Goal: Task Accomplishment & Management: Complete application form

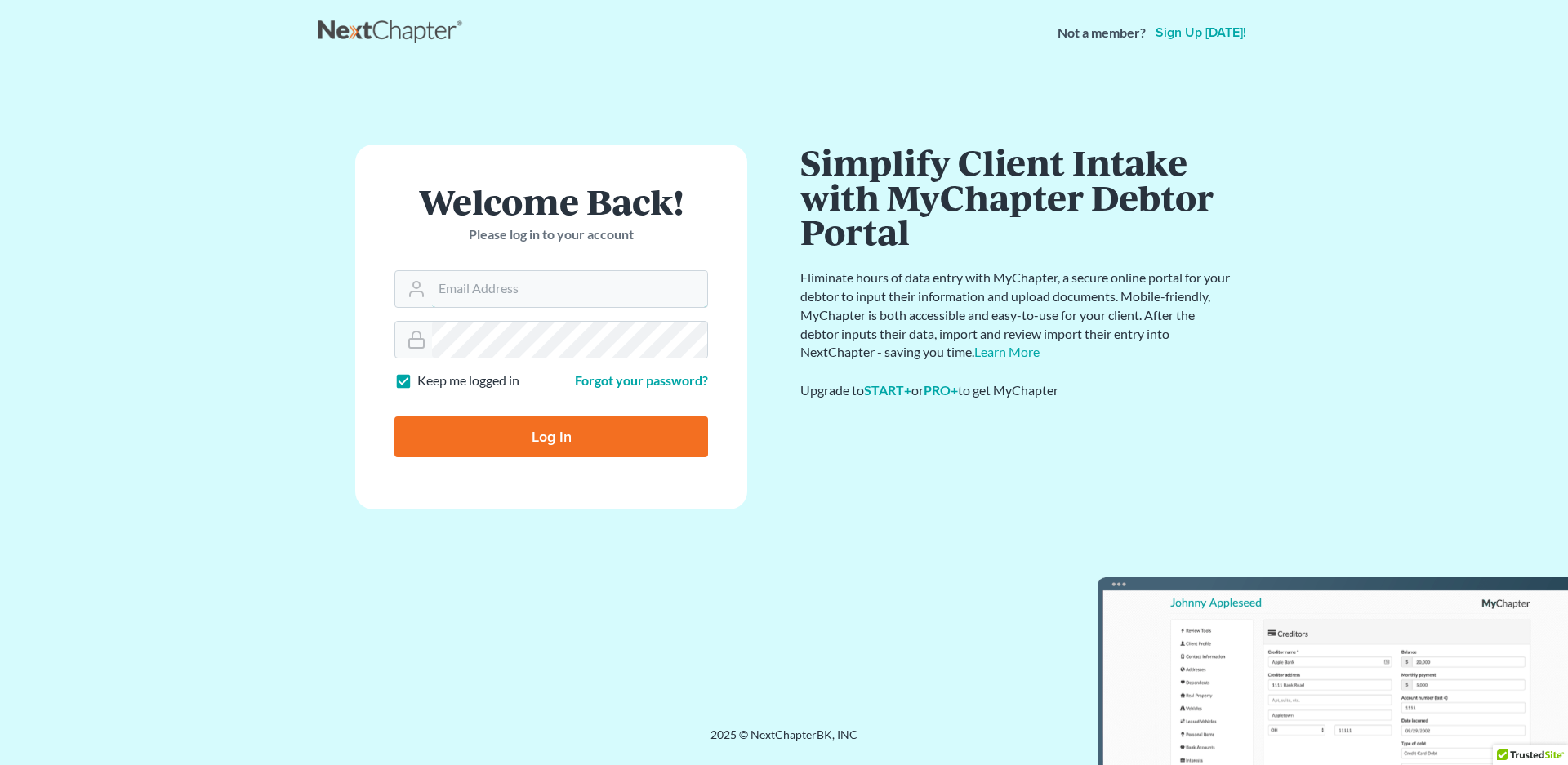
type input "[EMAIL_ADDRESS][DOMAIN_NAME]"
click at [557, 433] on input "Log In" at bounding box center [550, 437] width 314 height 41
type input "Thinking..."
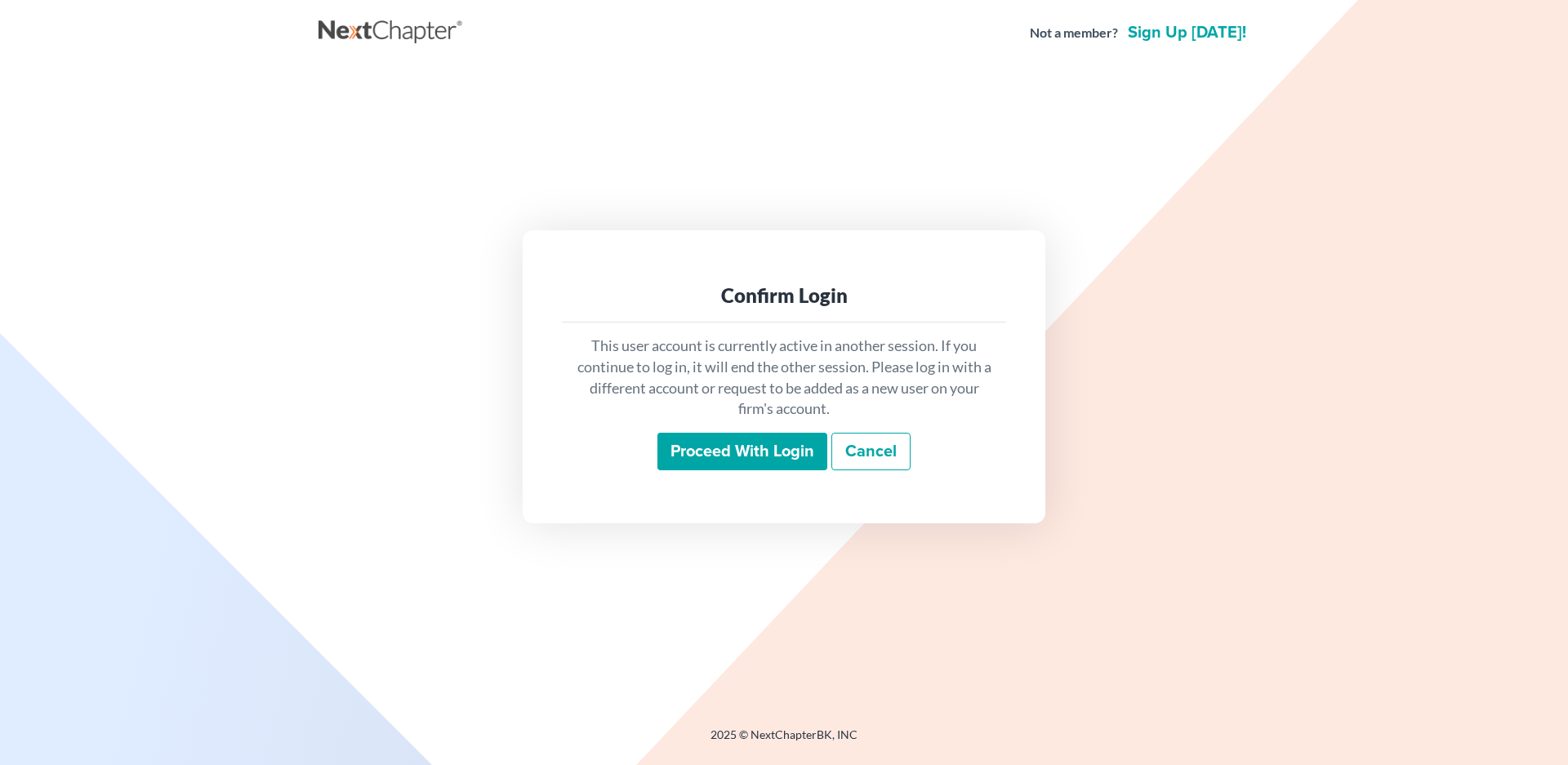
click at [721, 452] on input "Proceed with login" at bounding box center [743, 451] width 170 height 38
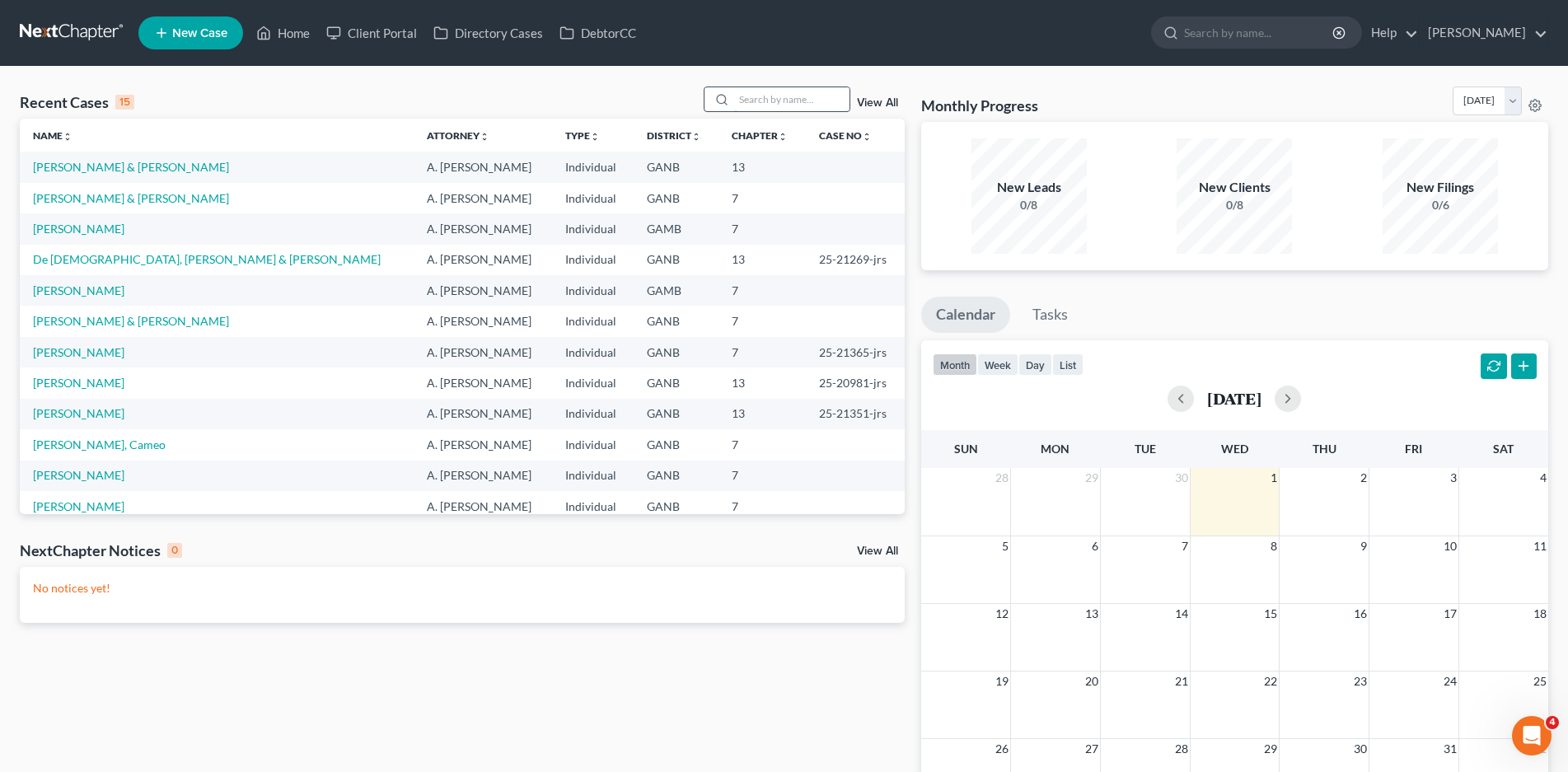
click at [784, 102] on input "search" at bounding box center [791, 100] width 116 height 24
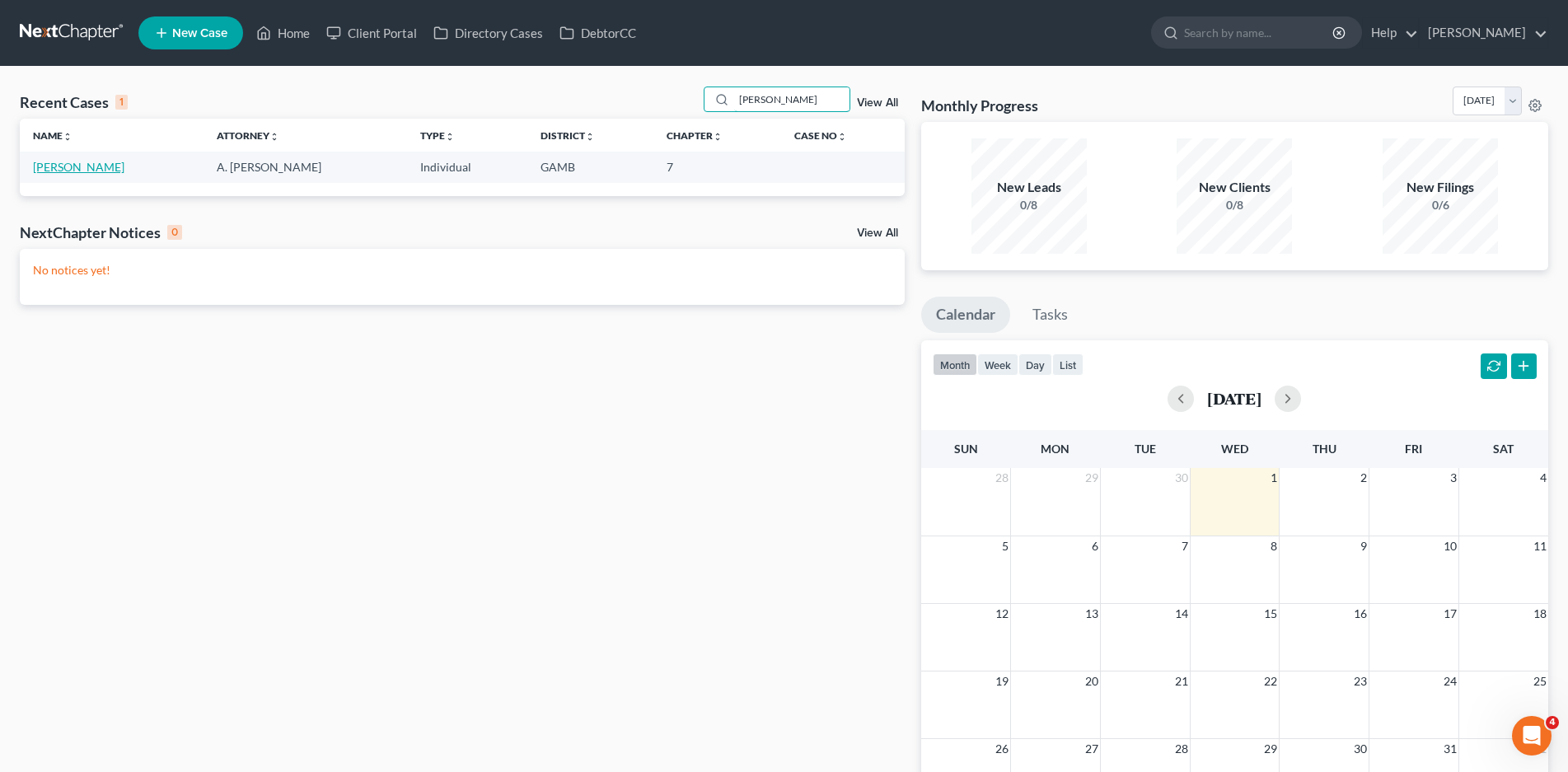
type input "umstead"
click at [85, 165] on link "Umstead, Alexander" at bounding box center [78, 166] width 91 height 14
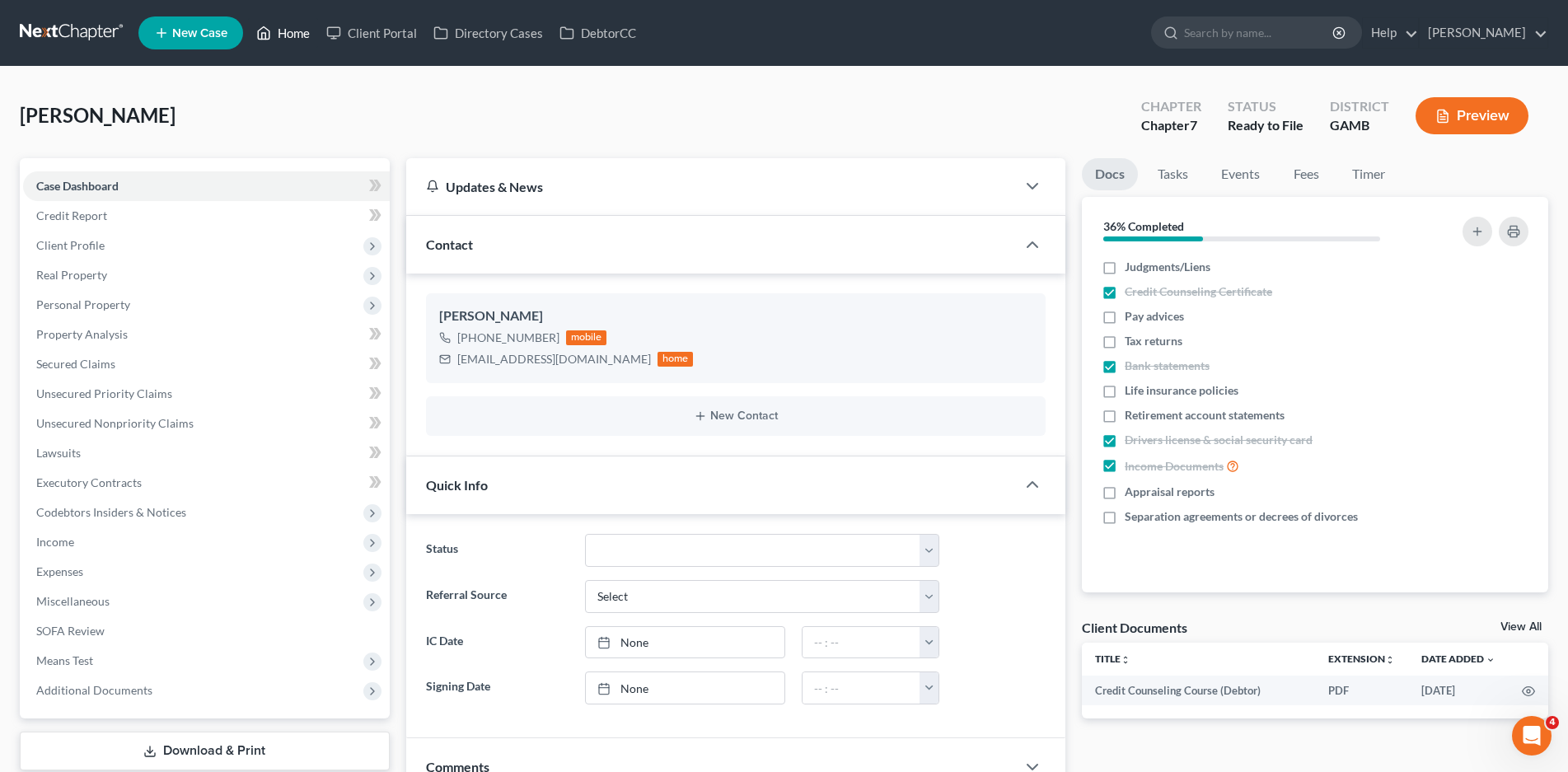
click at [302, 39] on link "Home" at bounding box center [283, 33] width 70 height 30
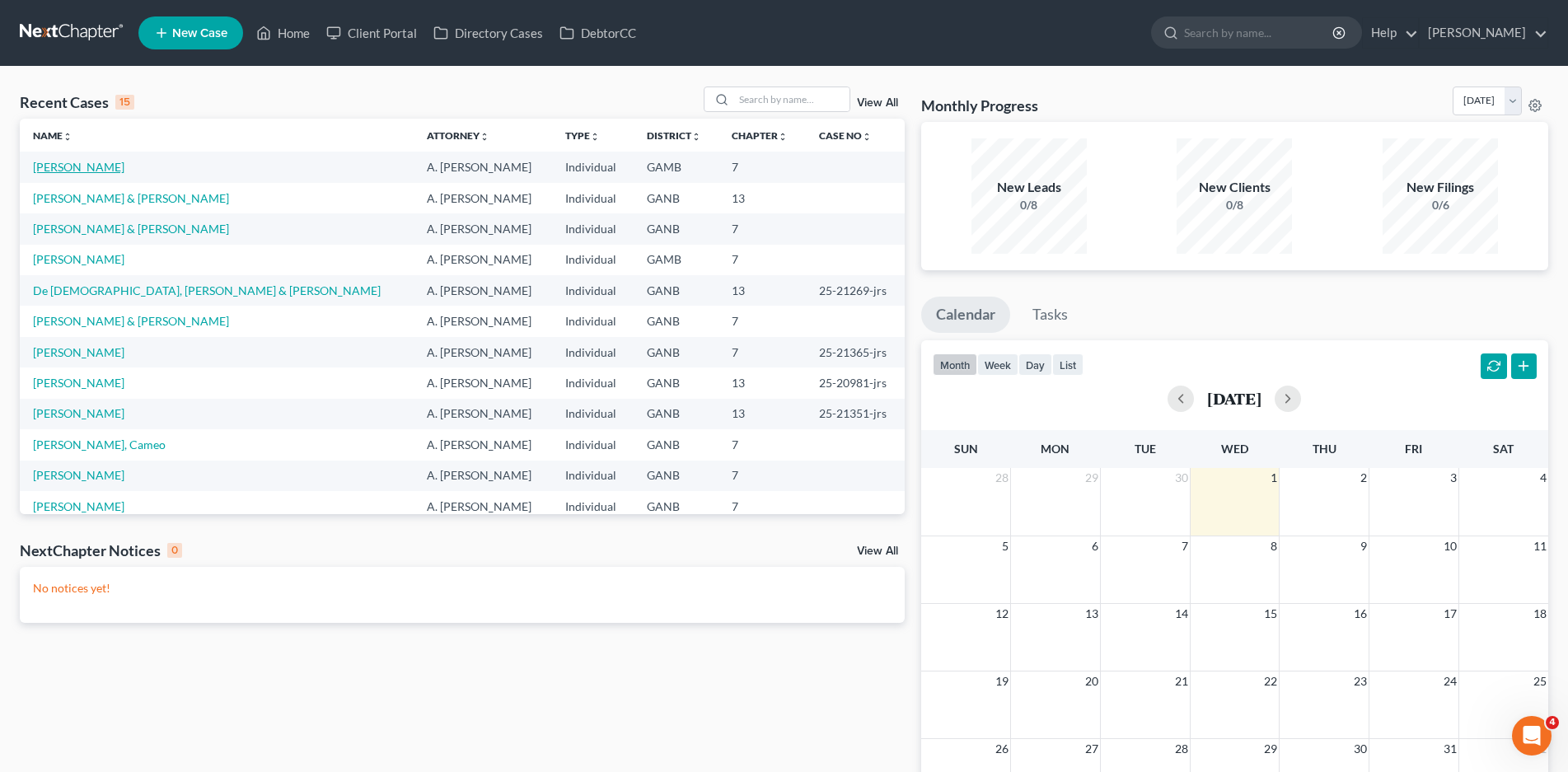
click at [91, 166] on link "Umstead, Alexander" at bounding box center [78, 166] width 91 height 14
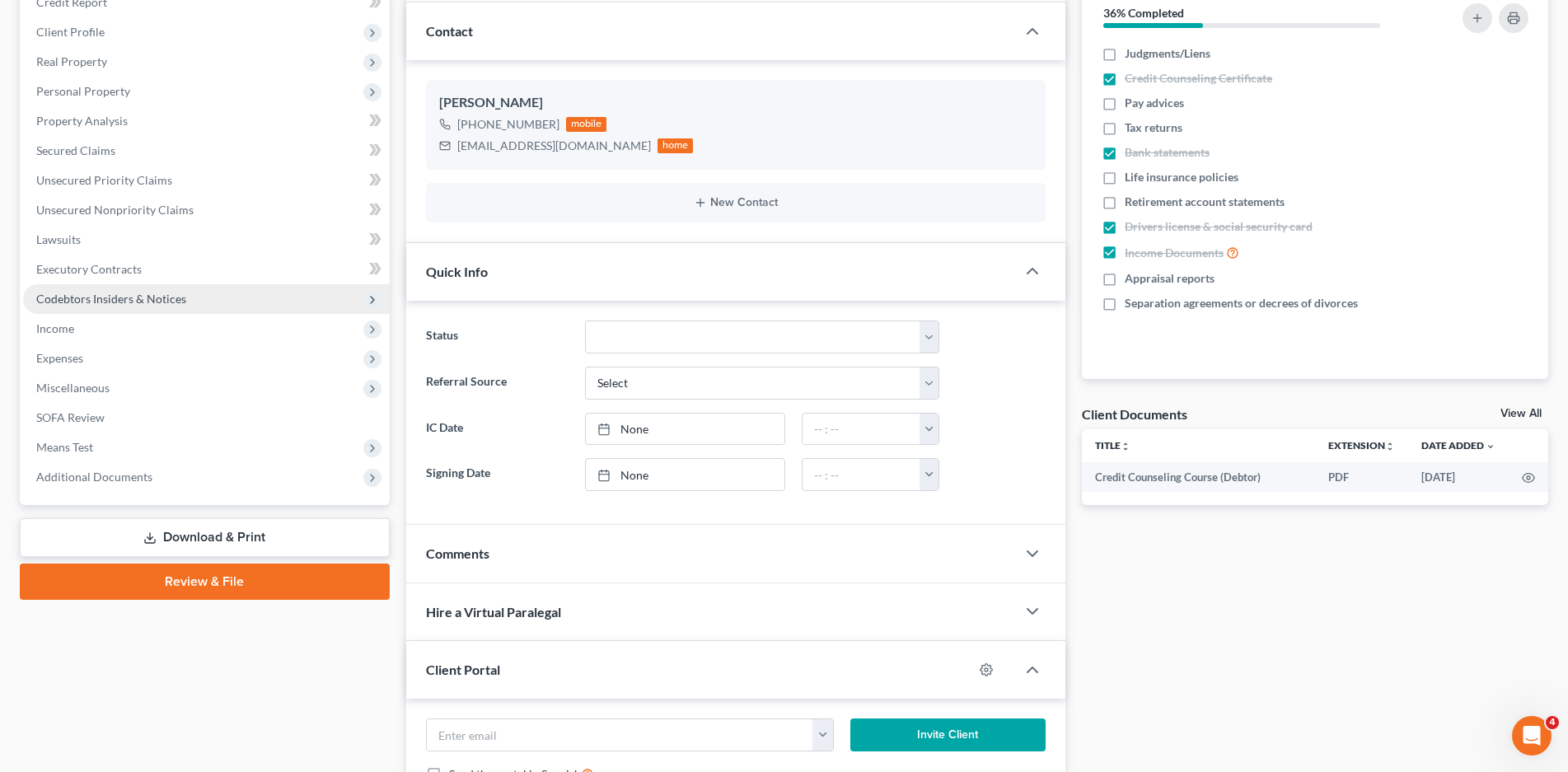
scroll to position [247, 0]
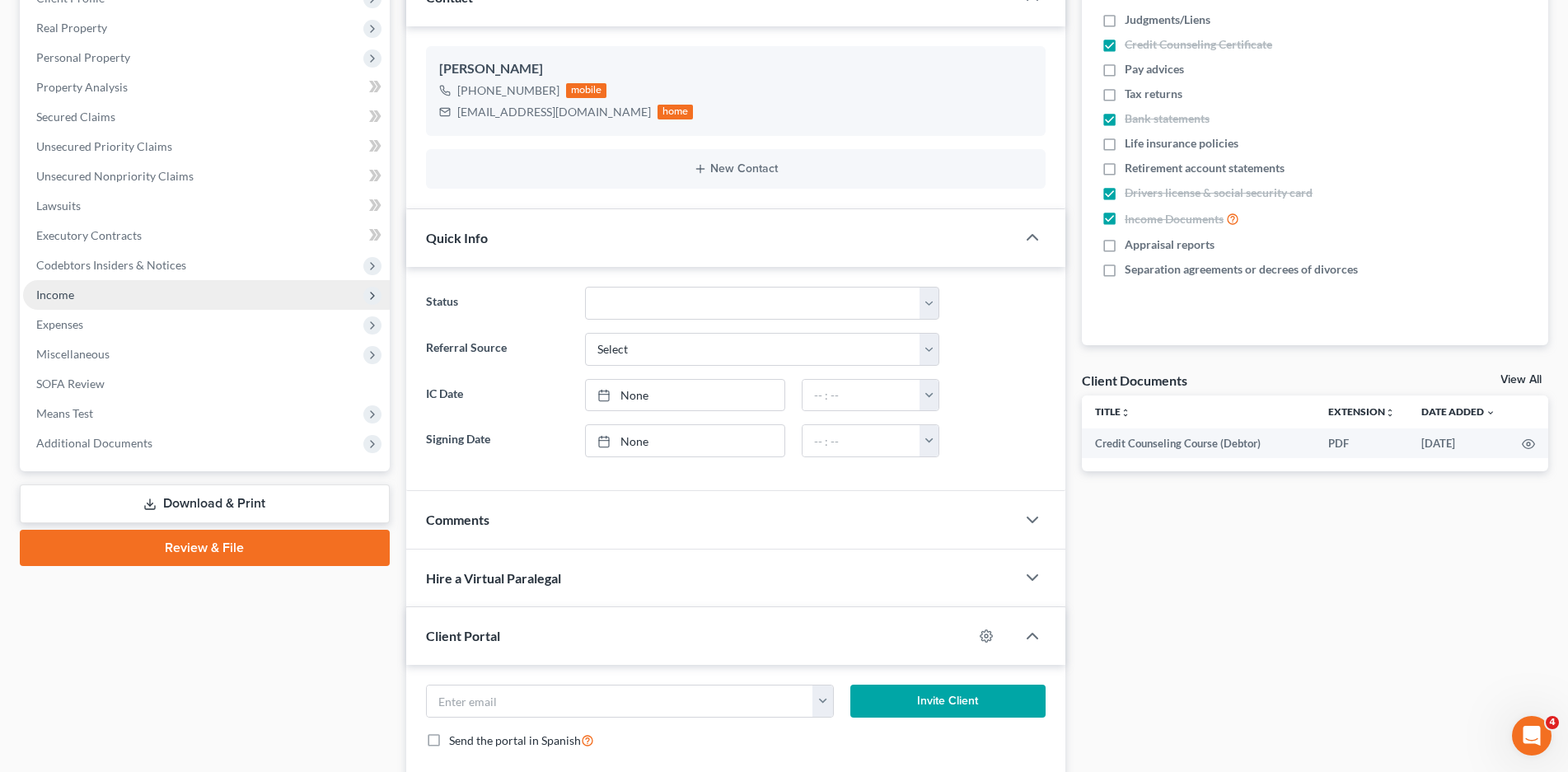
click at [66, 291] on span "Income" at bounding box center [55, 294] width 38 height 14
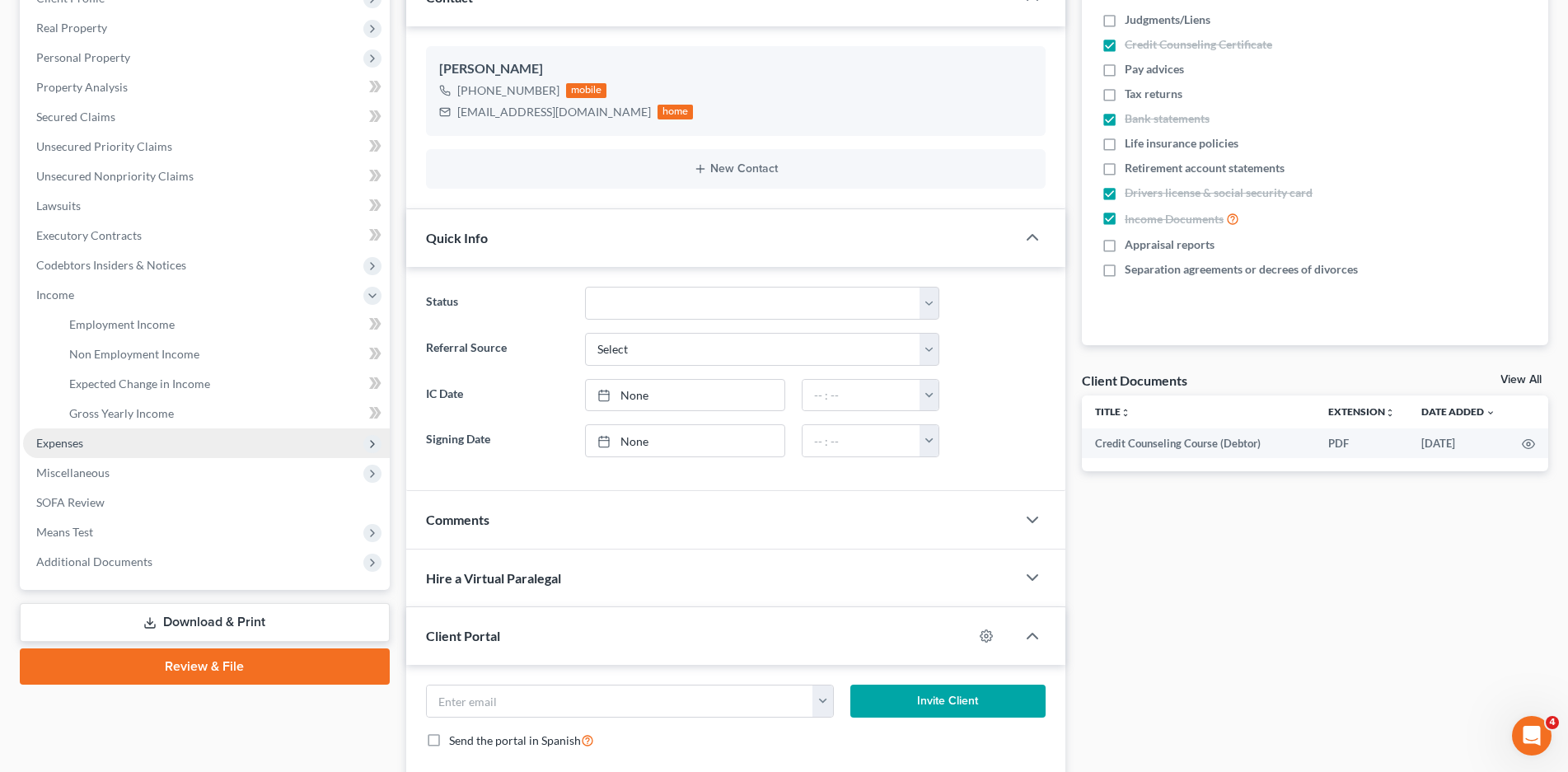
click at [60, 442] on span "Expenses" at bounding box center [60, 442] width 47 height 14
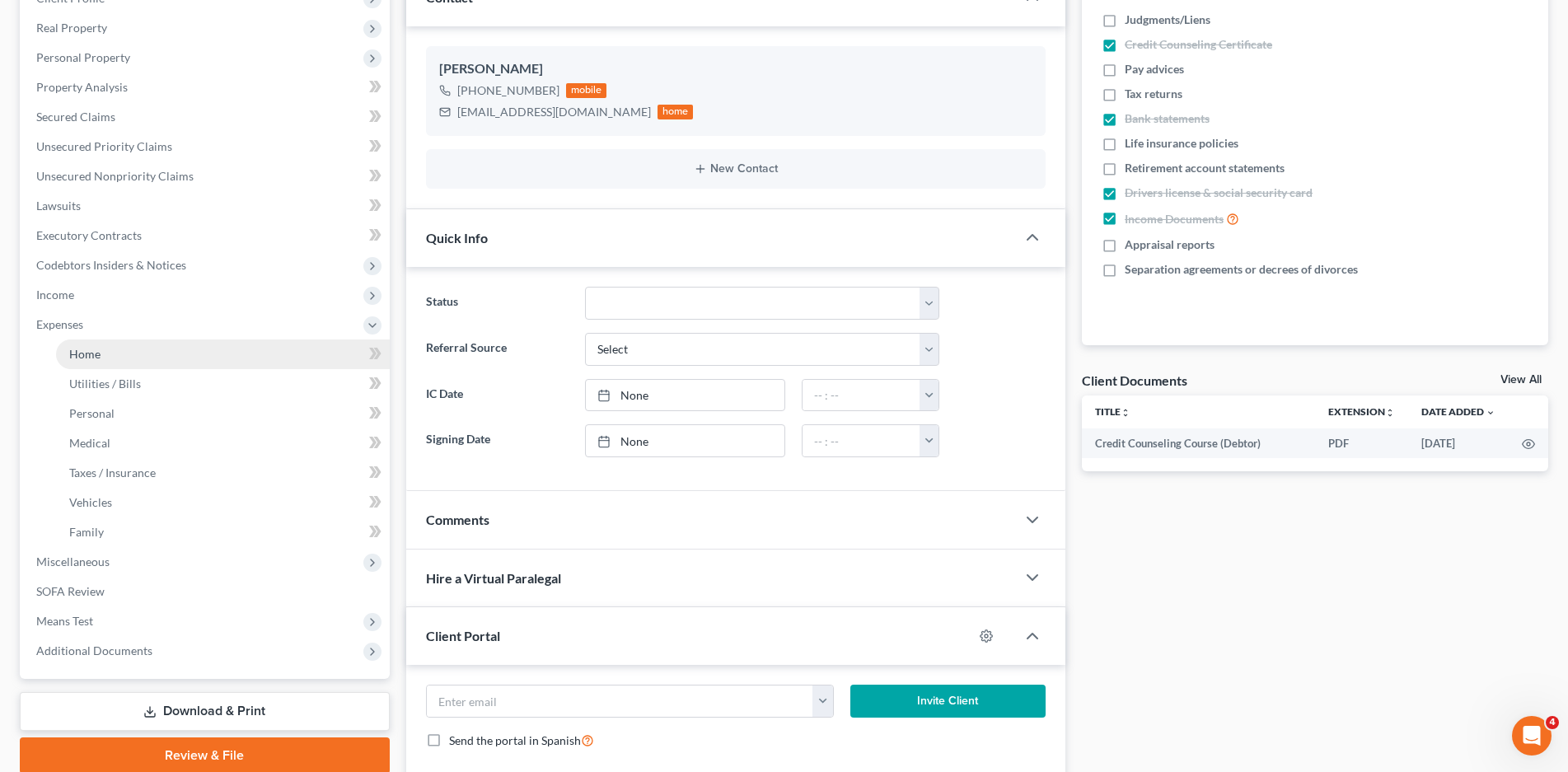
click at [99, 357] on span "Home" at bounding box center [85, 354] width 32 height 14
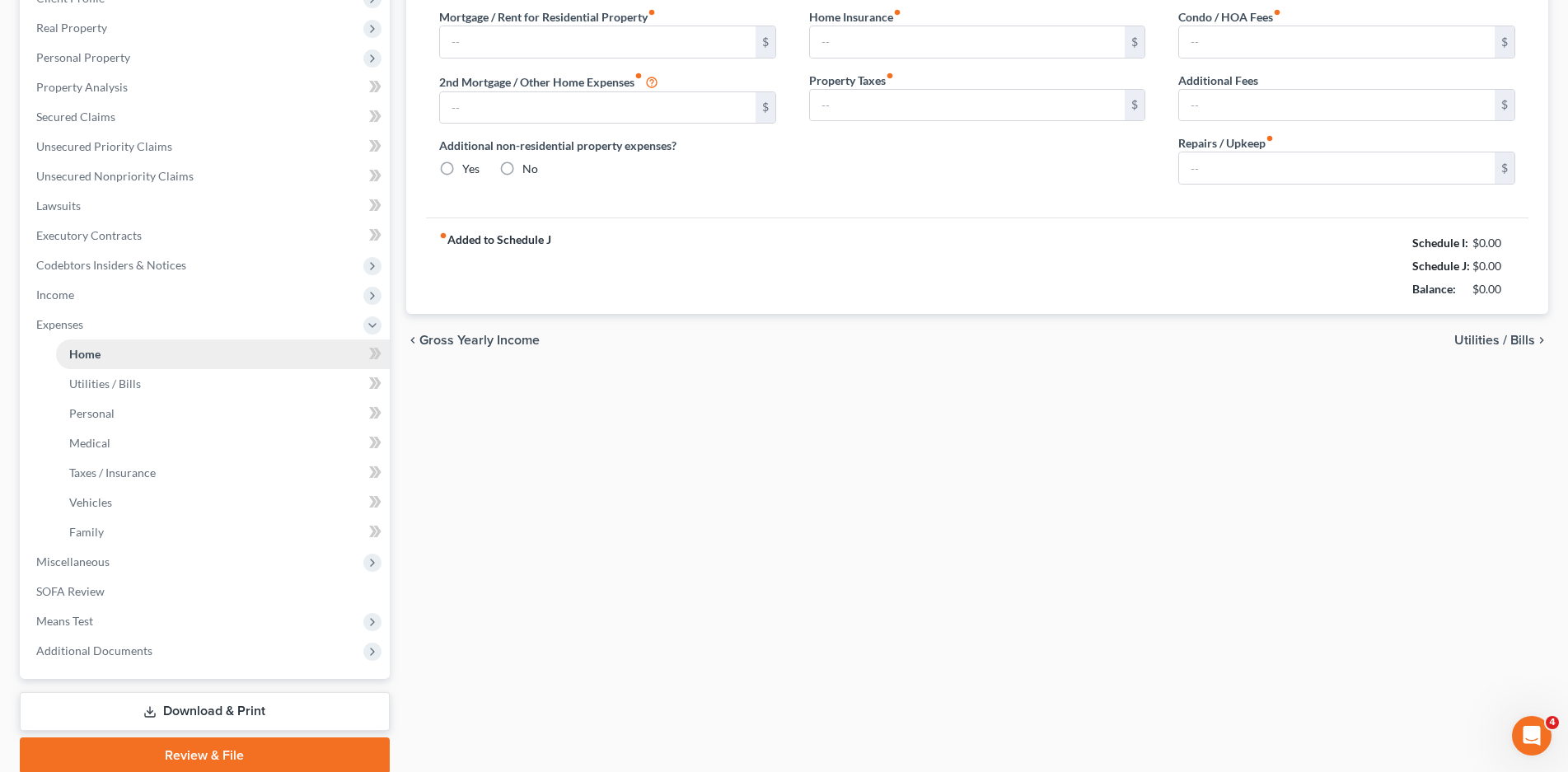
type input "2,000.00"
type input "0.00"
radio input "true"
type input "0.00"
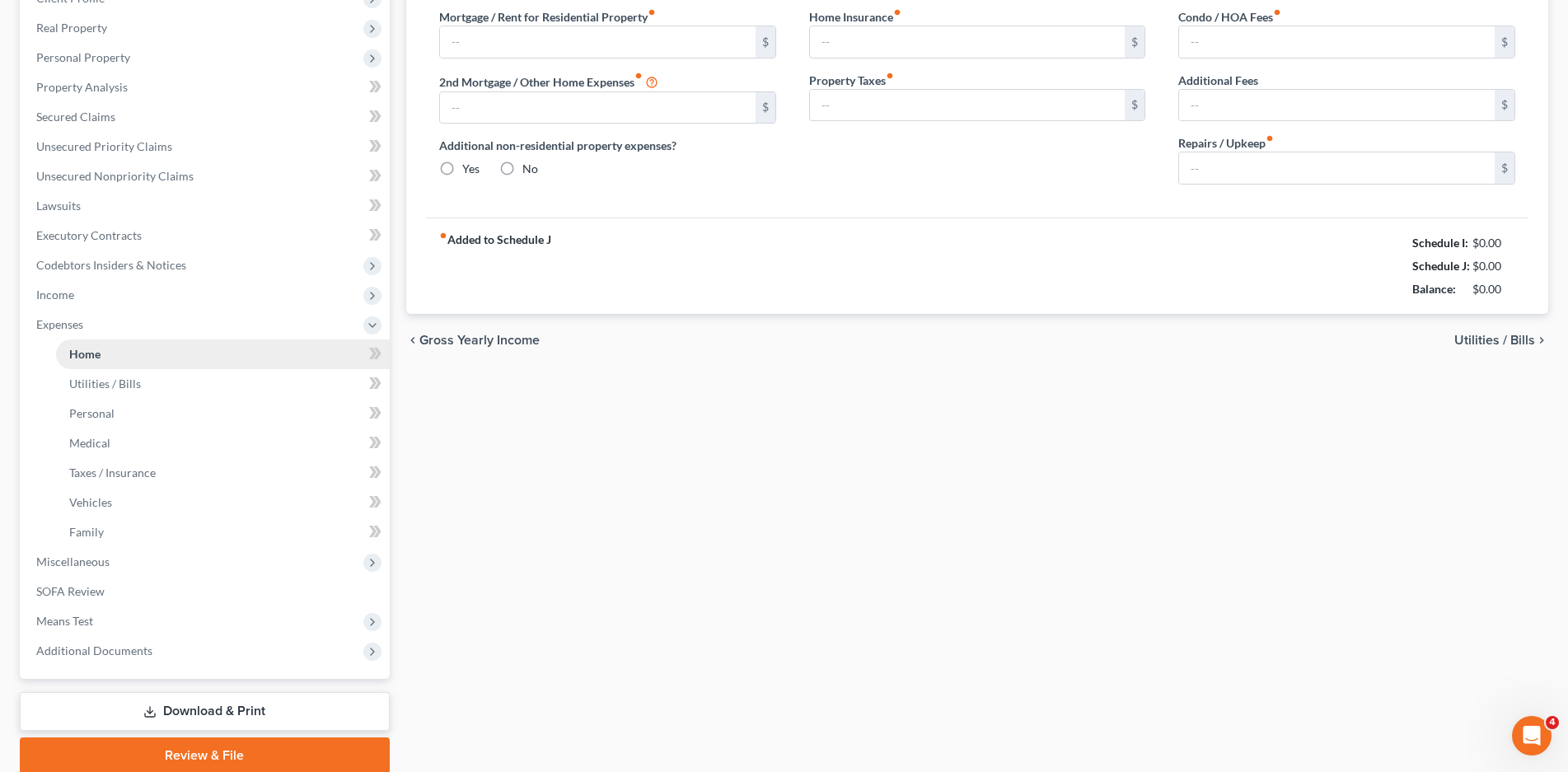
type input "0.00"
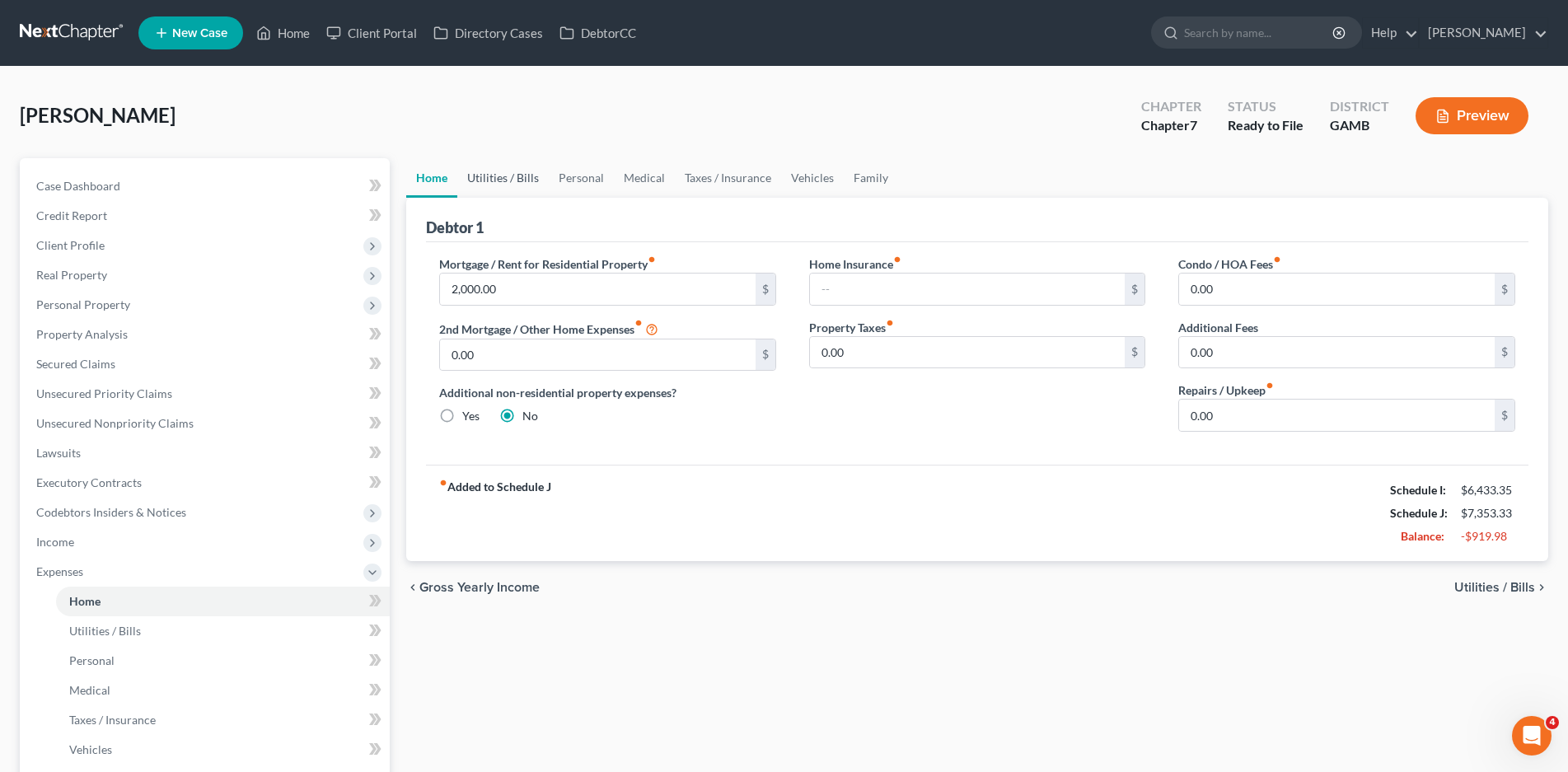
click at [509, 180] on link "Utilities / Bills" at bounding box center [503, 177] width 91 height 39
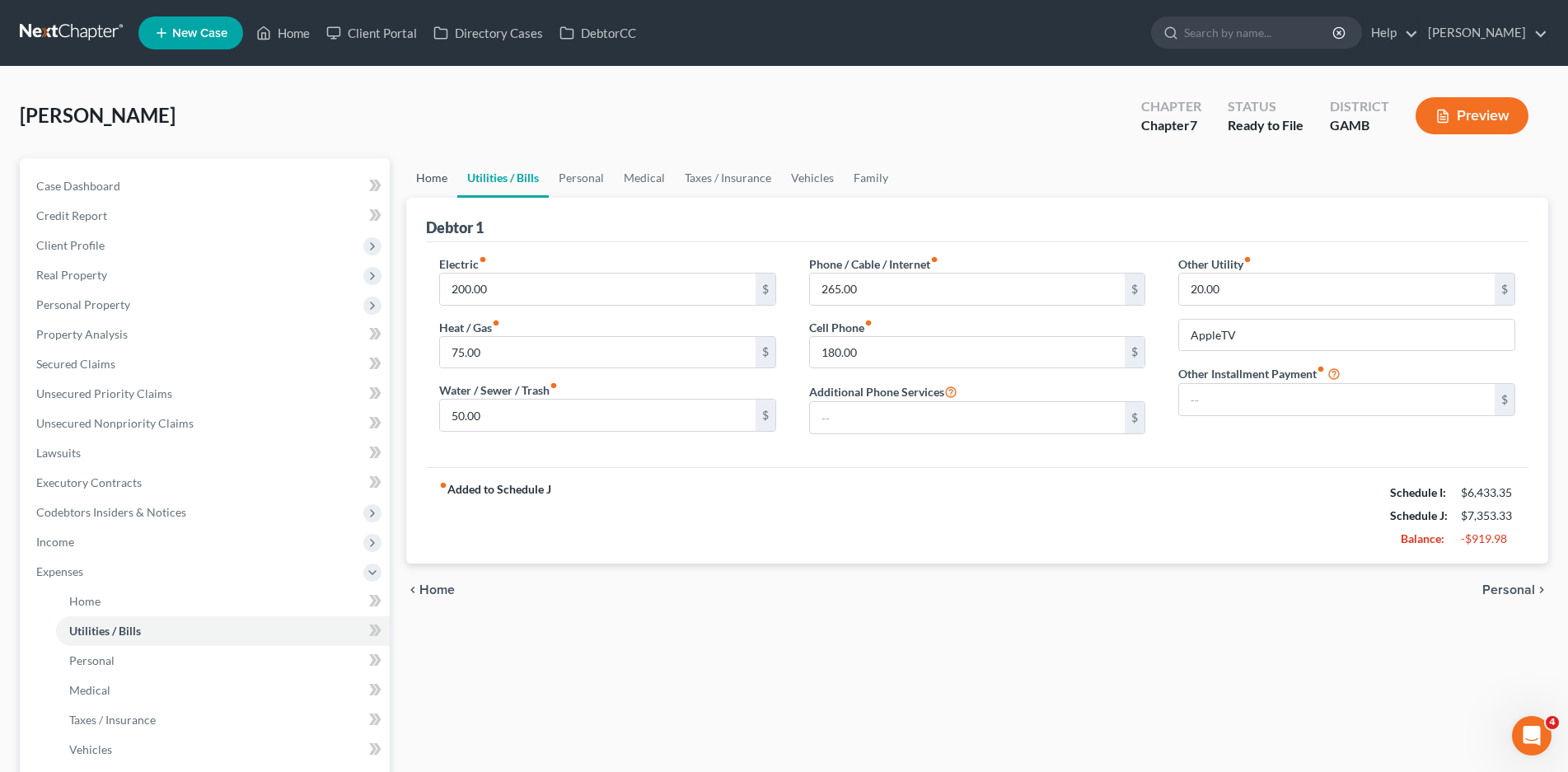
click at [426, 181] on link "Home" at bounding box center [431, 177] width 51 height 39
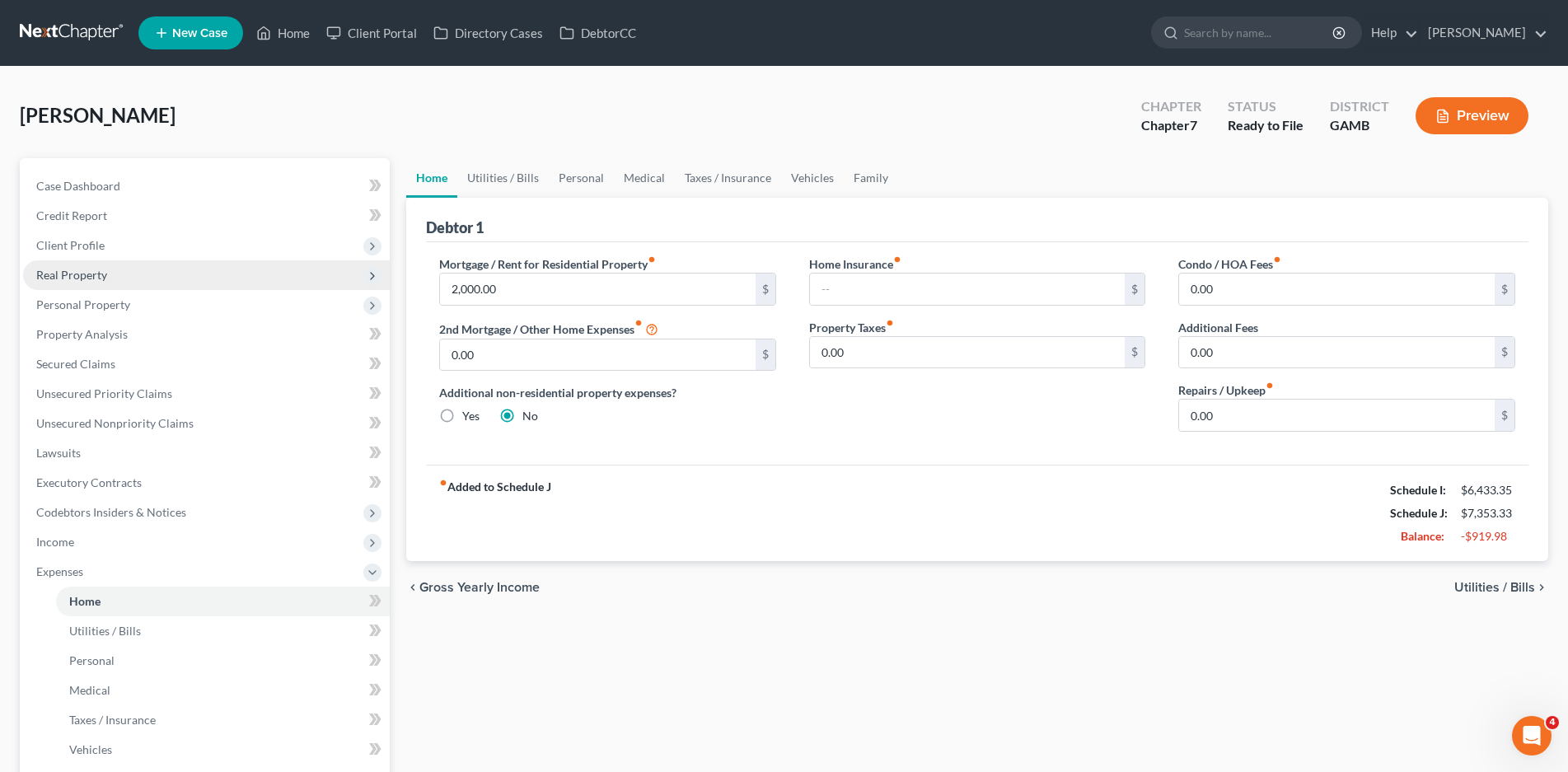
click at [91, 269] on span "Real Property" at bounding box center [72, 274] width 71 height 14
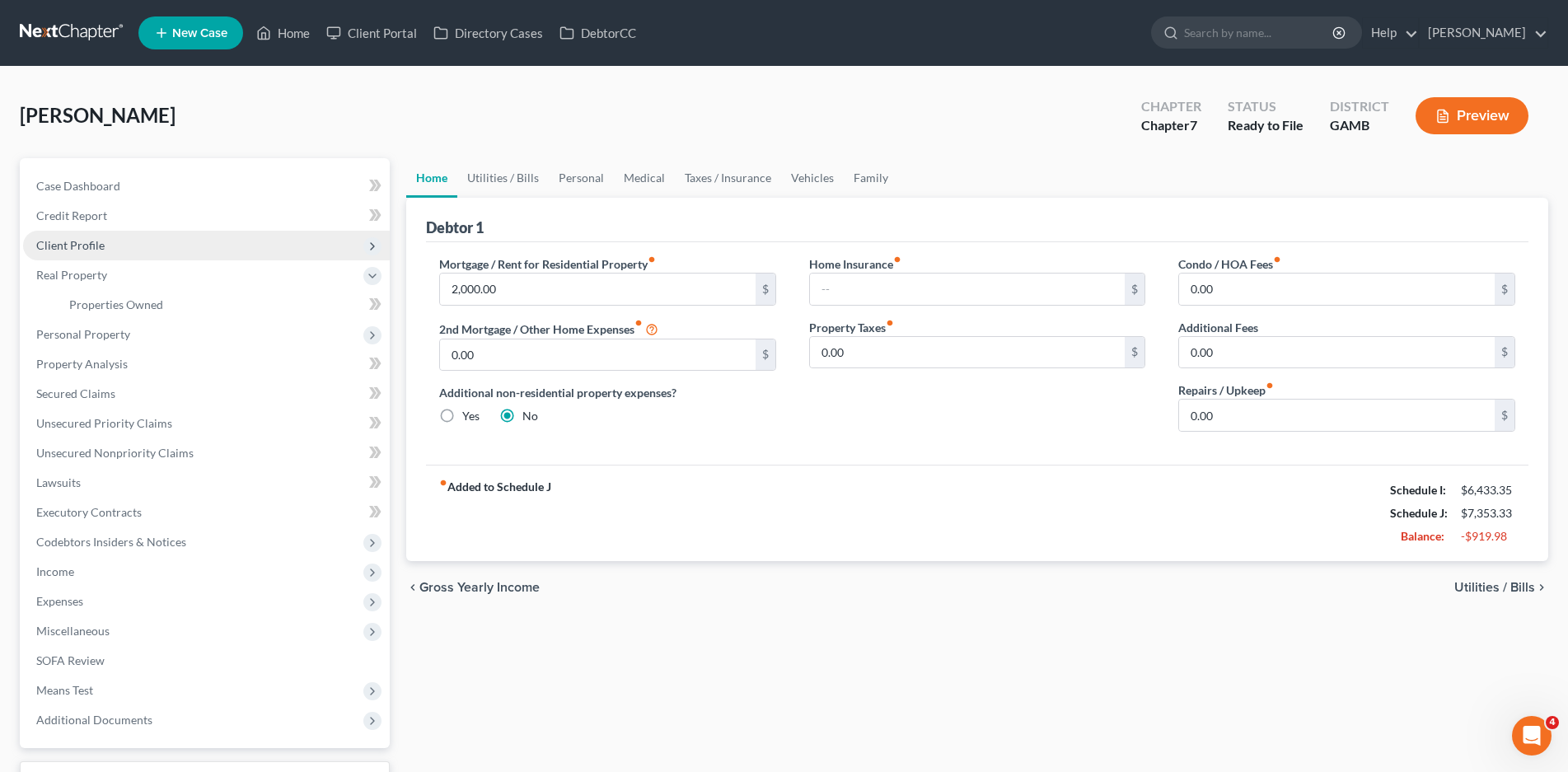
click at [86, 243] on span "Client Profile" at bounding box center [70, 245] width 68 height 14
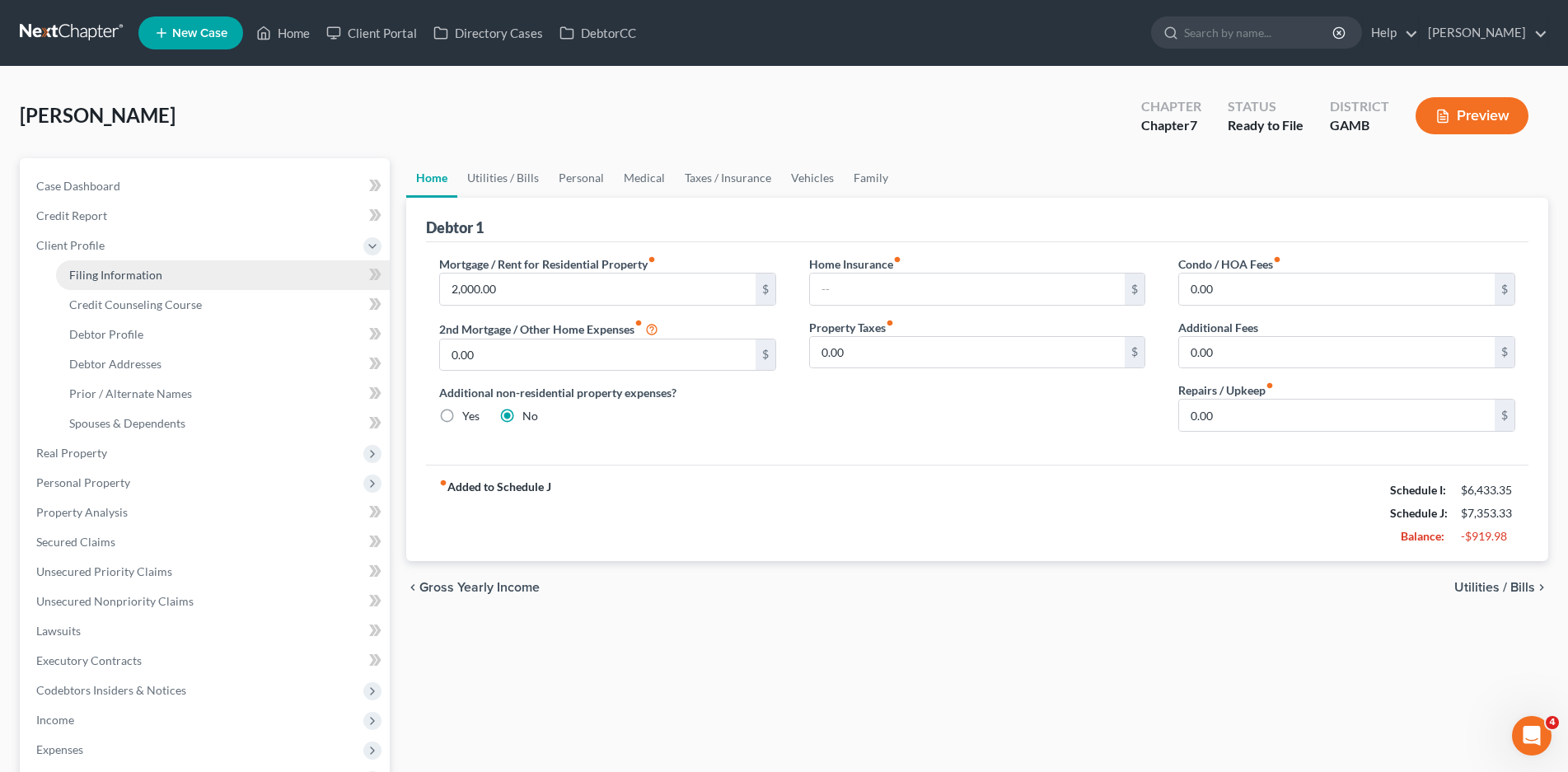
click at [98, 272] on span "Filing Information" at bounding box center [116, 274] width 93 height 14
select select "1"
select select "0"
select select "10"
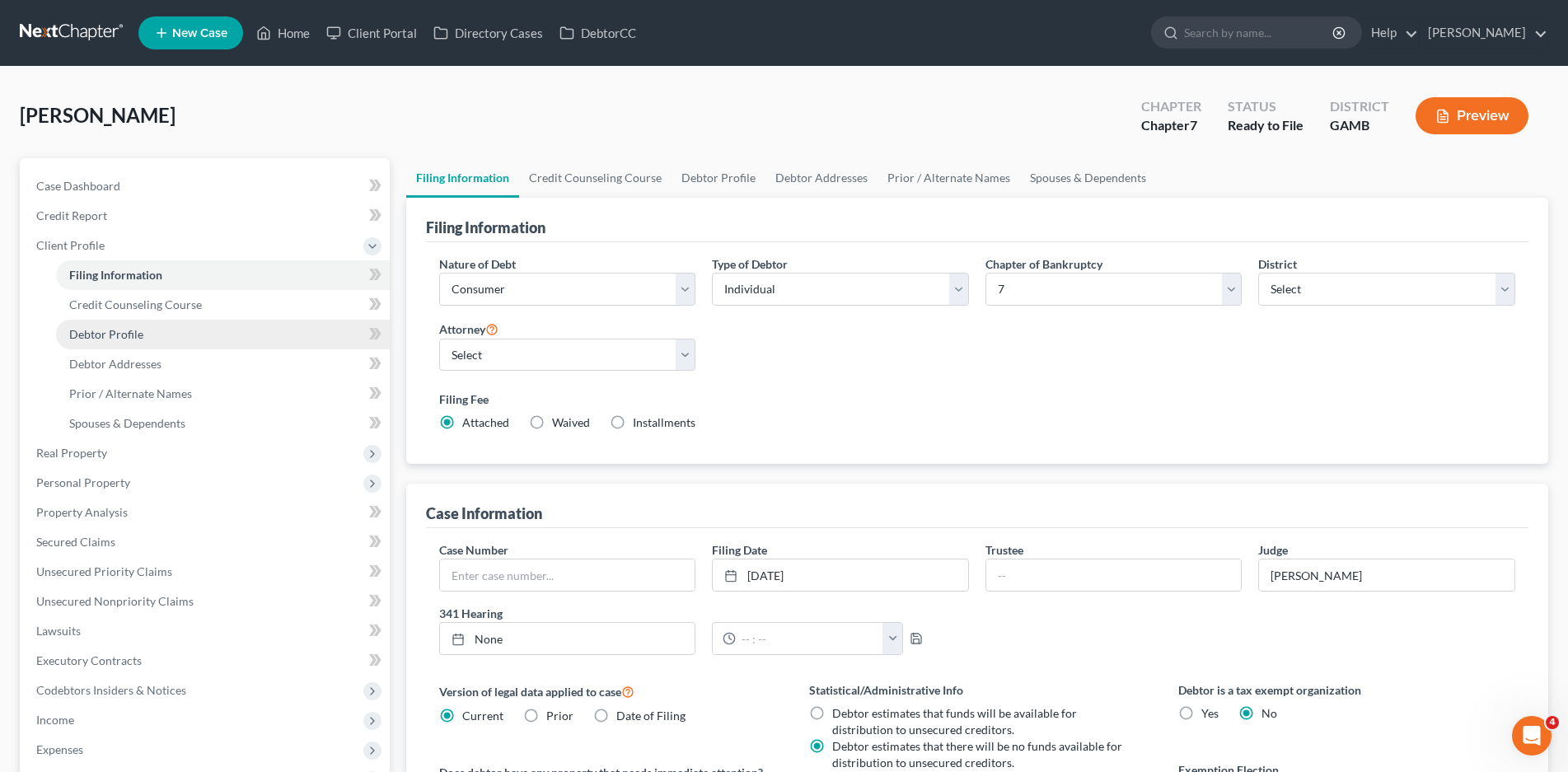
click at [103, 333] on span "Debtor Profile" at bounding box center [105, 333] width 74 height 14
select select "0"
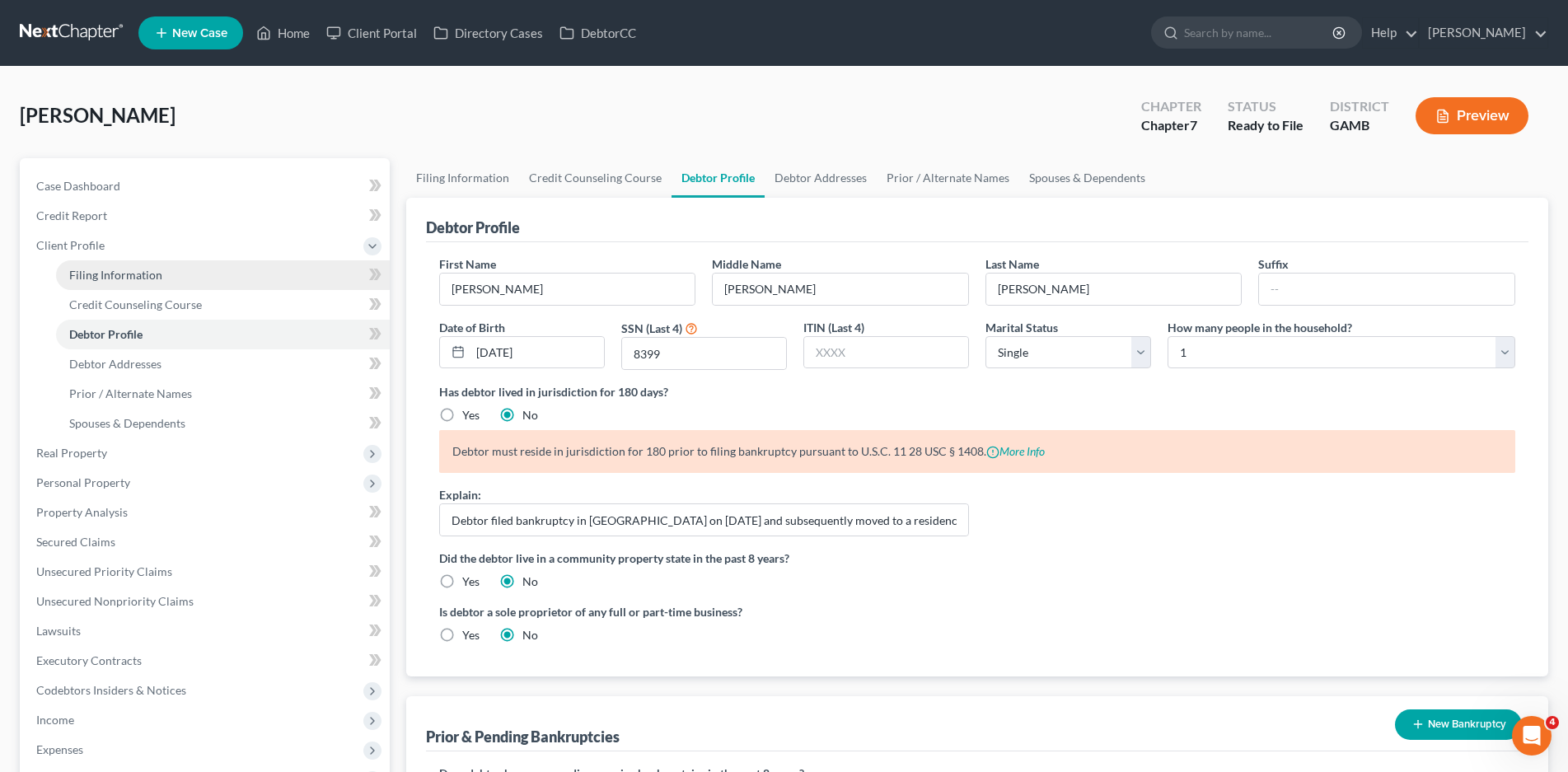
click at [129, 270] on span "Filing Information" at bounding box center [116, 274] width 93 height 14
select select "1"
select select "0"
select select "18"
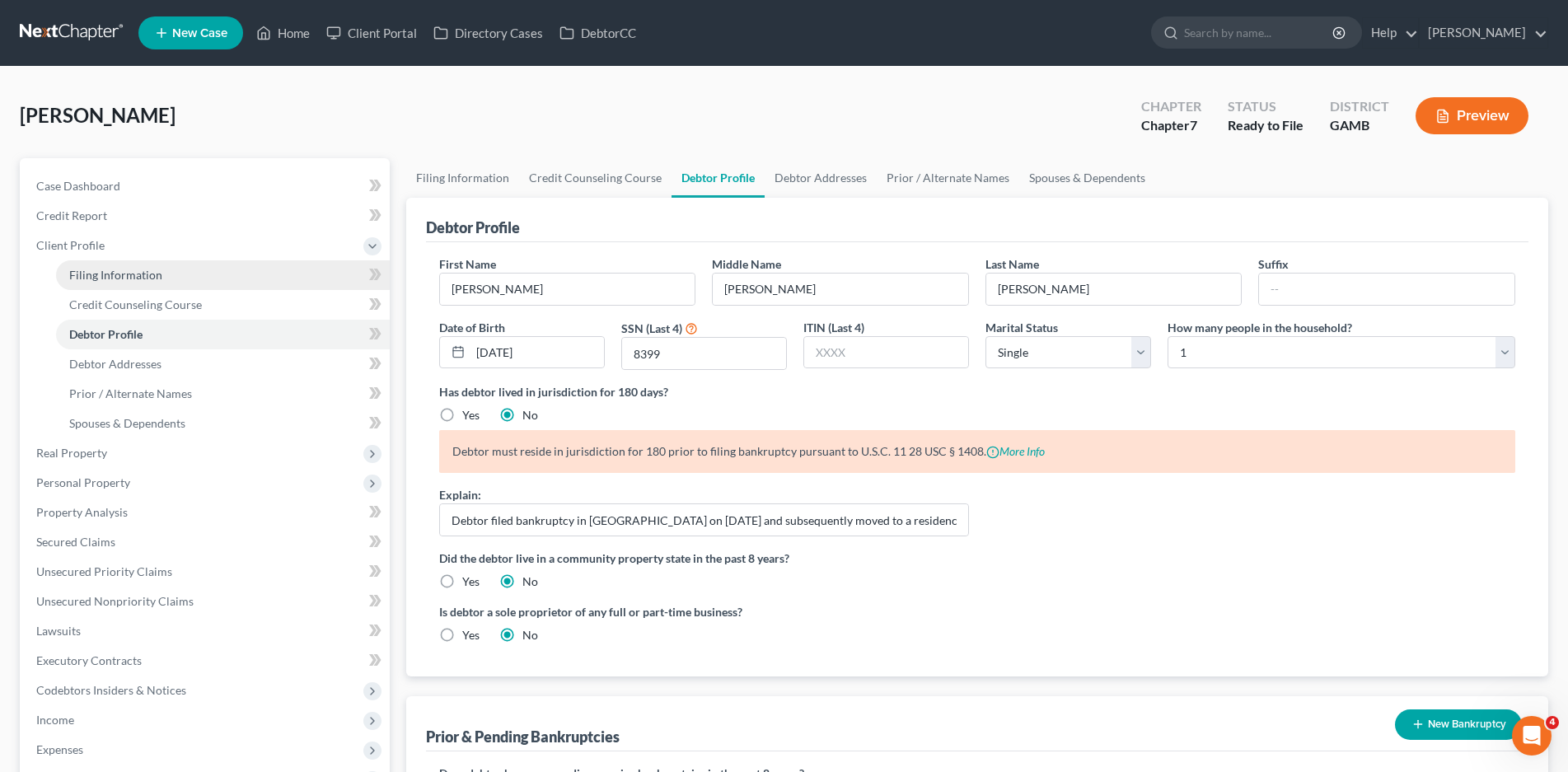
select select "3"
select select "10"
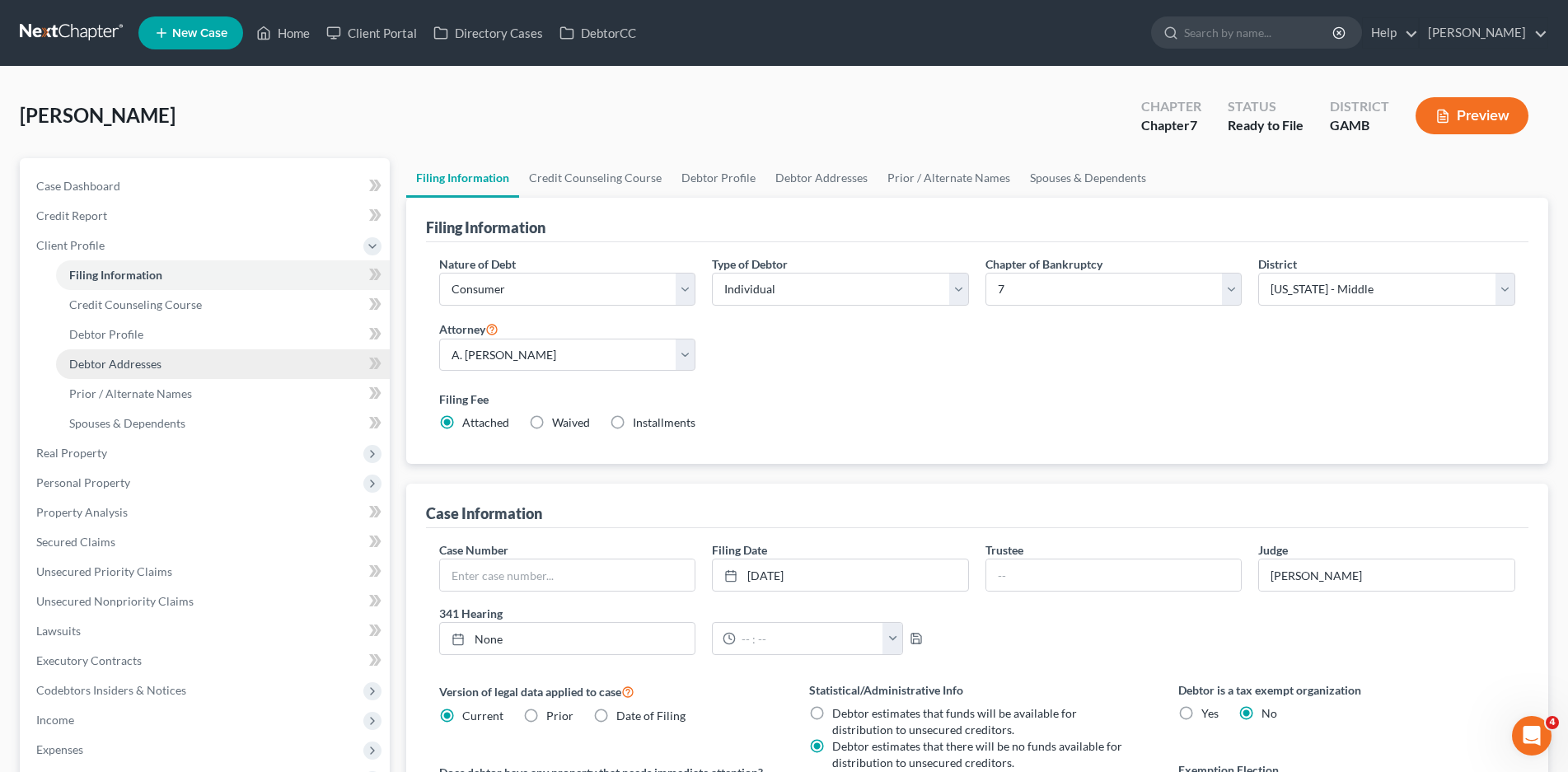
click at [119, 365] on span "Debtor Addresses" at bounding box center [115, 363] width 92 height 14
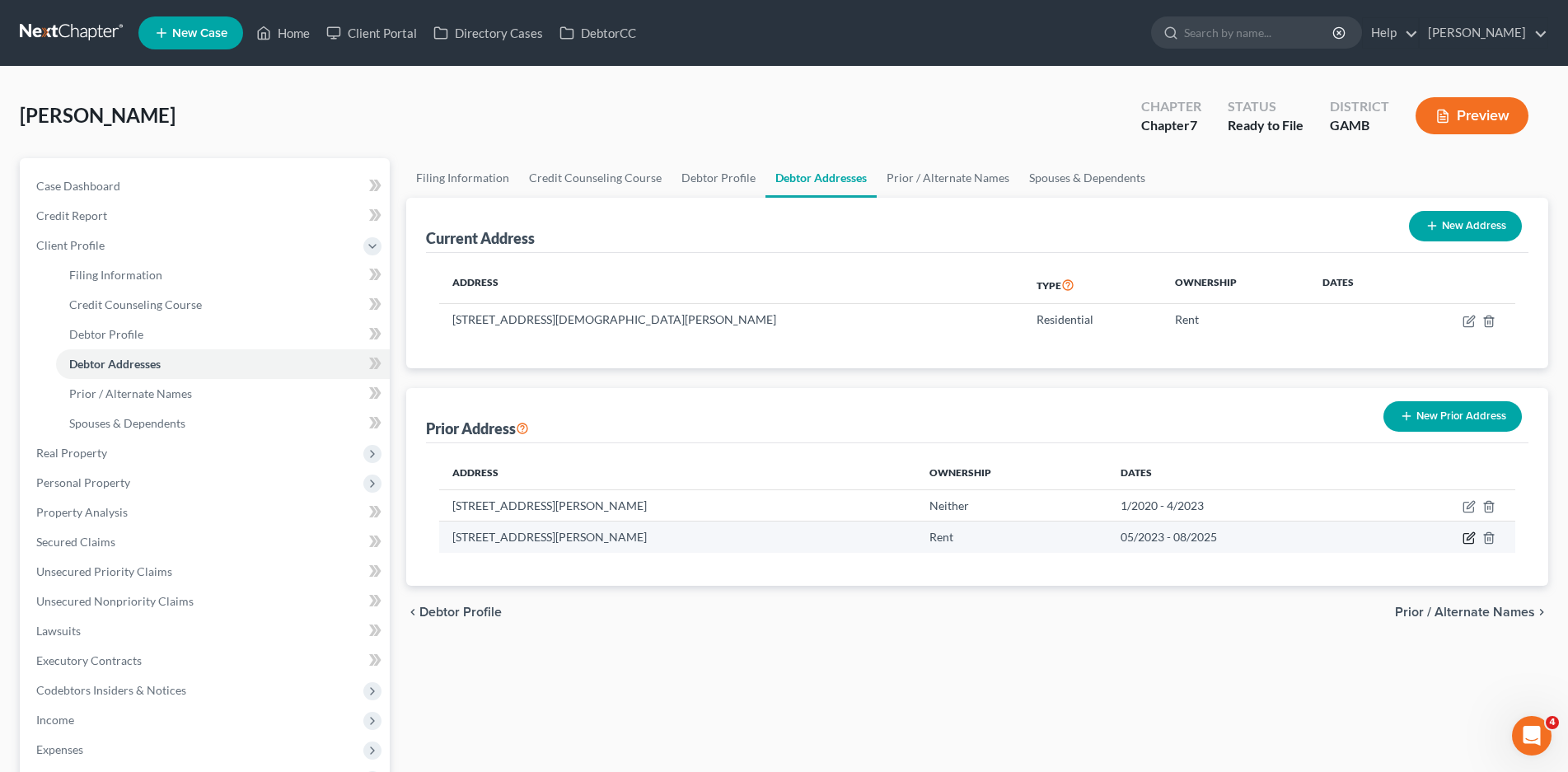
click at [1464, 541] on icon "button" at bounding box center [1469, 538] width 13 height 13
select select "10"
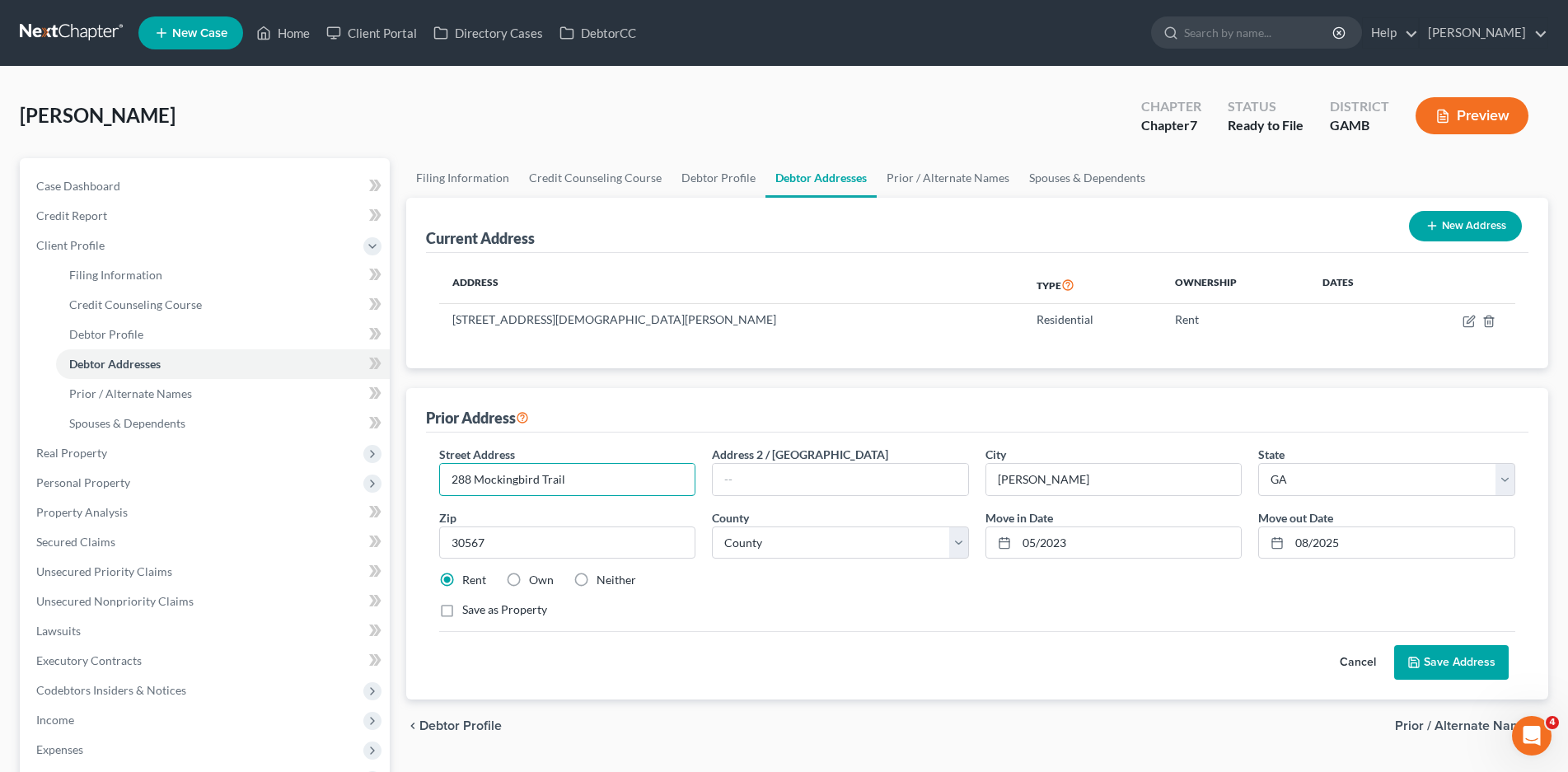
drag, startPoint x: 578, startPoint y: 485, endPoint x: 432, endPoint y: 488, distance: 146.0
click at [432, 488] on div "Street Address * 288 Mockingbird Trail" at bounding box center [567, 471] width 273 height 50
type input "525 Primrose Lane"
select select "77"
click at [1477, 664] on button "Save Address" at bounding box center [1450, 662] width 115 height 35
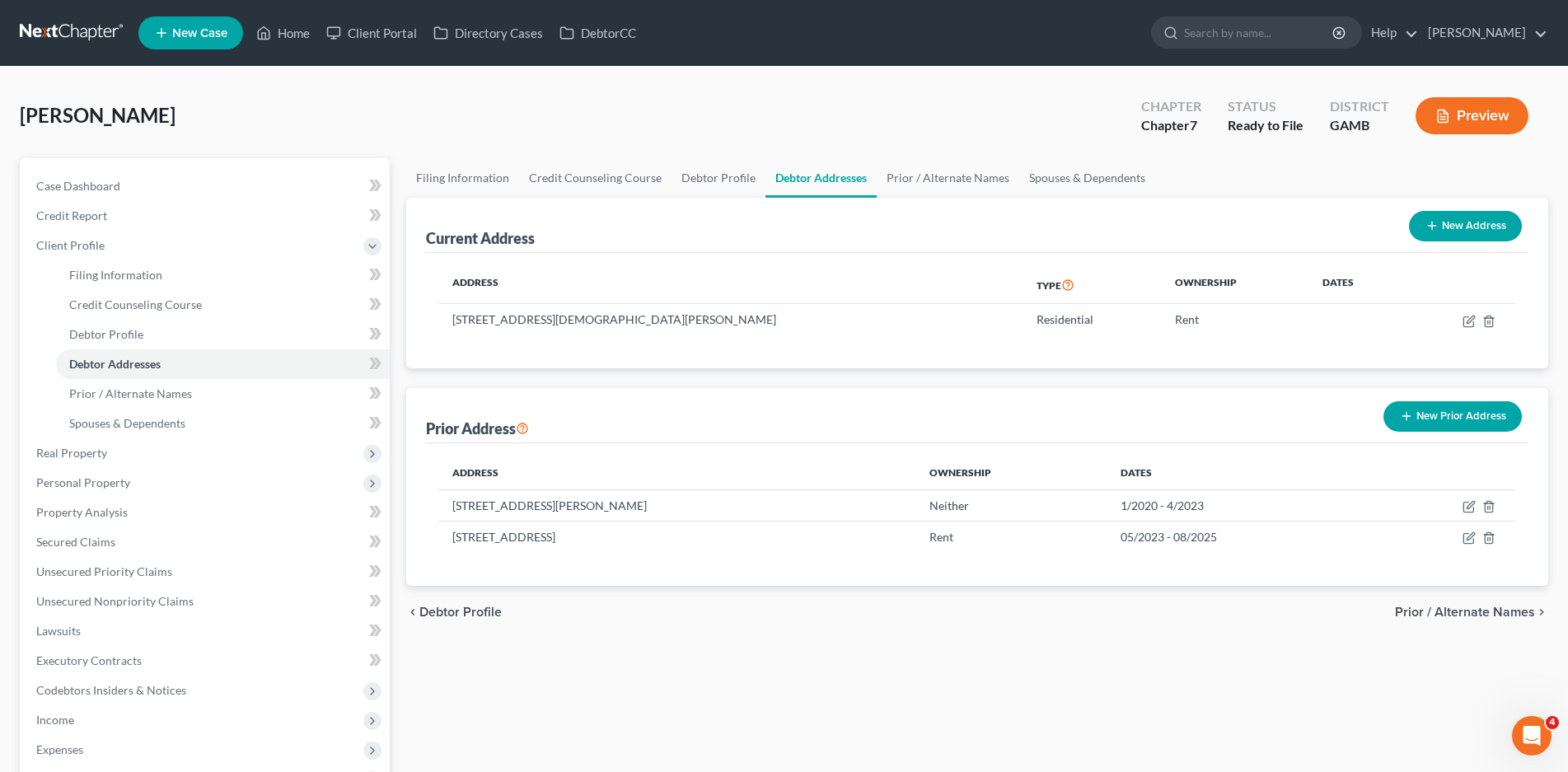
scroll to position [282, 0]
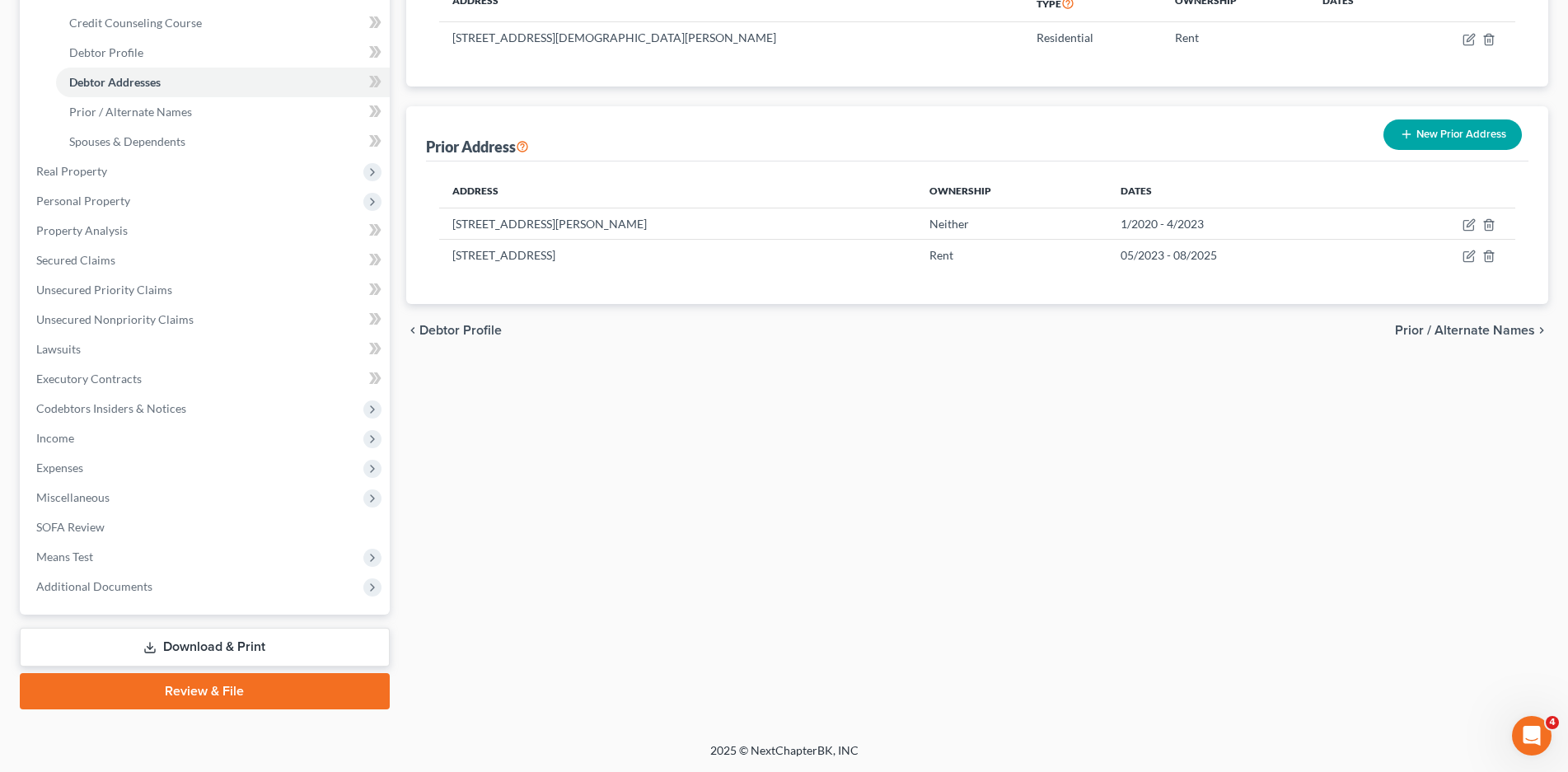
click at [248, 637] on link "Download & Print" at bounding box center [204, 647] width 370 height 38
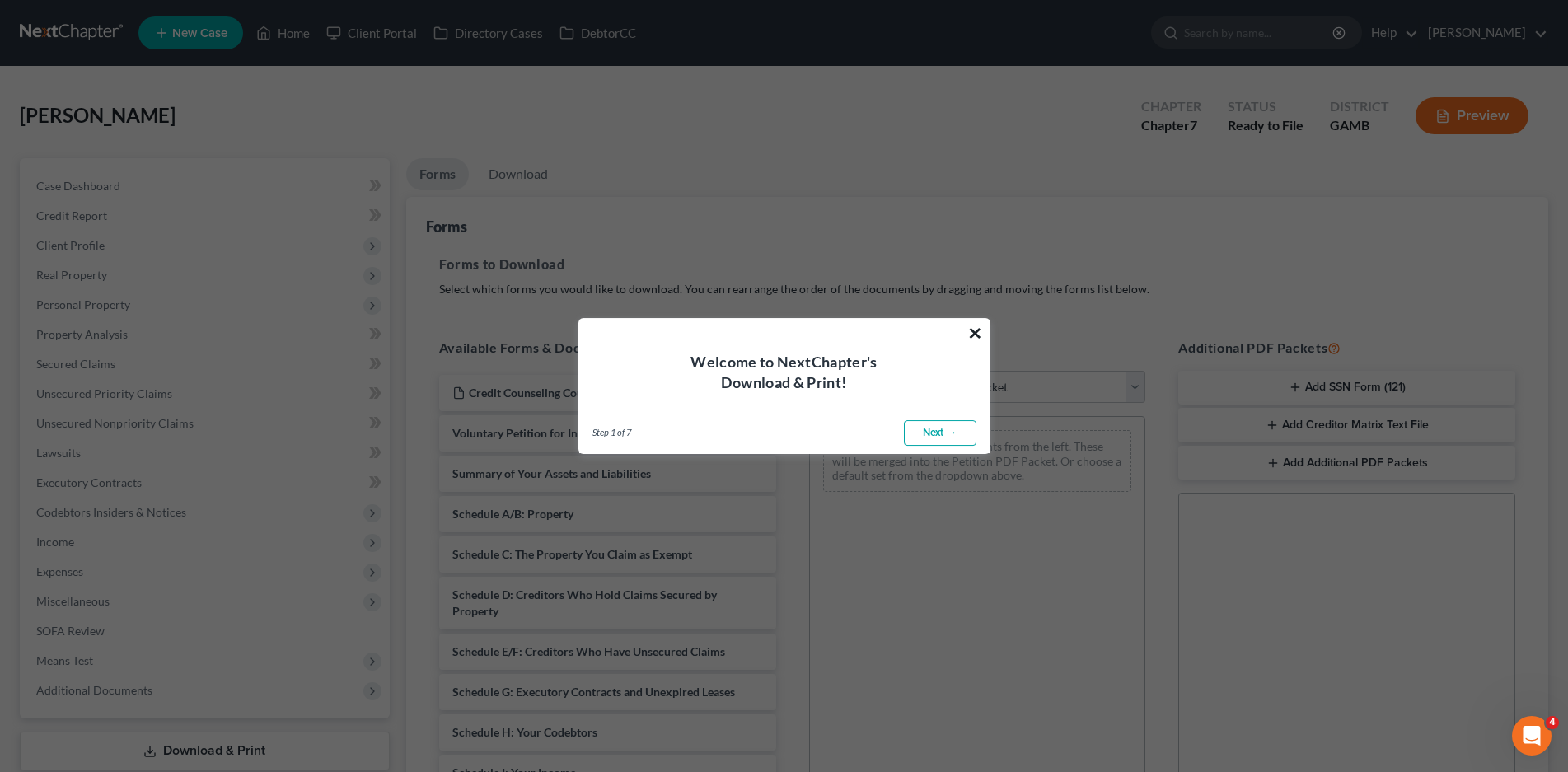
click at [973, 331] on button "×" at bounding box center [974, 332] width 16 height 26
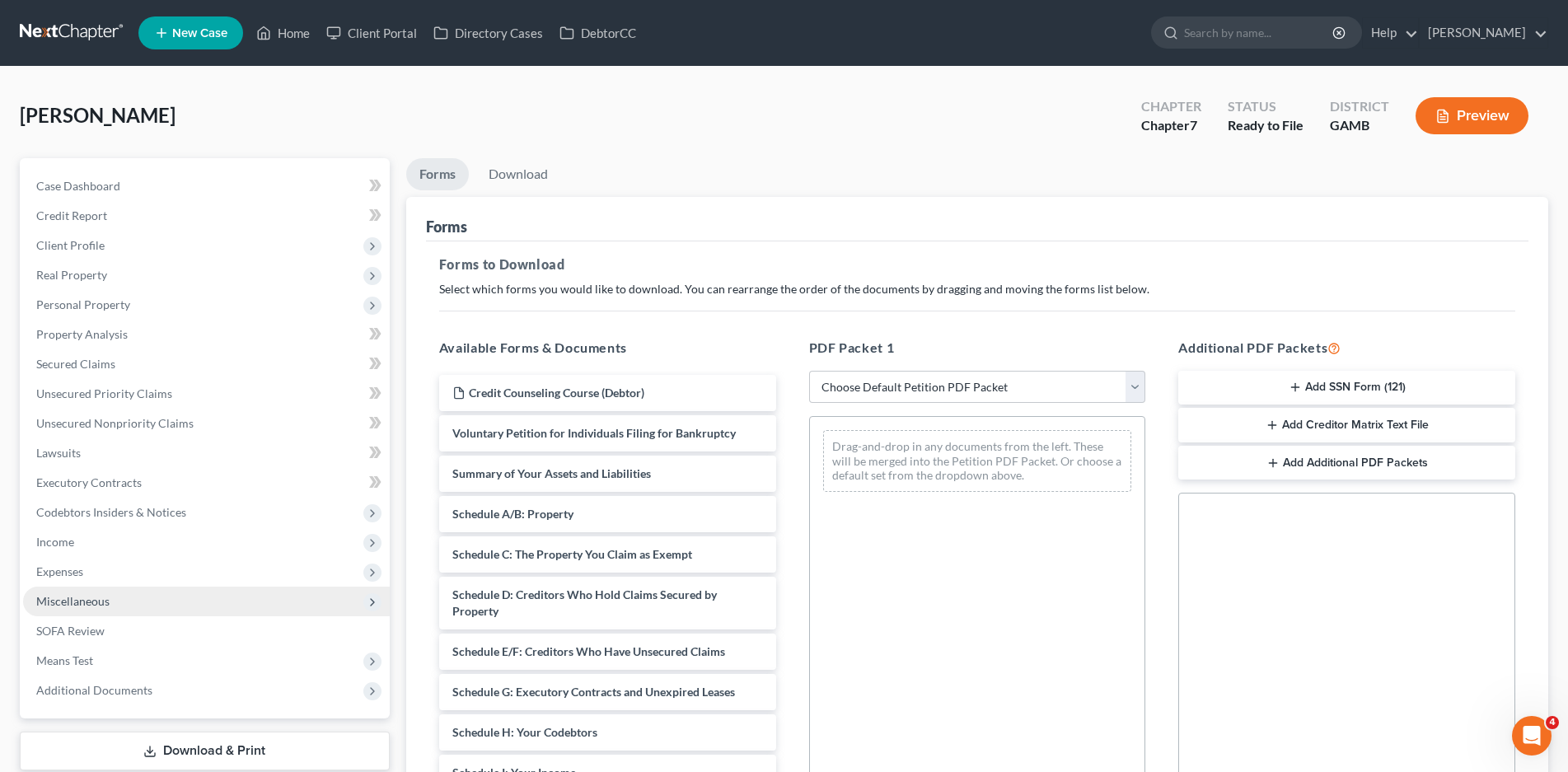
click at [64, 594] on span "Miscellaneous" at bounding box center [73, 600] width 74 height 14
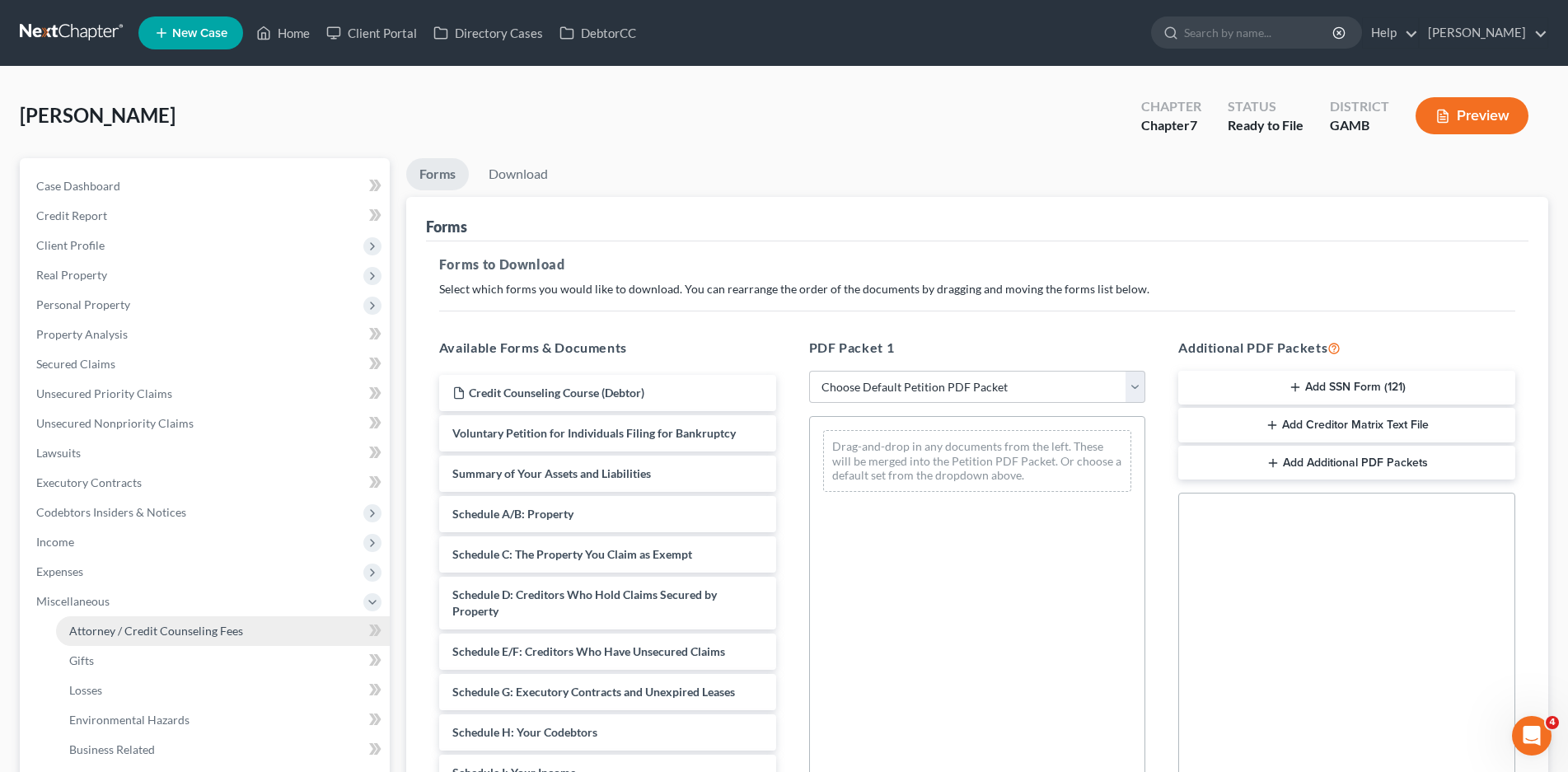
click at [147, 638] on link "Attorney / Credit Counseling Fees" at bounding box center [222, 631] width 333 height 30
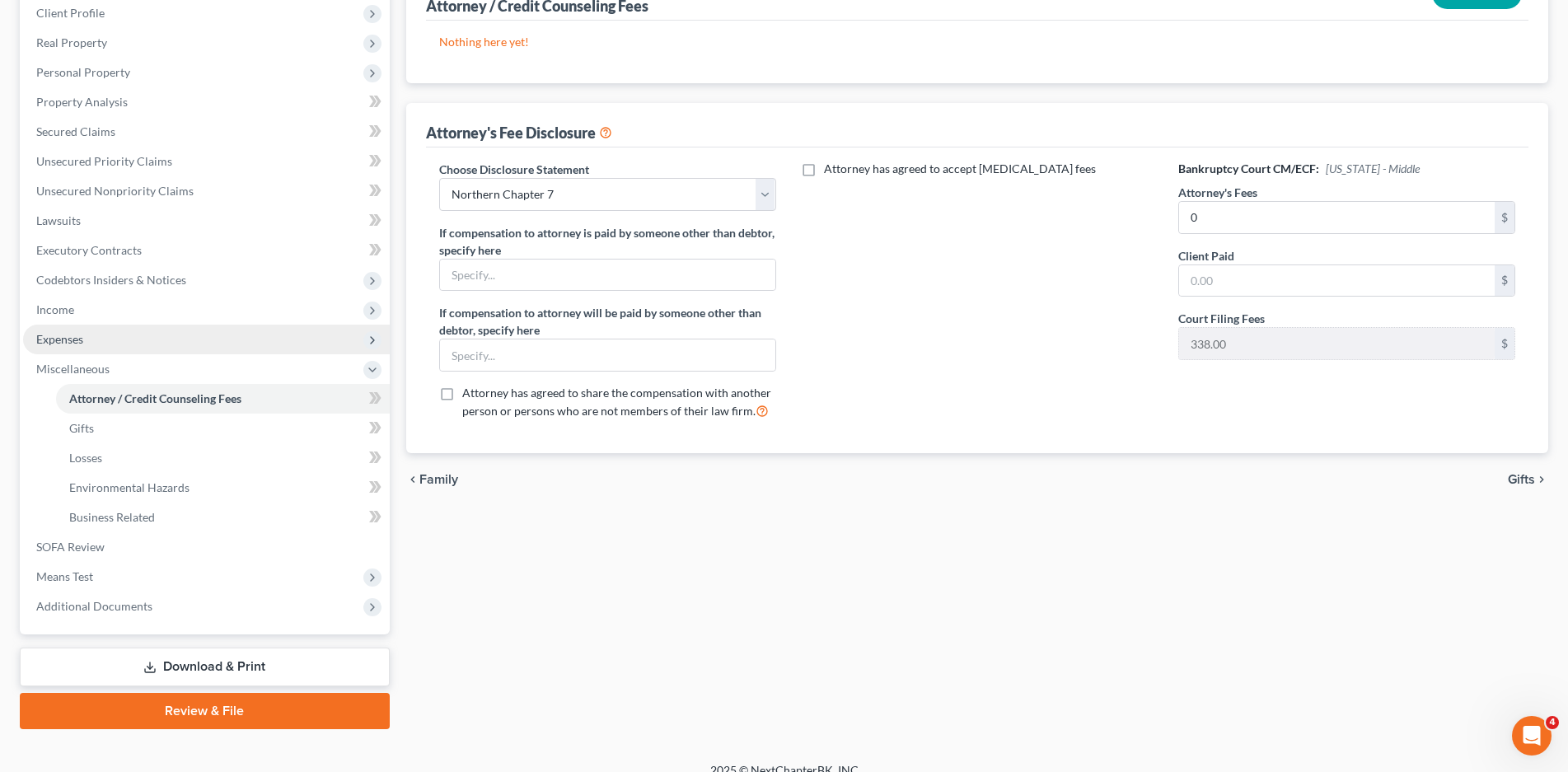
scroll to position [247, 0]
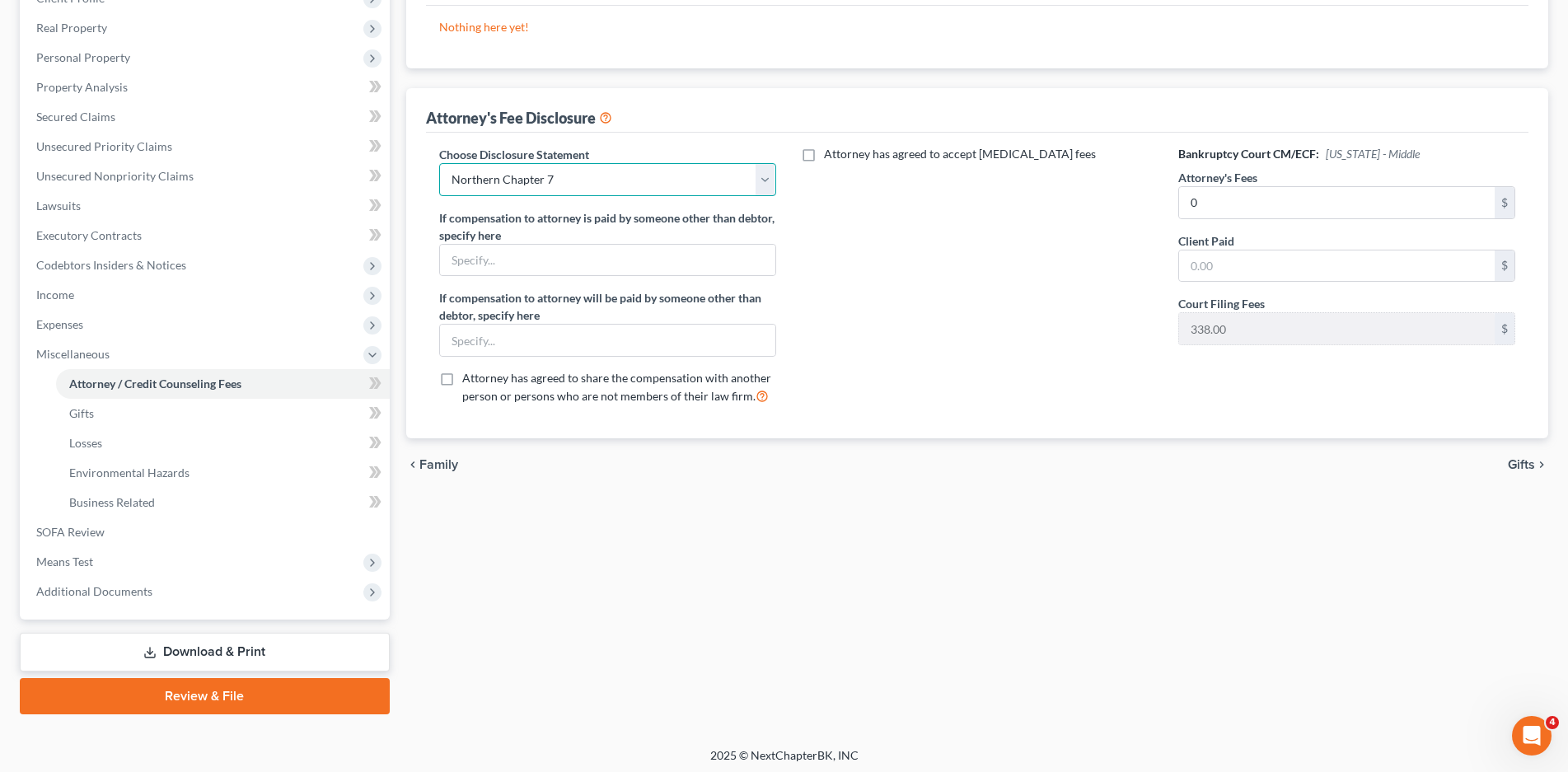
click at [546, 175] on select "Select Northern Chapter 13 Northern Chapter 7 Middle Chapter 13 Middle Chapter 7" at bounding box center [607, 179] width 337 height 33
select select "3"
click at [439, 163] on select "Select Northern Chapter 13 Northern Chapter 7 Middle Chapter 13 Middle Chapter 7" at bounding box center [607, 179] width 337 height 33
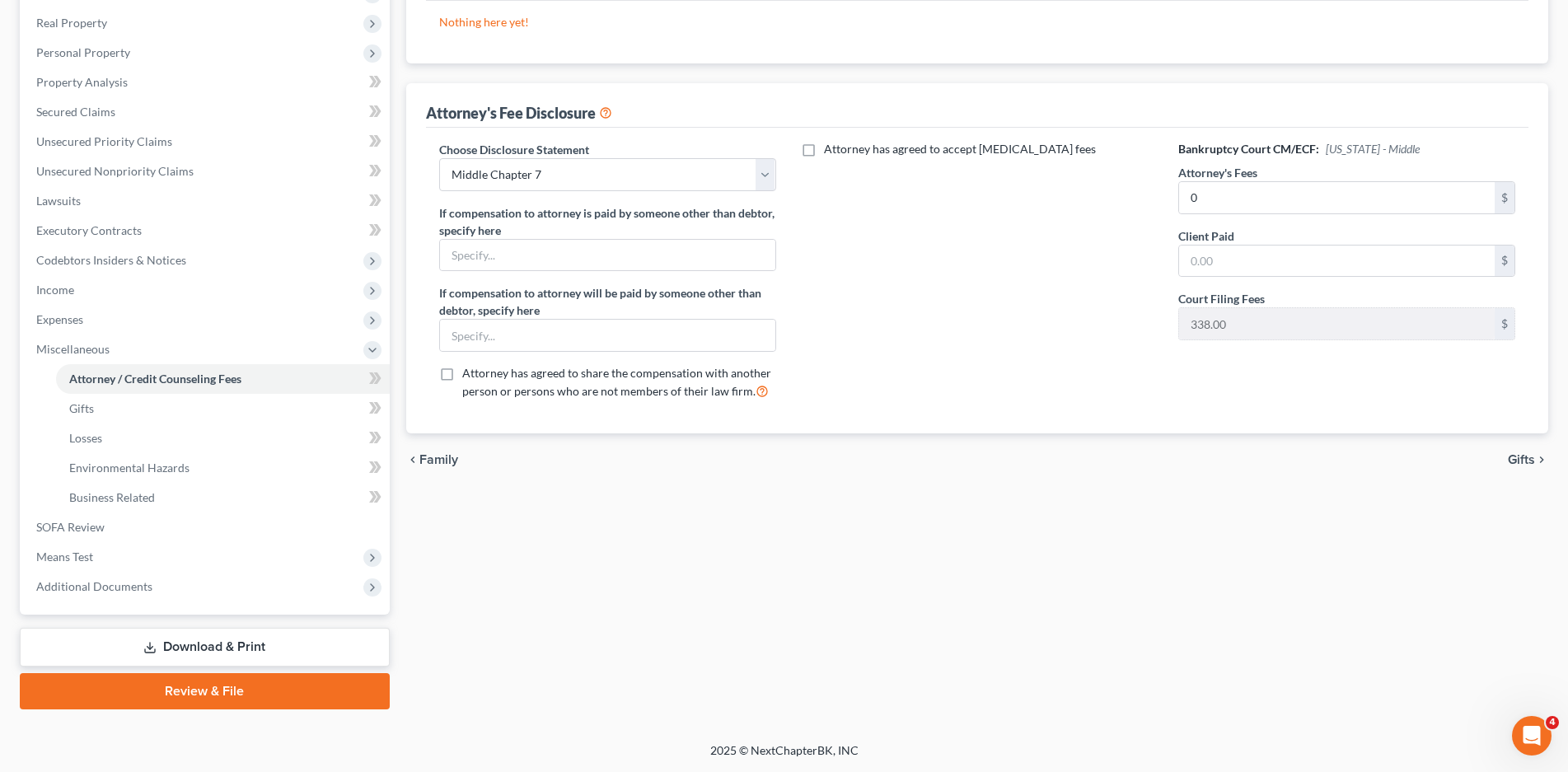
click at [199, 641] on link "Download & Print" at bounding box center [204, 647] width 370 height 38
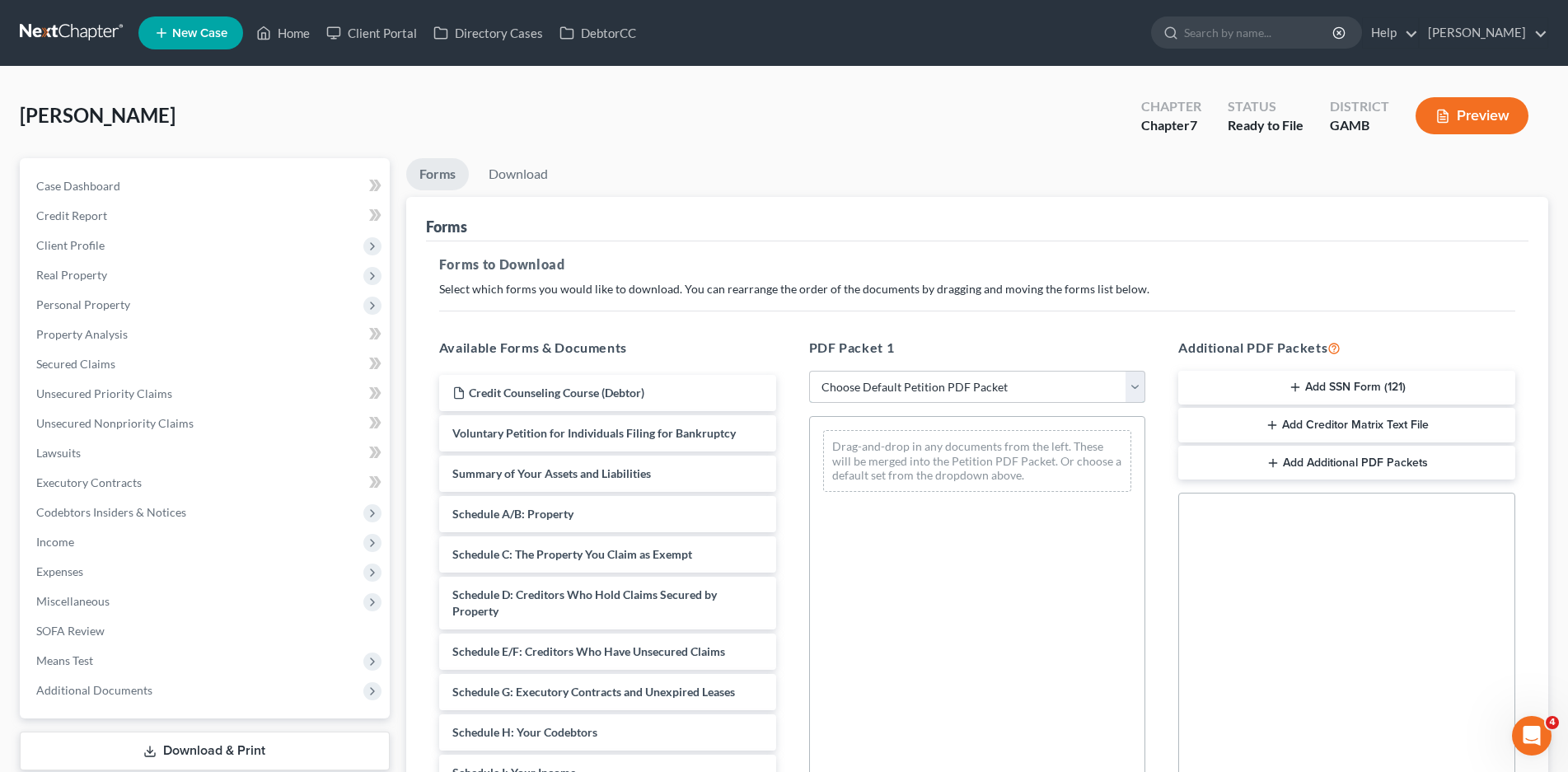
click at [1028, 381] on select "Choose Default Petition PDF Packet Complete Bankruptcy Petition (all forms and …" at bounding box center [977, 386] width 337 height 33
select select "0"
click at [809, 371] on select "Choose Default Petition PDF Packet Complete Bankruptcy Petition (all forms and …" at bounding box center [977, 386] width 337 height 33
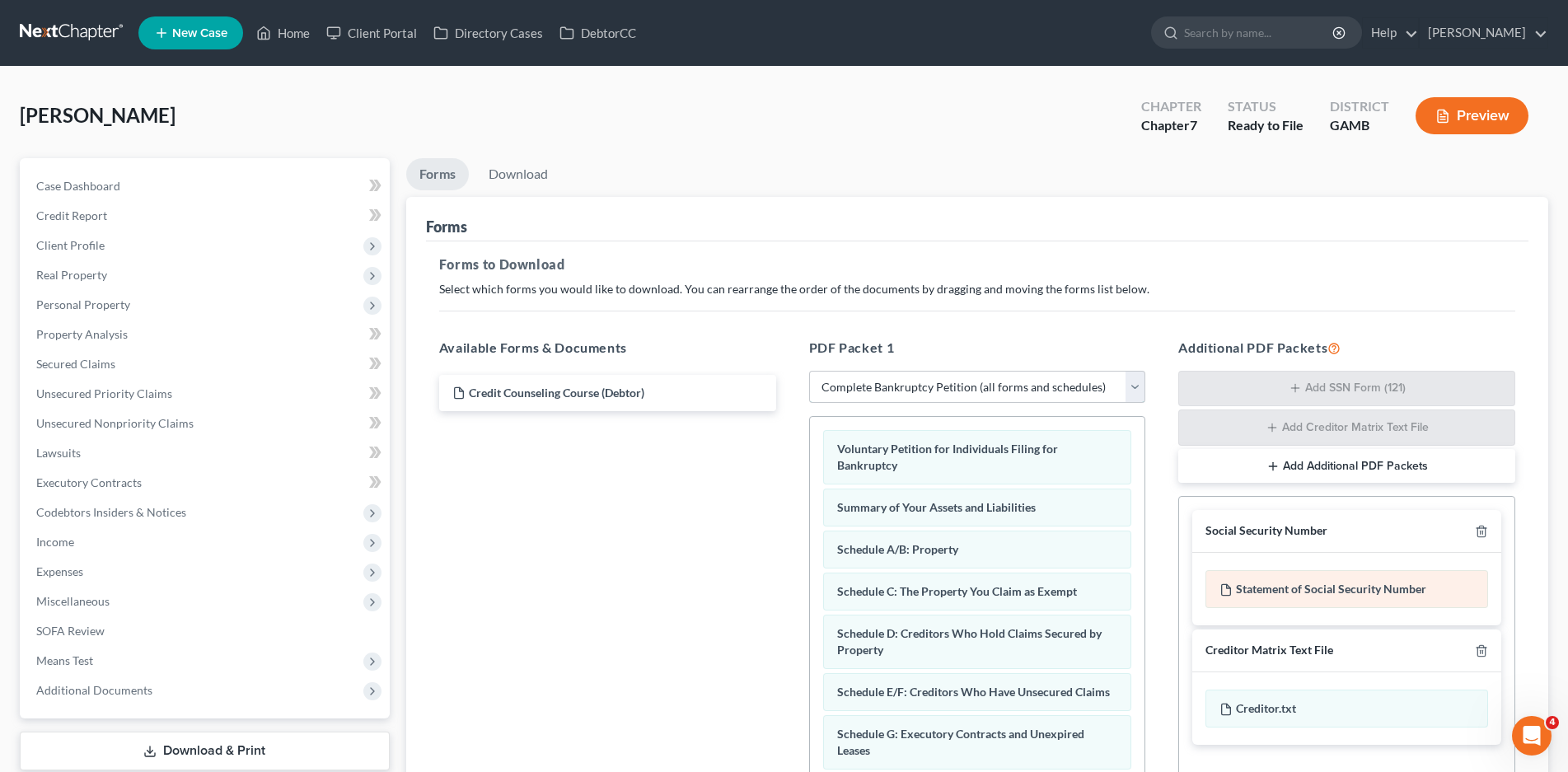
scroll to position [247, 0]
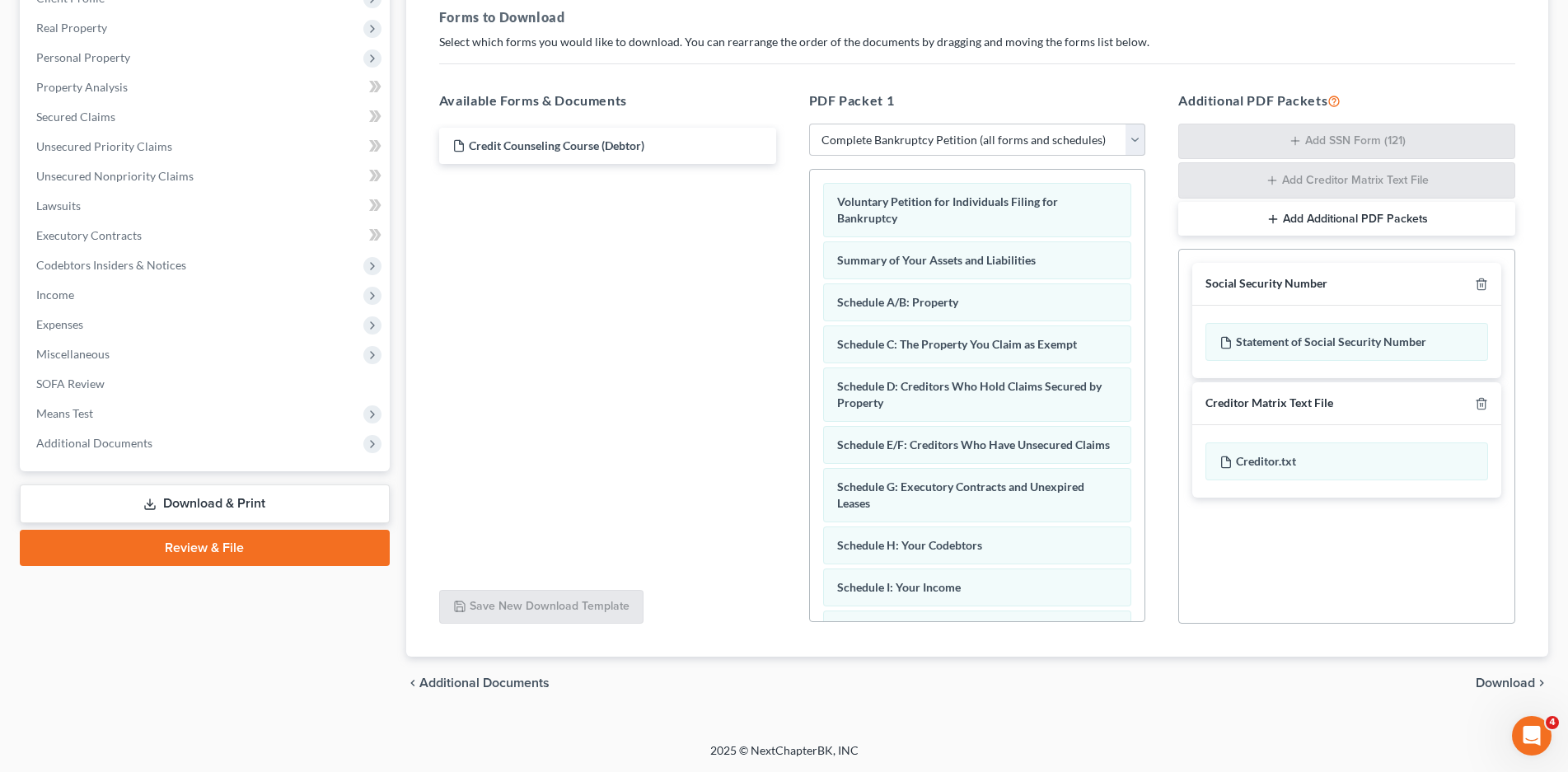
click at [1505, 684] on span "Download" at bounding box center [1505, 683] width 60 height 13
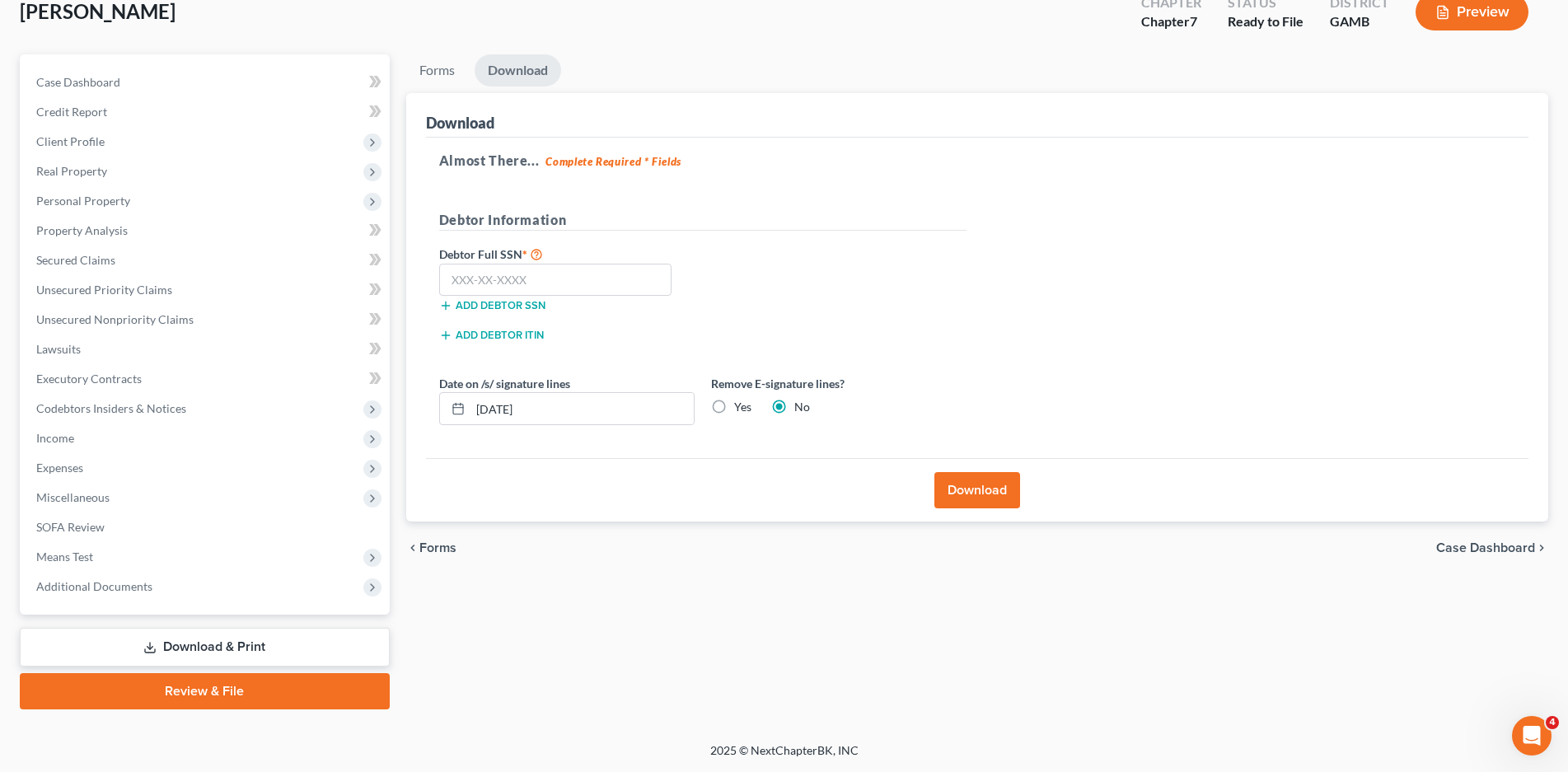
scroll to position [104, 0]
click at [474, 283] on input "text" at bounding box center [555, 279] width 233 height 33
click at [101, 325] on span "Unsecured Nonpriority Claims" at bounding box center [115, 319] width 158 height 14
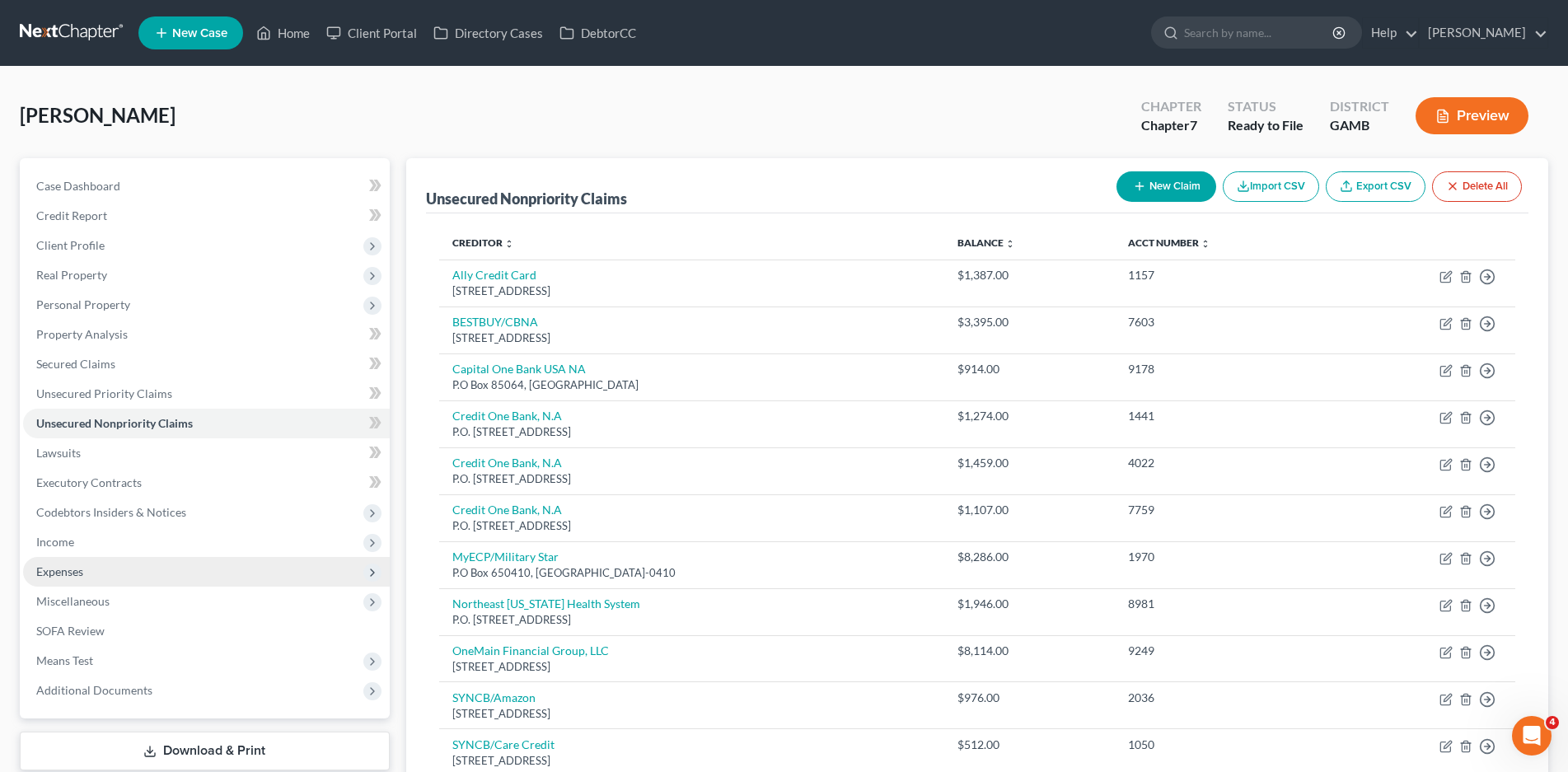
click at [51, 572] on span "Expenses" at bounding box center [60, 571] width 47 height 14
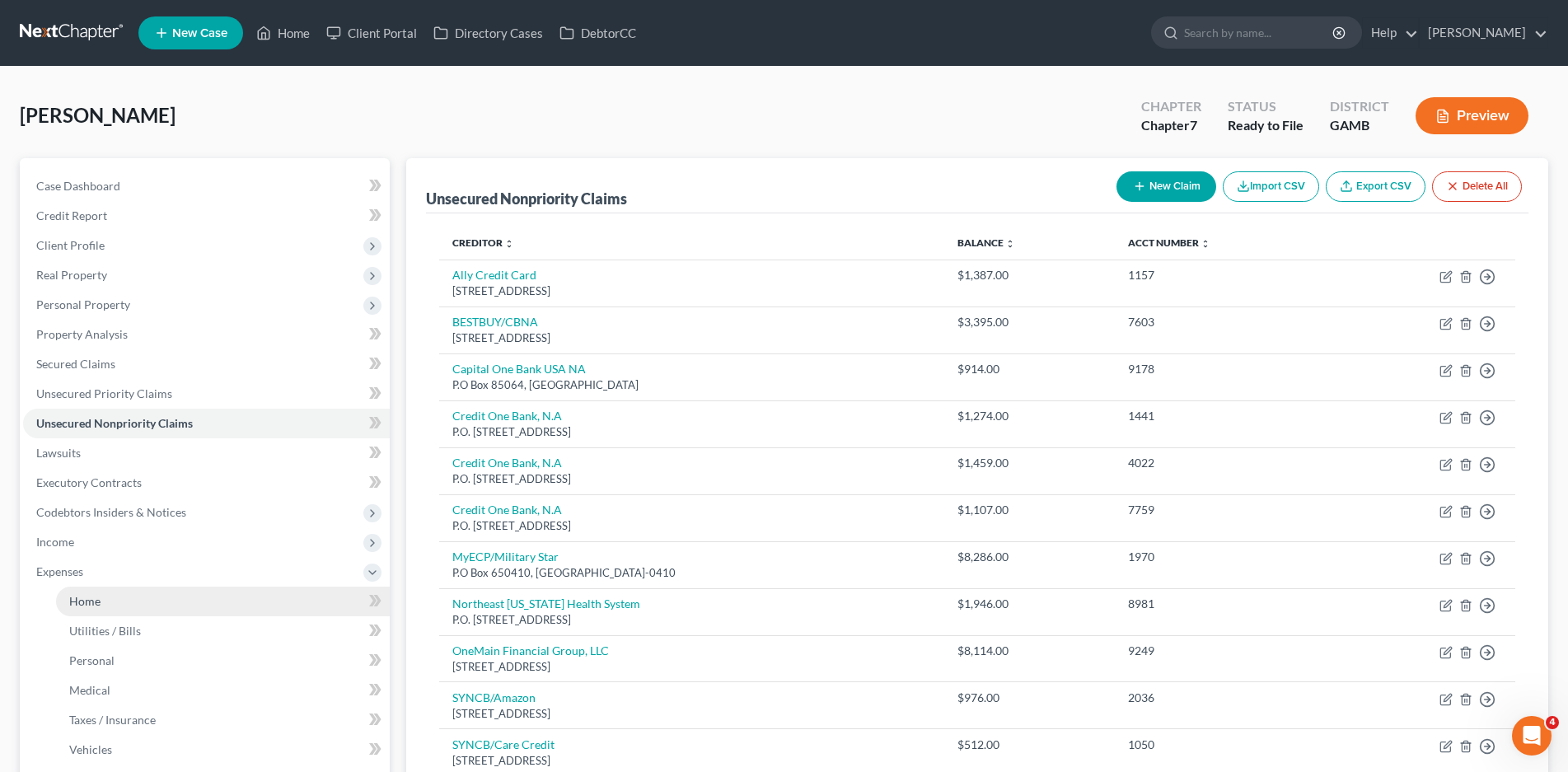
click at [98, 599] on span "Home" at bounding box center [85, 600] width 32 height 14
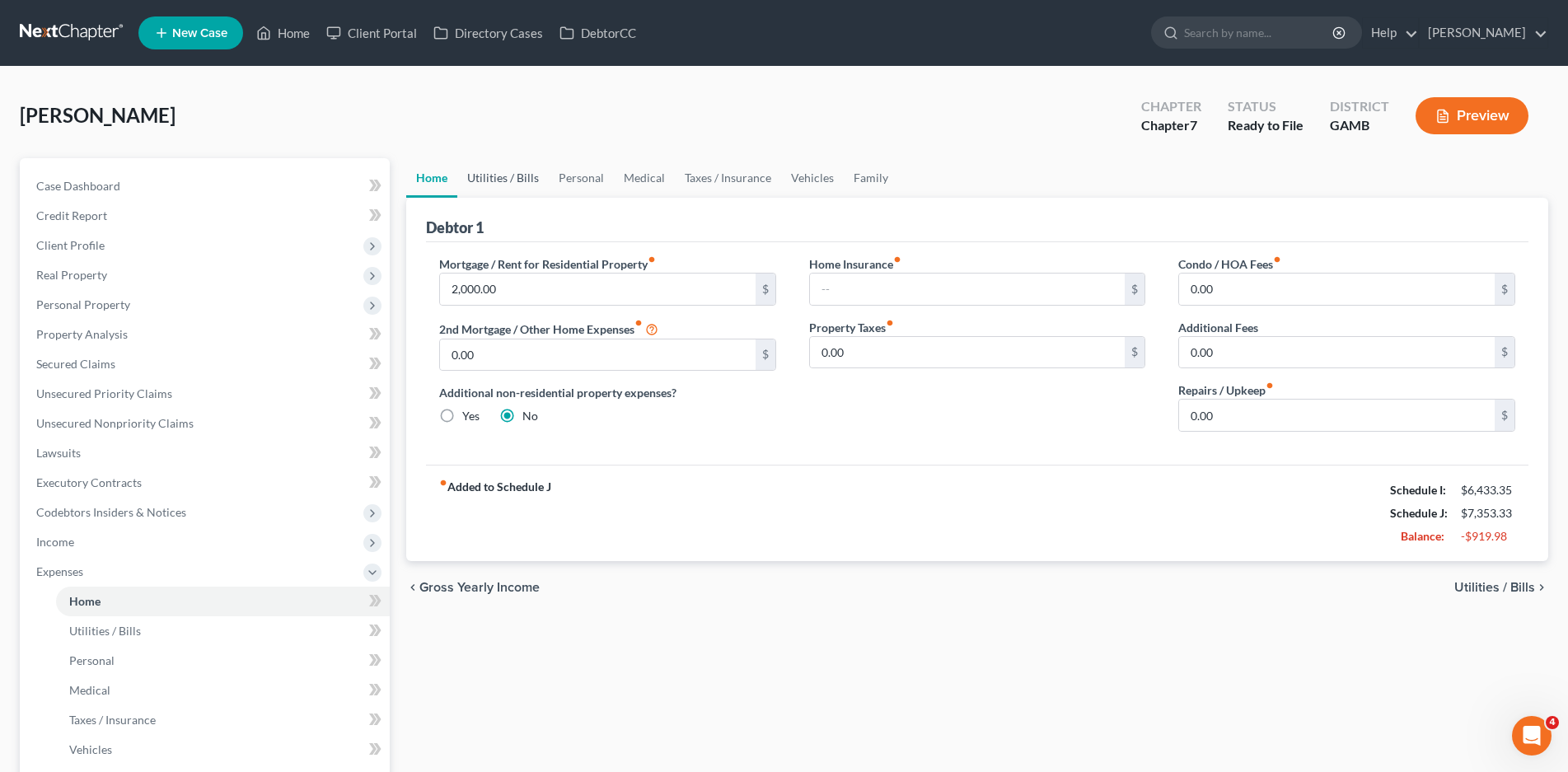
click at [491, 175] on link "Utilities / Bills" at bounding box center [503, 177] width 91 height 39
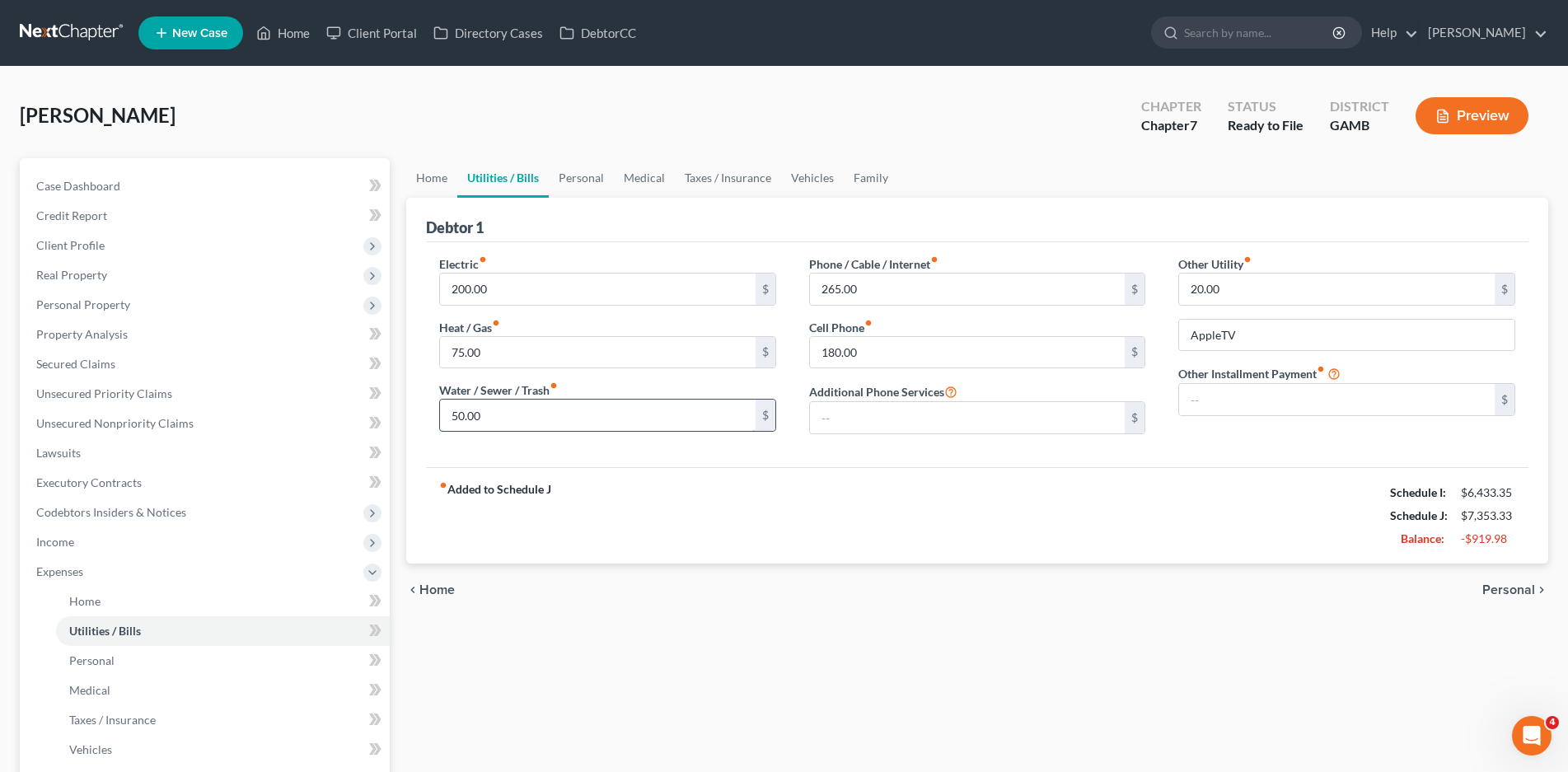
click at [498, 420] on input "50.00" at bounding box center [597, 415] width 315 height 32
type input "0.00"
click at [596, 182] on link "Personal" at bounding box center [581, 177] width 65 height 39
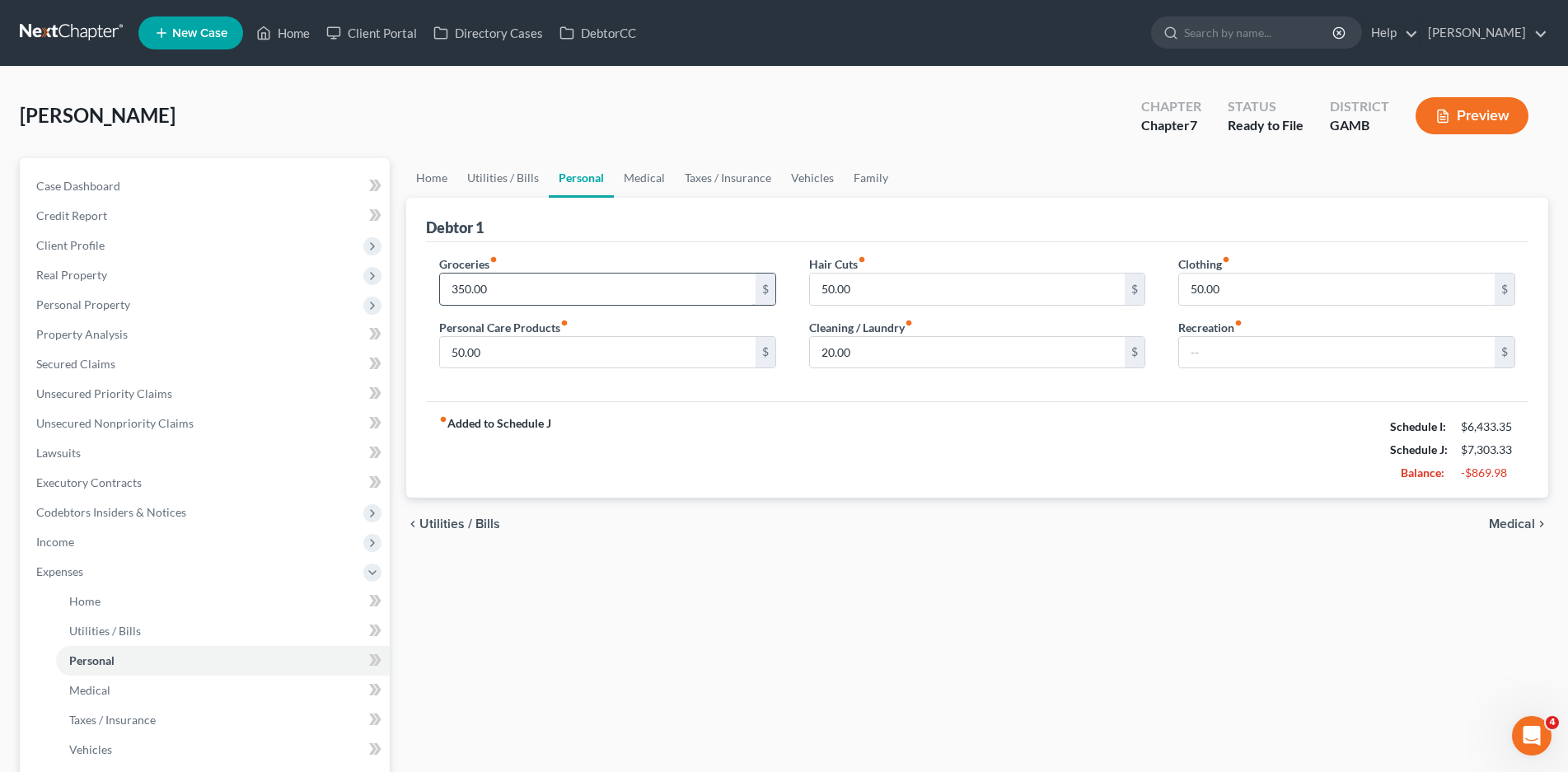
click at [481, 287] on input "350.00" at bounding box center [597, 289] width 315 height 32
type input "300.00"
click at [651, 172] on link "Medical" at bounding box center [644, 177] width 61 height 39
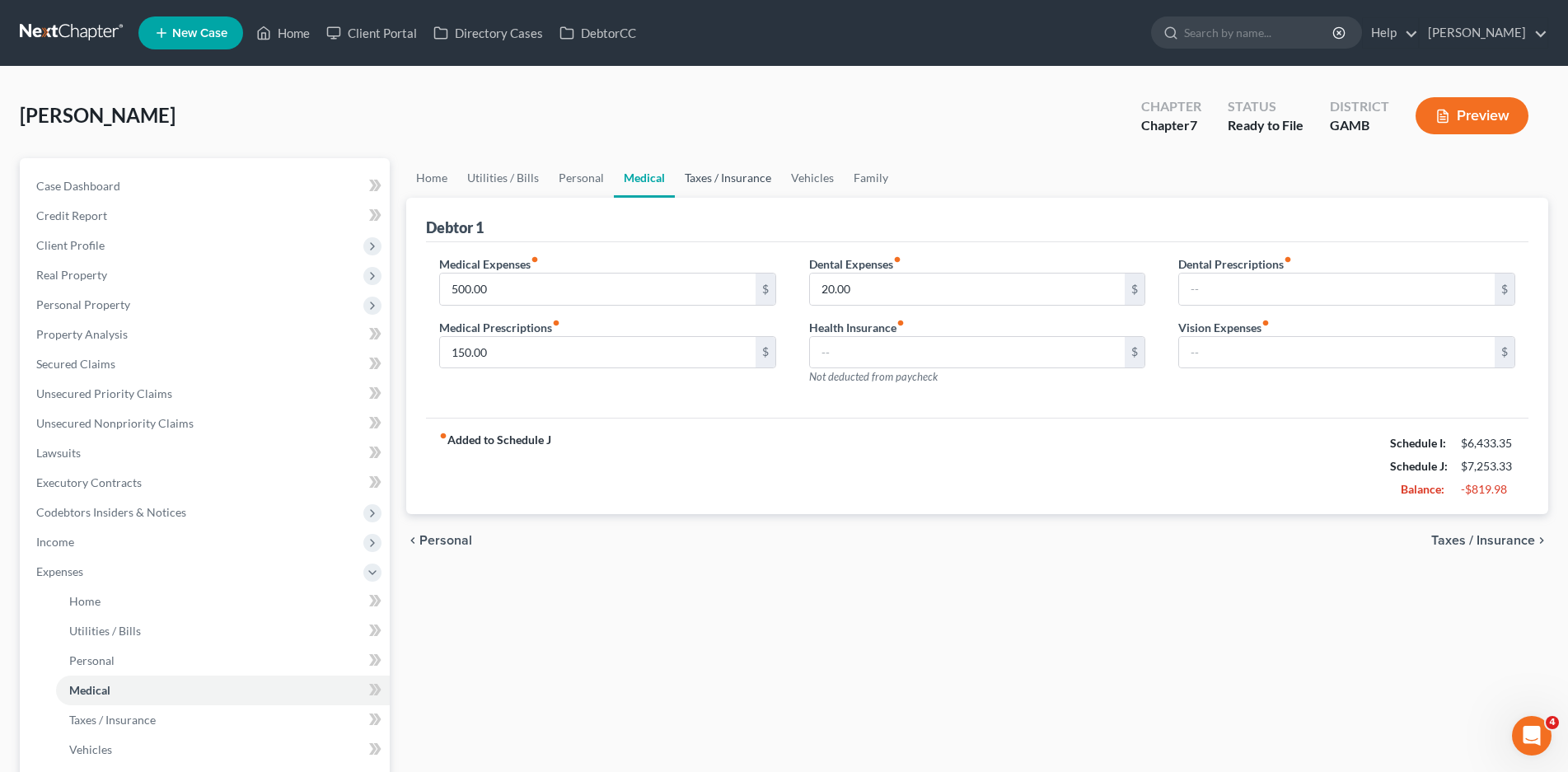
click at [707, 175] on link "Taxes / Insurance" at bounding box center [728, 177] width 106 height 39
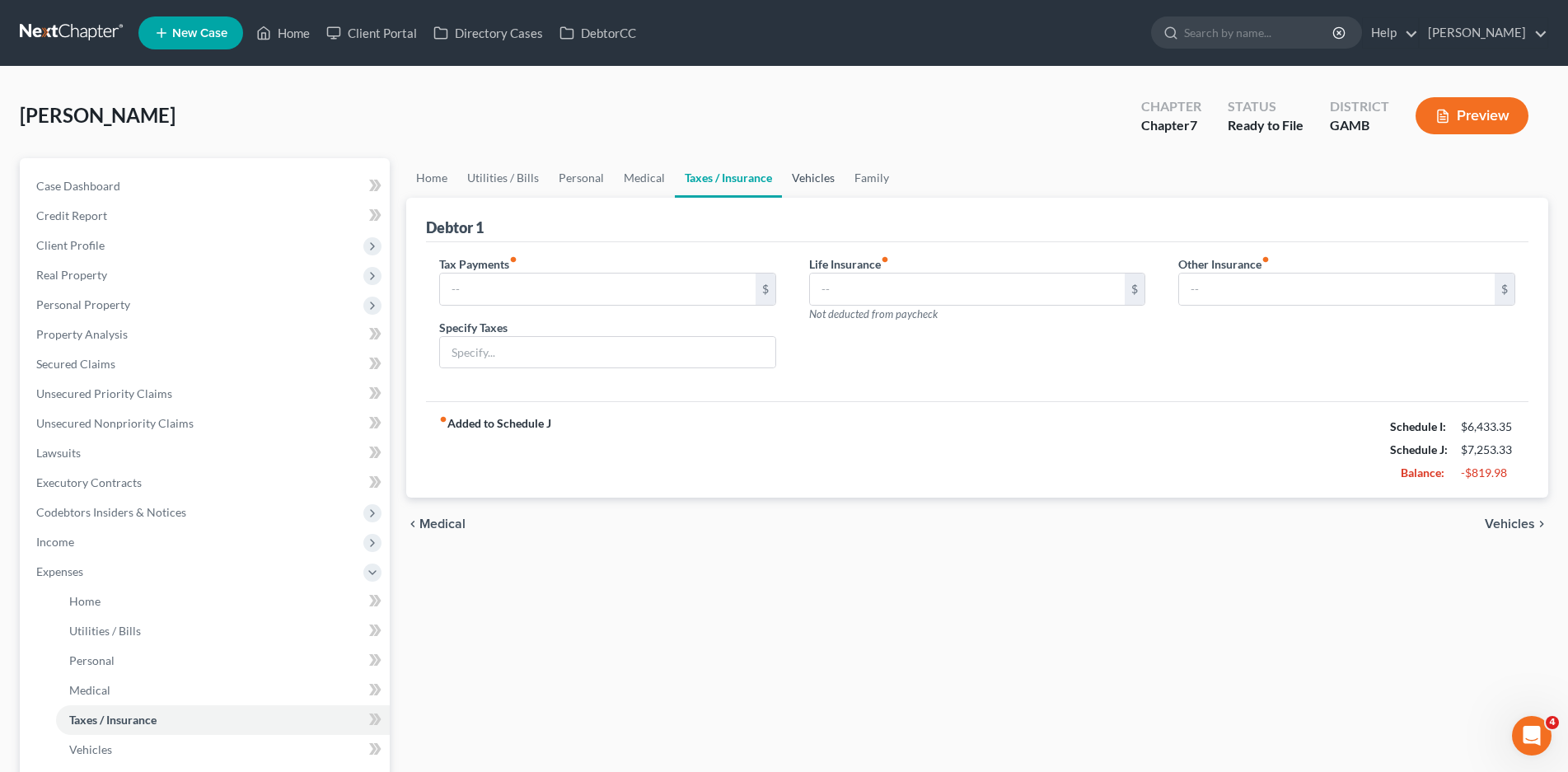
click at [799, 175] on link "Vehicles" at bounding box center [813, 177] width 63 height 39
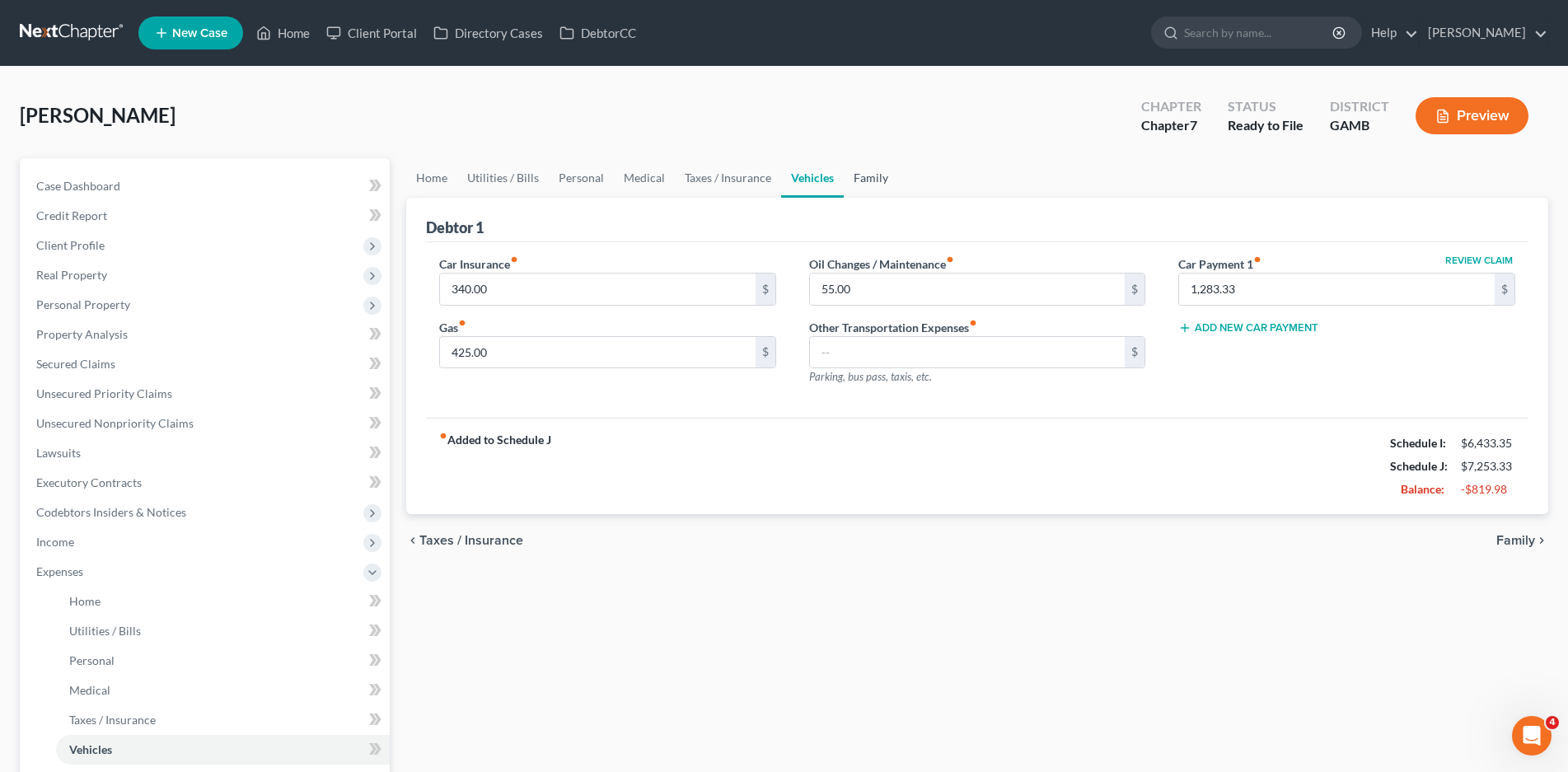
click at [874, 174] on link "Family" at bounding box center [871, 177] width 54 height 39
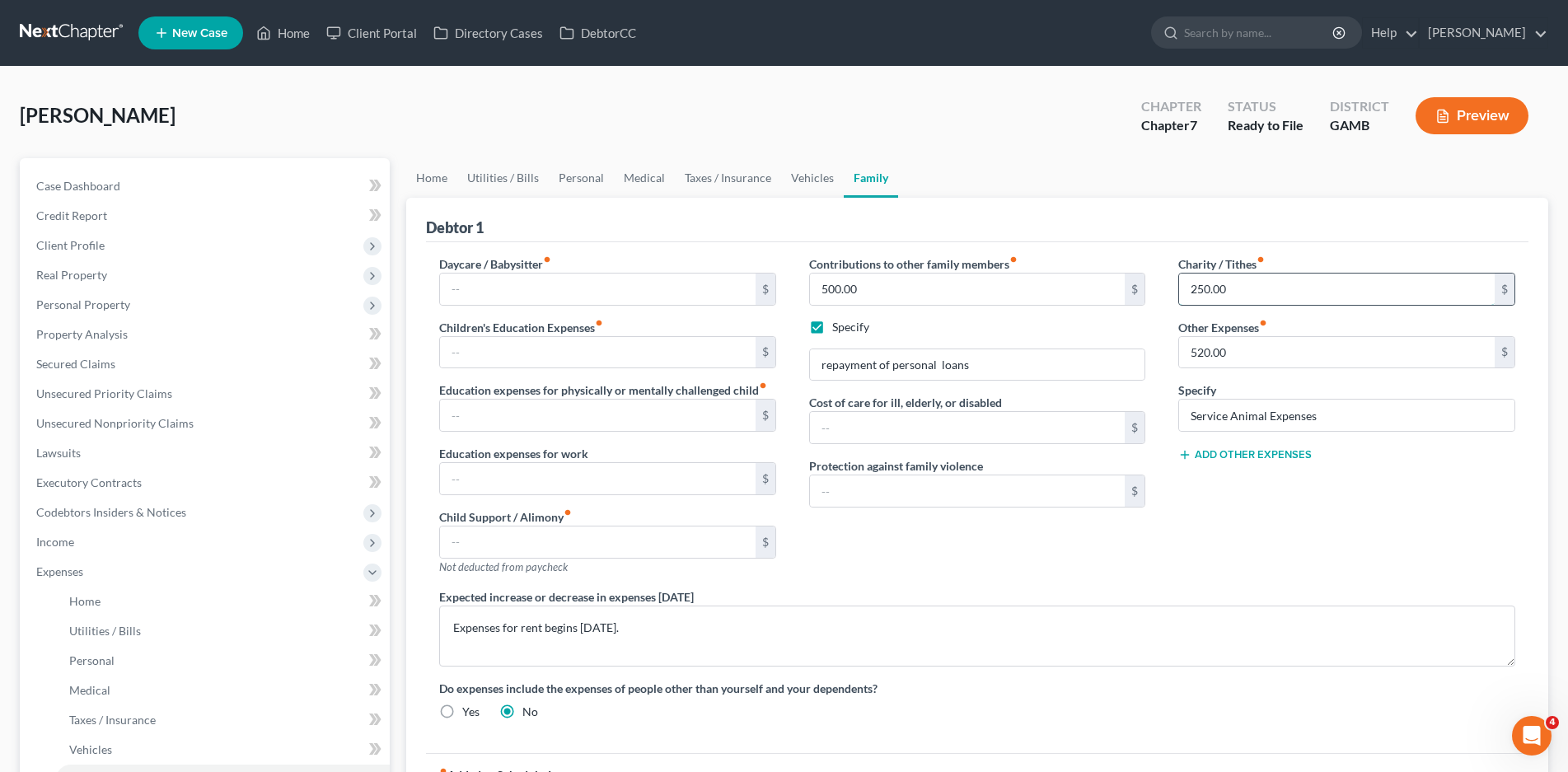
click at [1210, 290] on input "250.00" at bounding box center [1337, 289] width 315 height 32
type input "0.00"
click at [439, 179] on link "Home" at bounding box center [431, 177] width 51 height 39
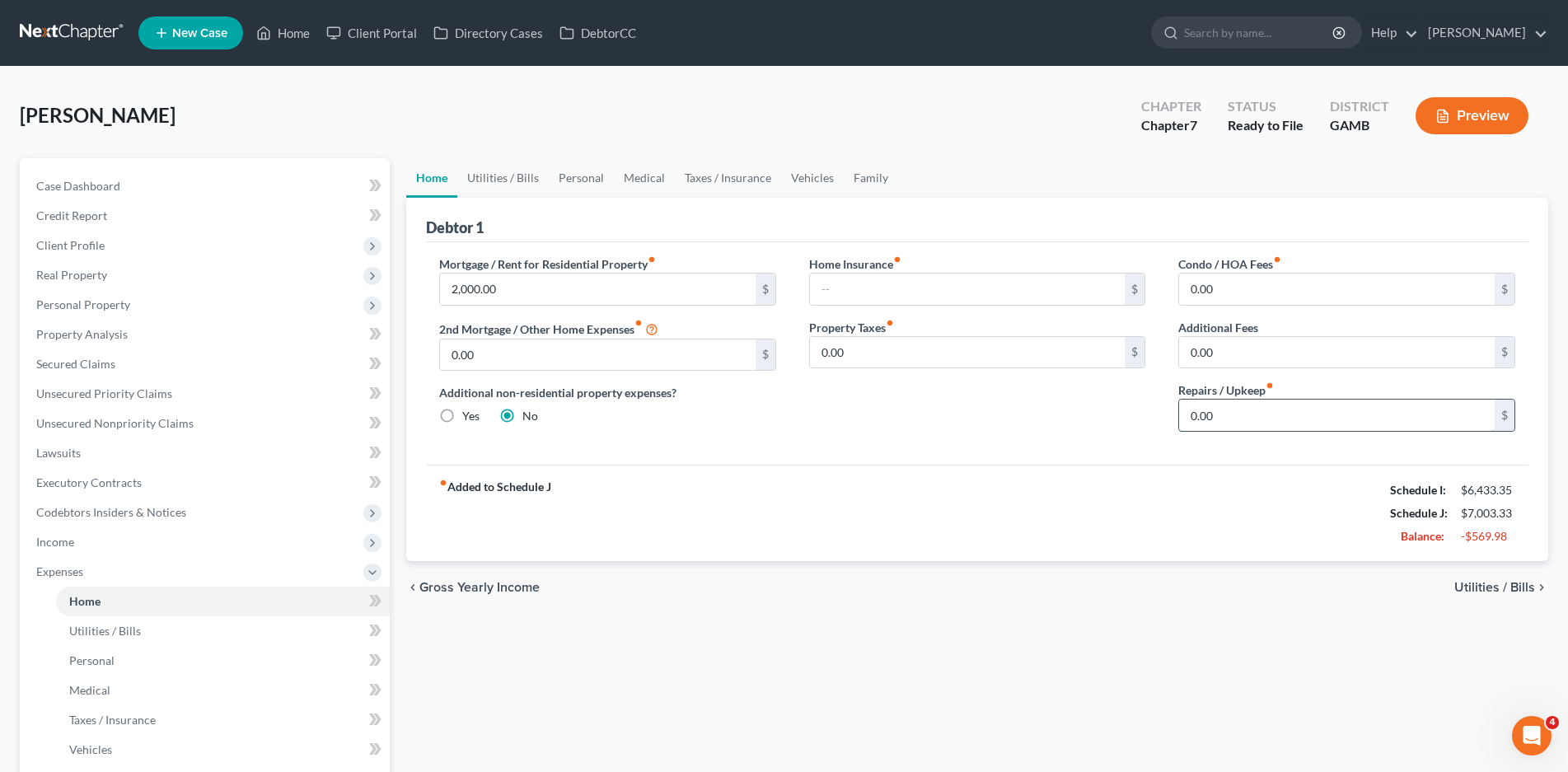
click at [1214, 412] on input "0.00" at bounding box center [1337, 415] width 315 height 32
type input "100.00"
click at [821, 176] on link "Vehicles" at bounding box center [812, 177] width 63 height 39
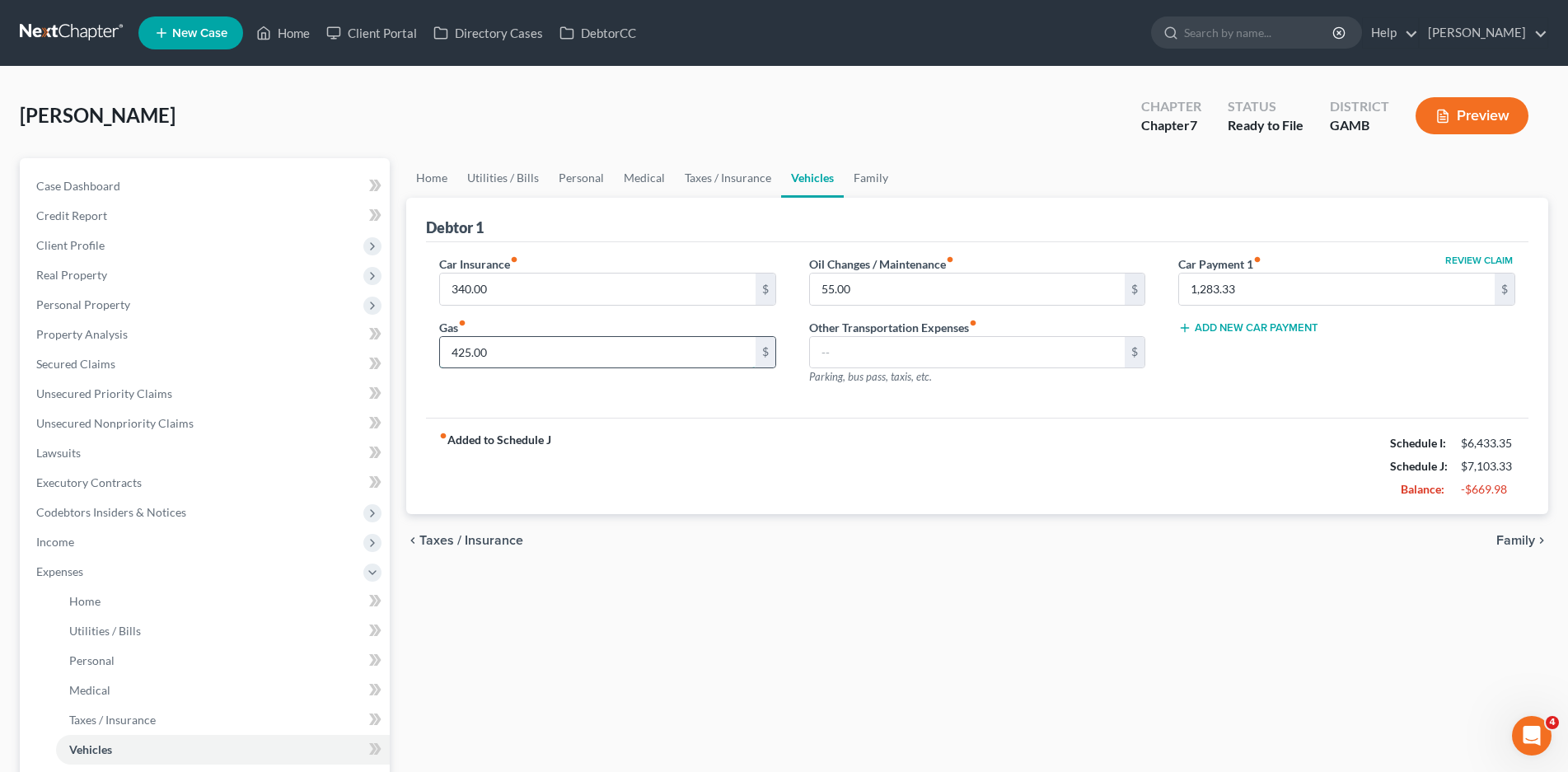
click at [485, 355] on input "425.00" at bounding box center [597, 353] width 315 height 32
type input "350.00"
click at [747, 180] on link "Taxes / Insurance" at bounding box center [728, 177] width 106 height 39
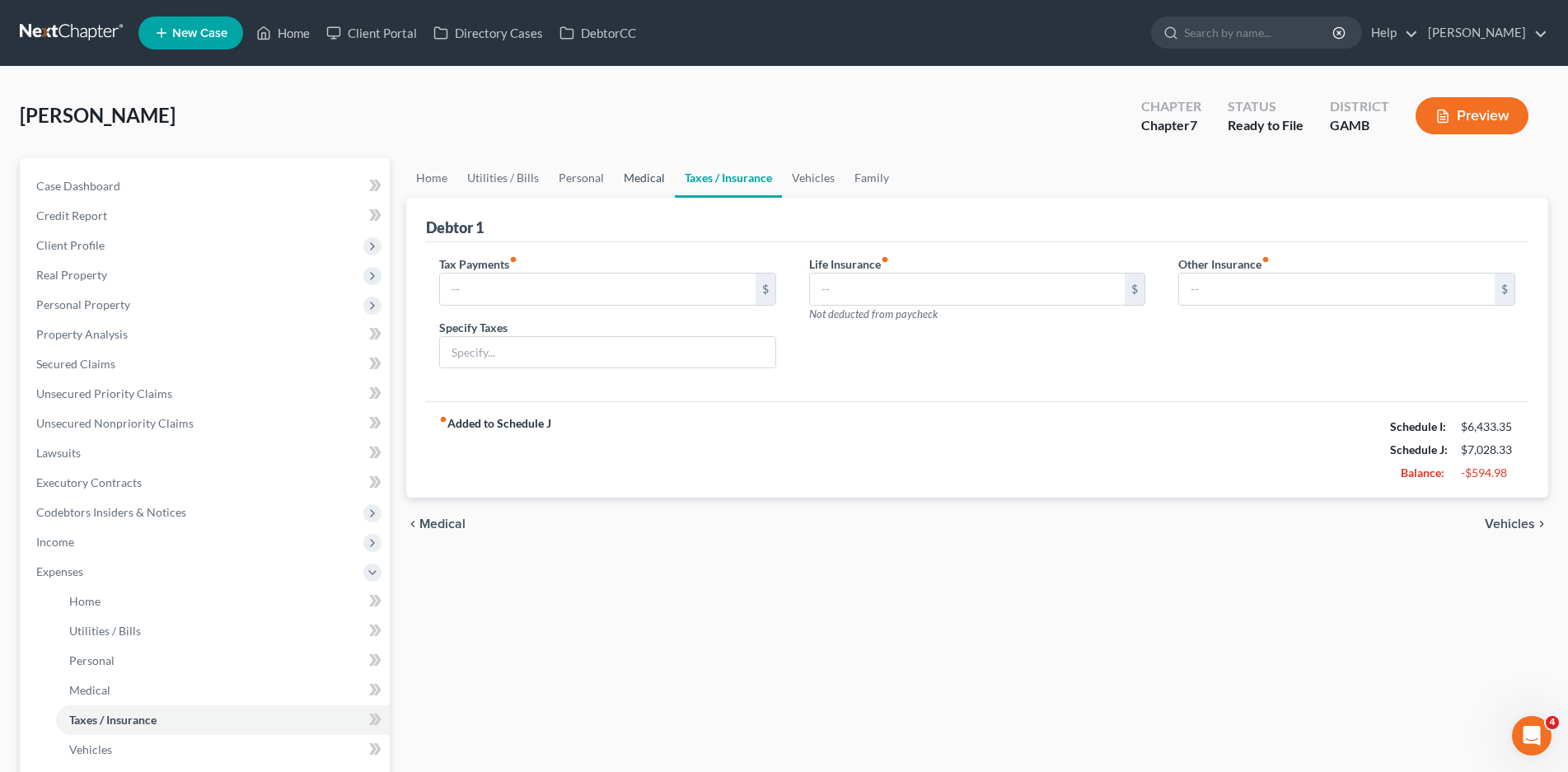
click at [637, 178] on link "Medical" at bounding box center [644, 177] width 61 height 39
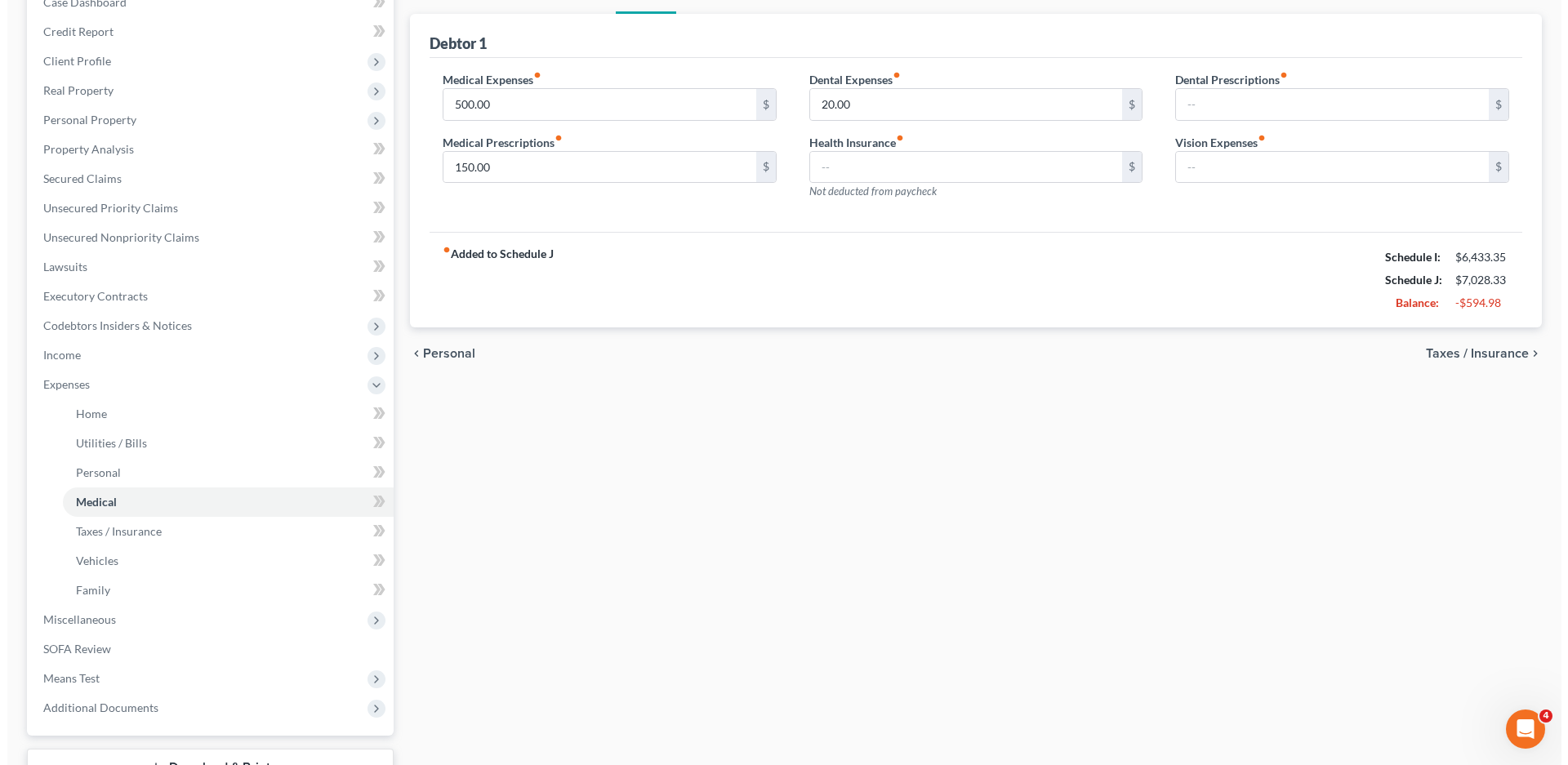
scroll to position [309, 0]
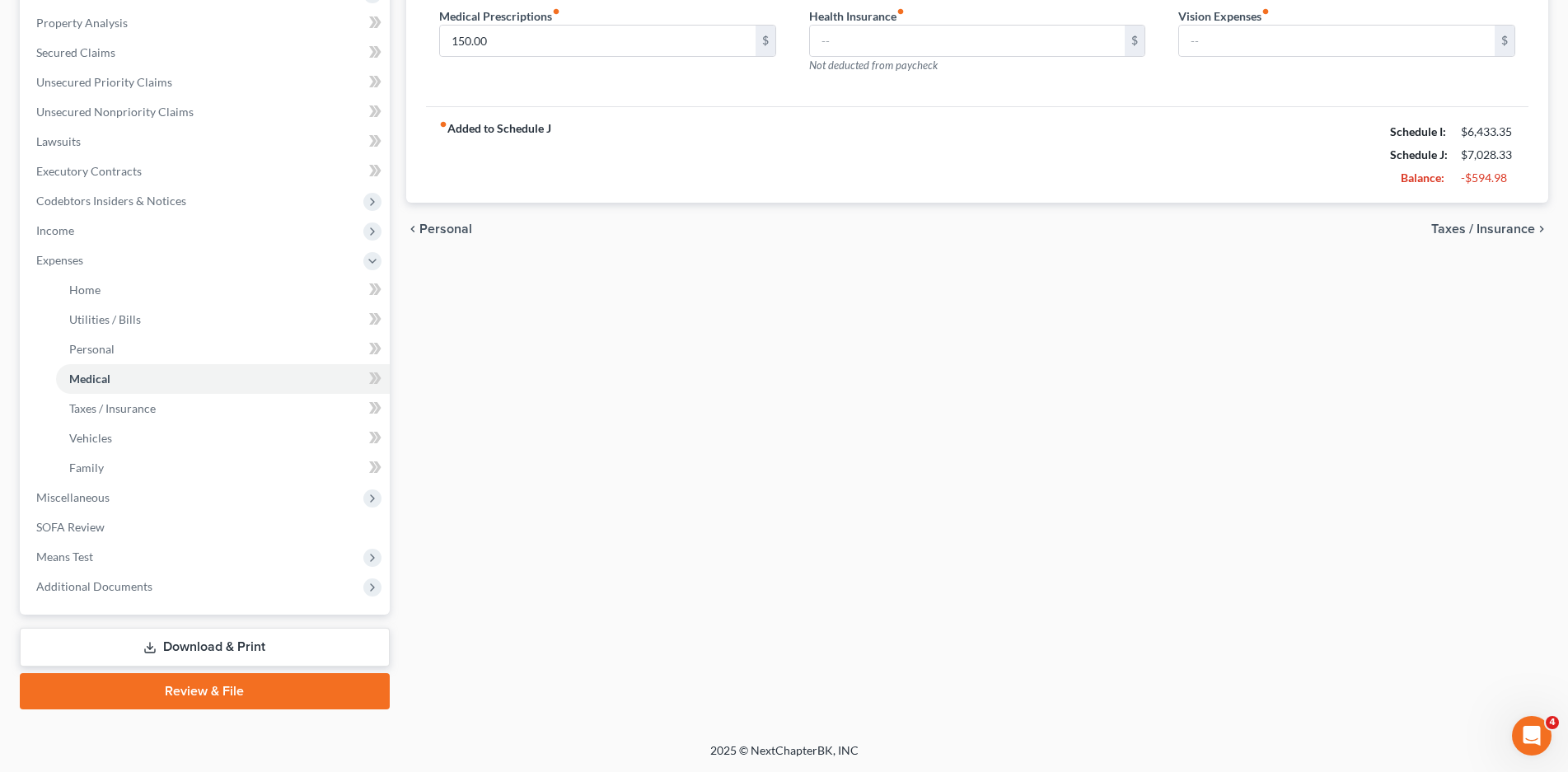
click at [229, 644] on link "Download & Print" at bounding box center [204, 647] width 370 height 38
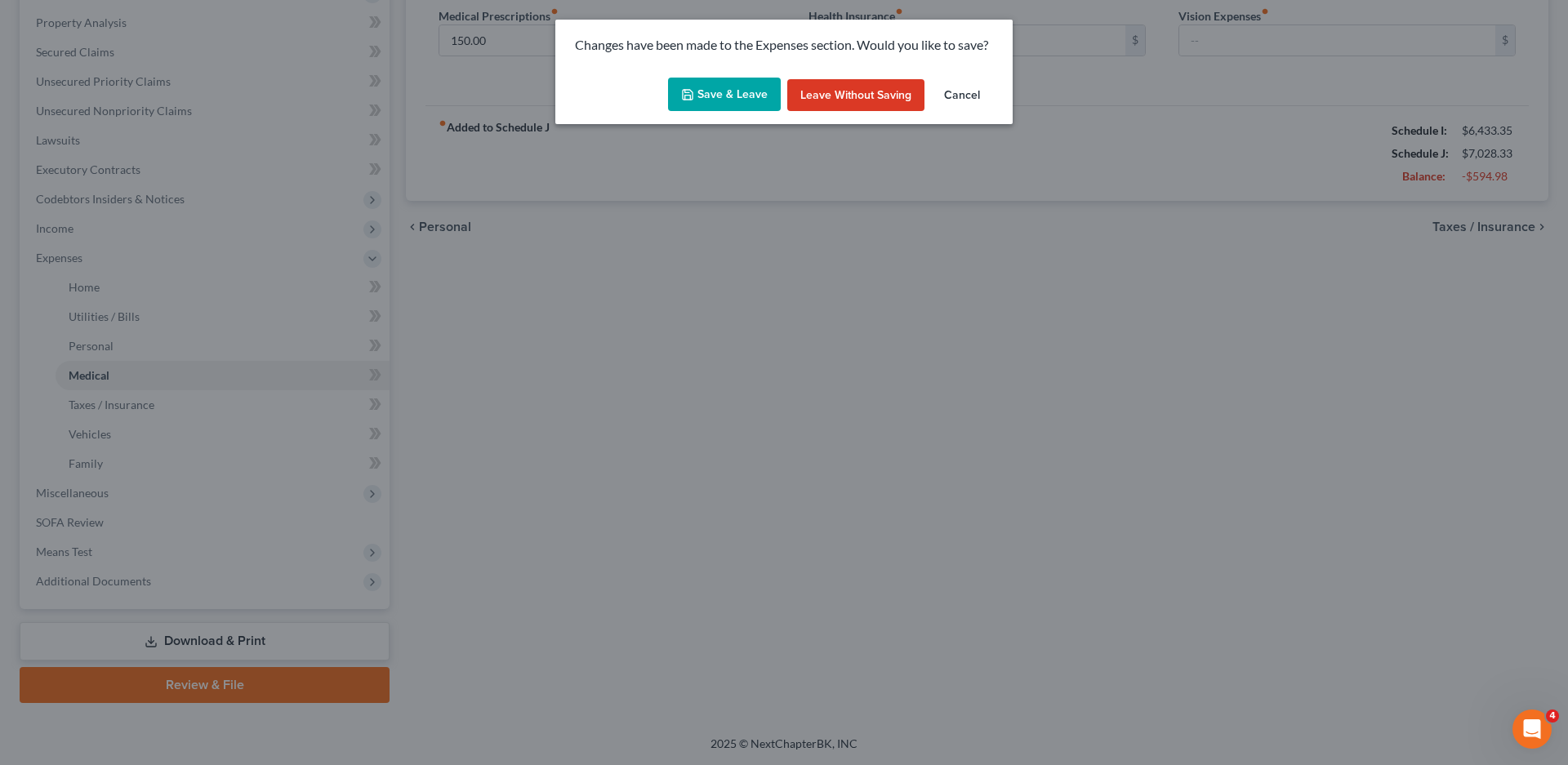
click at [723, 88] on button "Save & Leave" at bounding box center [724, 94] width 113 height 34
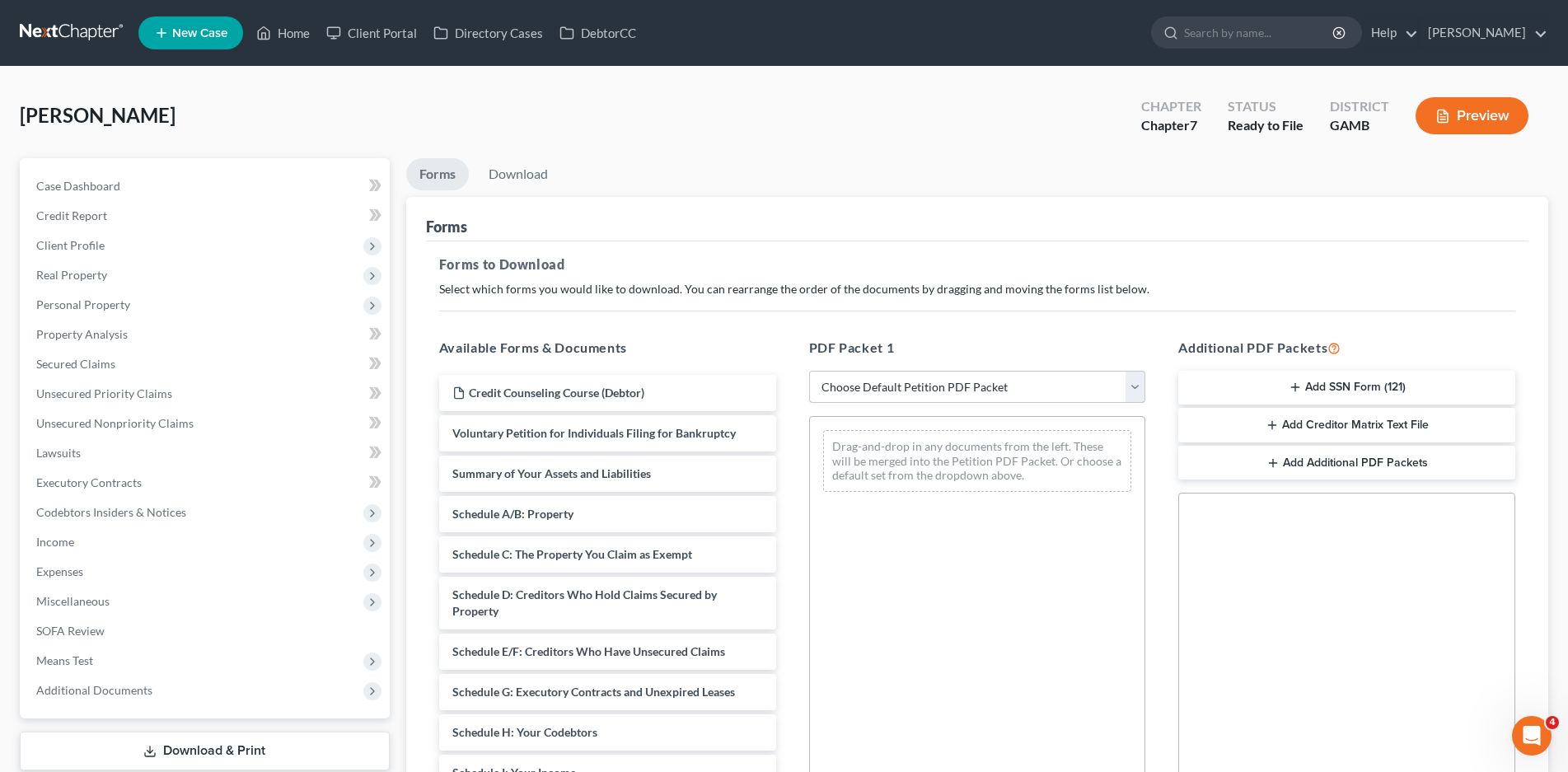
click at [1035, 386] on select "Choose Default Petition PDF Packet Complete Bankruptcy Petition (all forms and …" at bounding box center [977, 386] width 337 height 33
select select "0"
click at [809, 371] on select "Choose Default Petition PDF Packet Complete Bankruptcy Petition (all forms and …" at bounding box center [977, 386] width 337 height 33
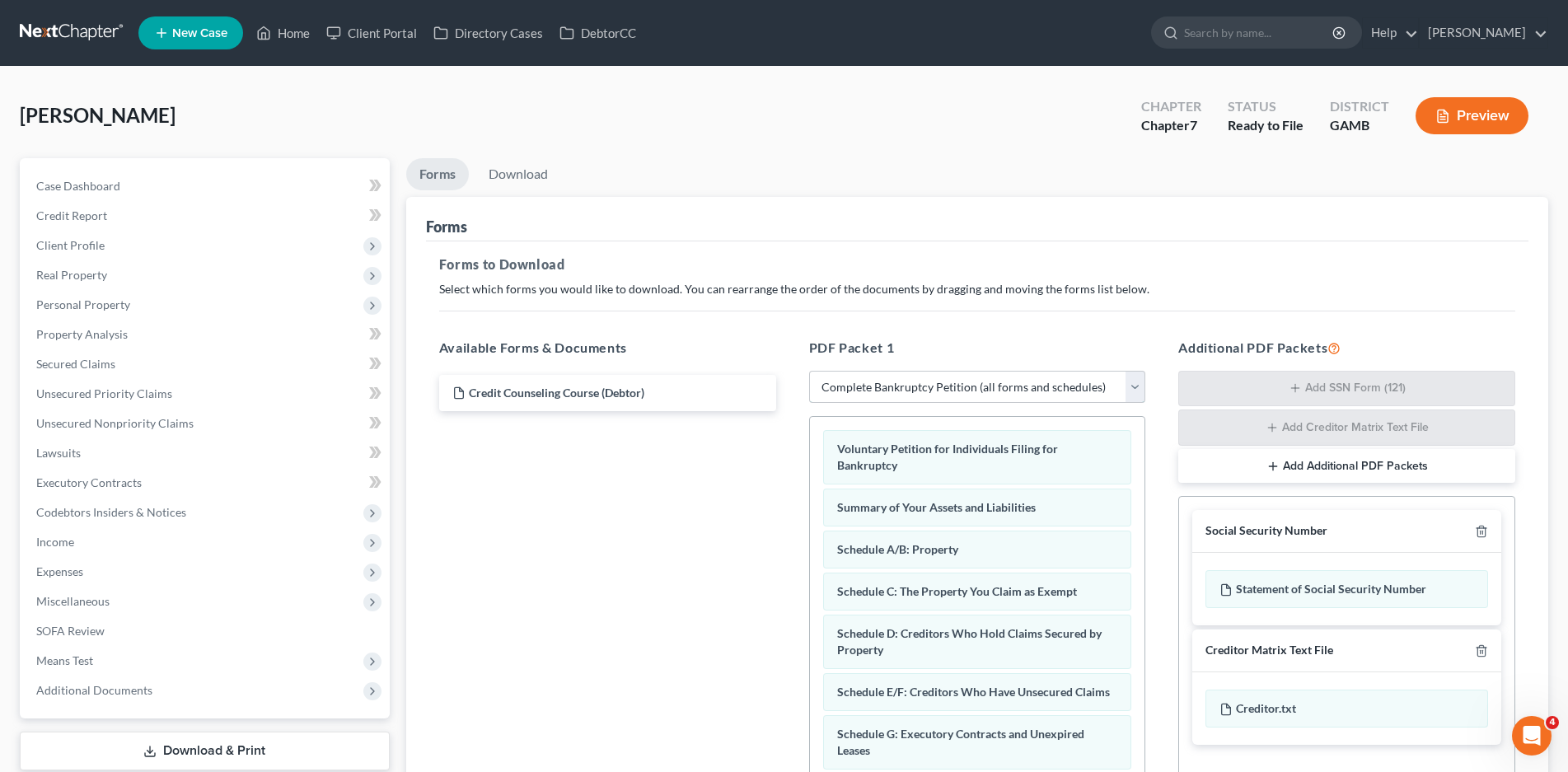
scroll to position [247, 0]
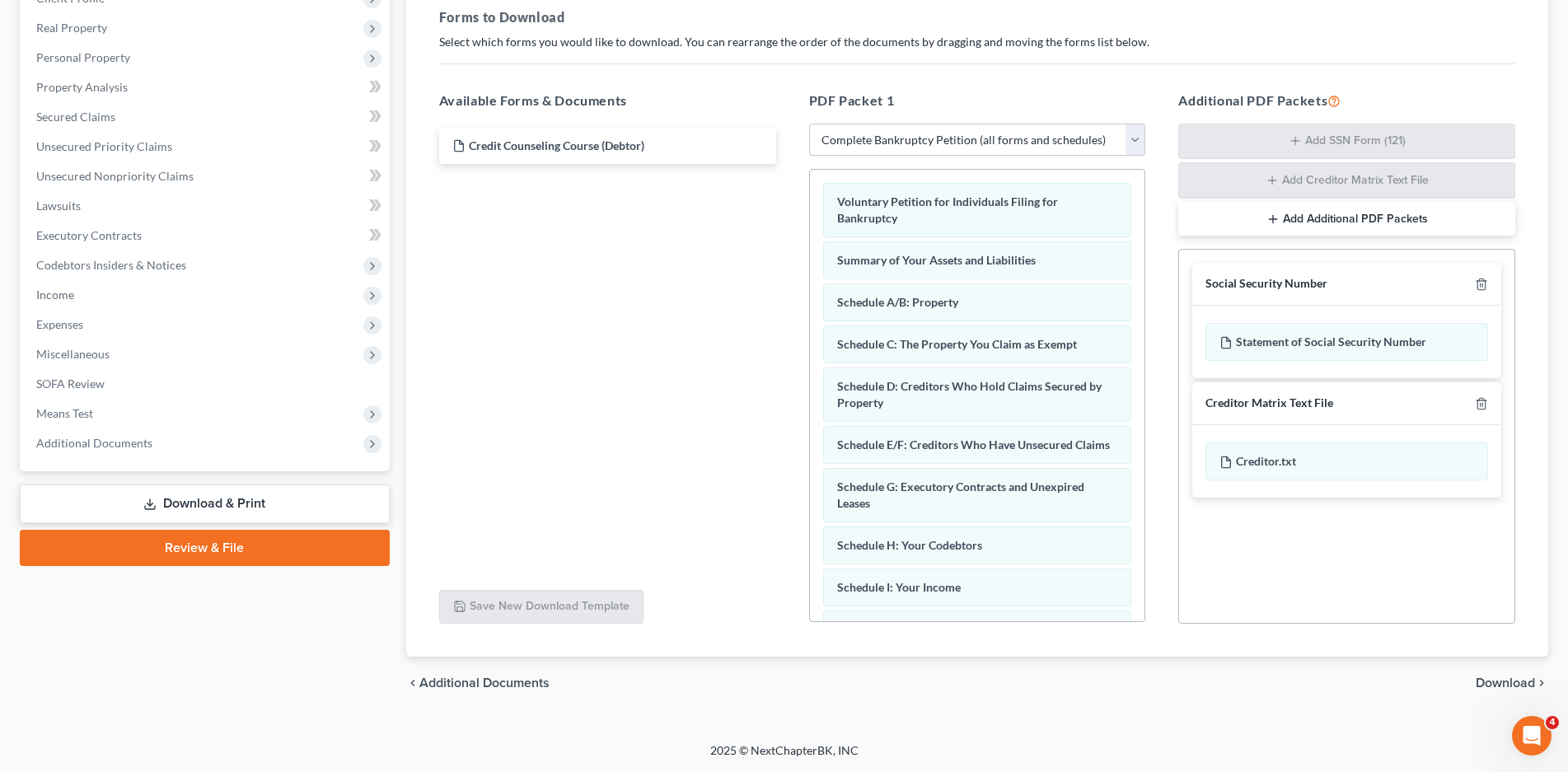
click at [1491, 681] on span "Download" at bounding box center [1505, 683] width 60 height 13
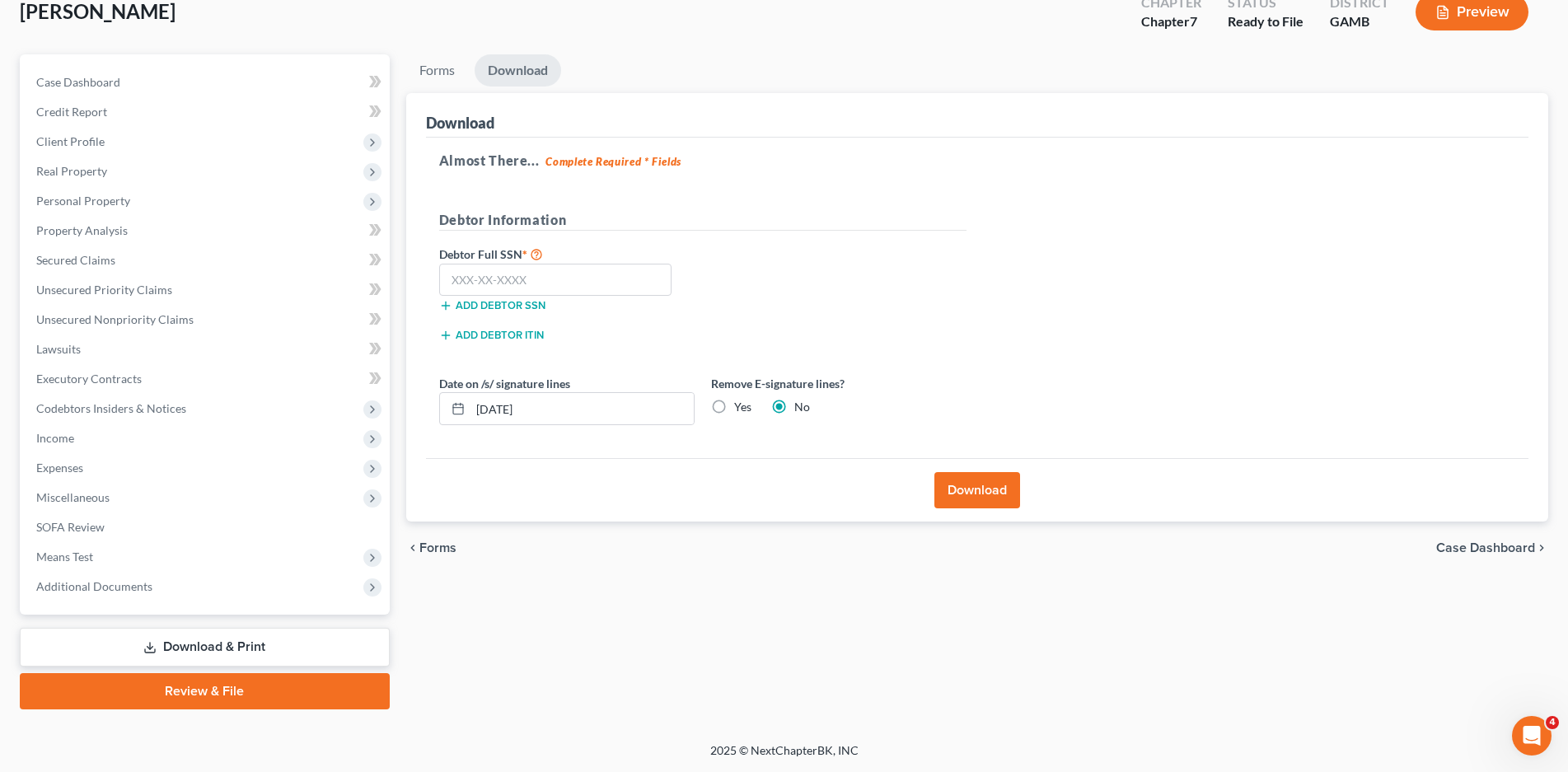
scroll to position [104, 0]
click at [536, 278] on input "text" at bounding box center [555, 279] width 233 height 33
click at [84, 464] on span "Expenses" at bounding box center [206, 468] width 367 height 30
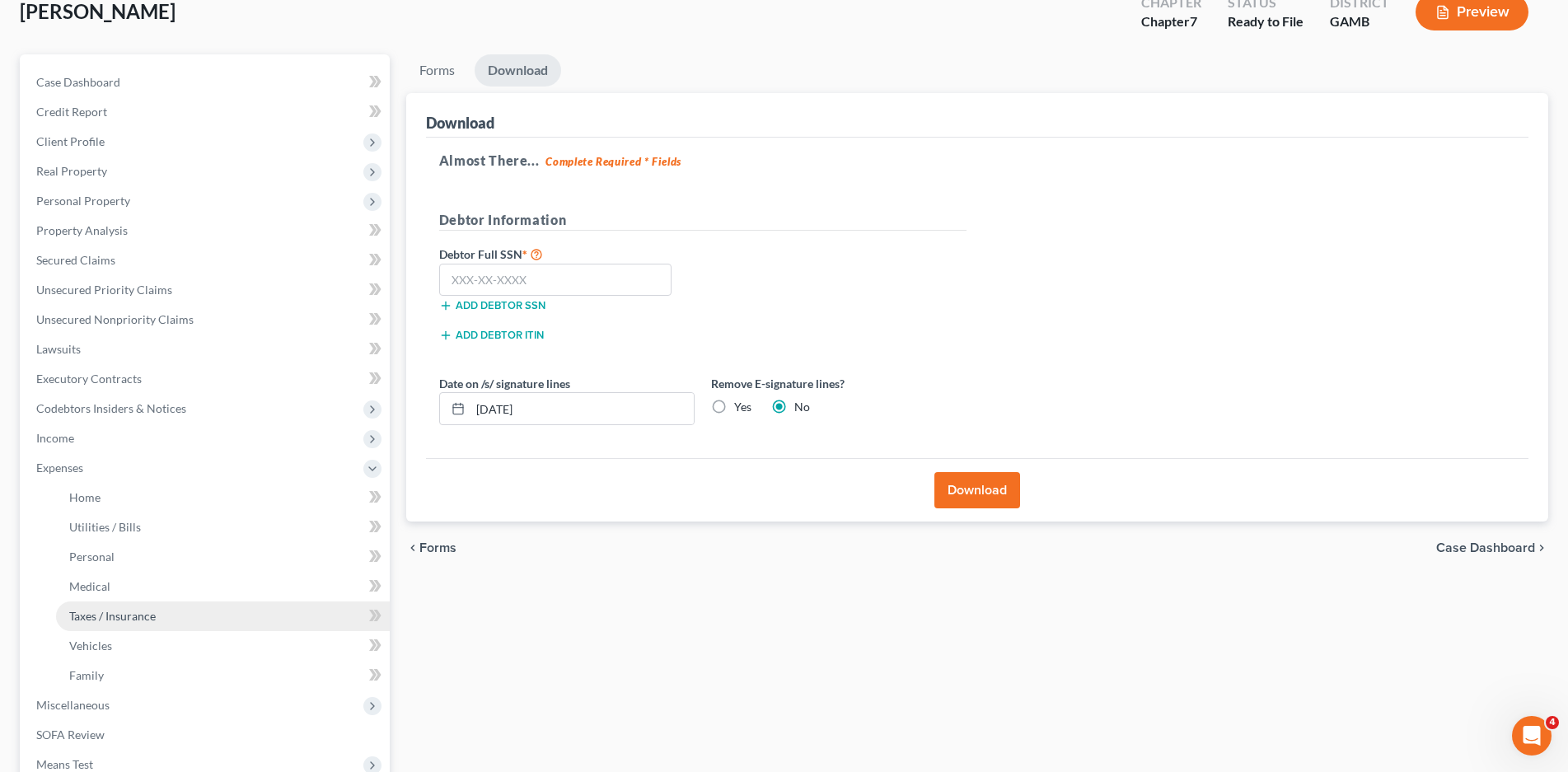
click at [82, 619] on span "Taxes / Insurance" at bounding box center [112, 615] width 87 height 14
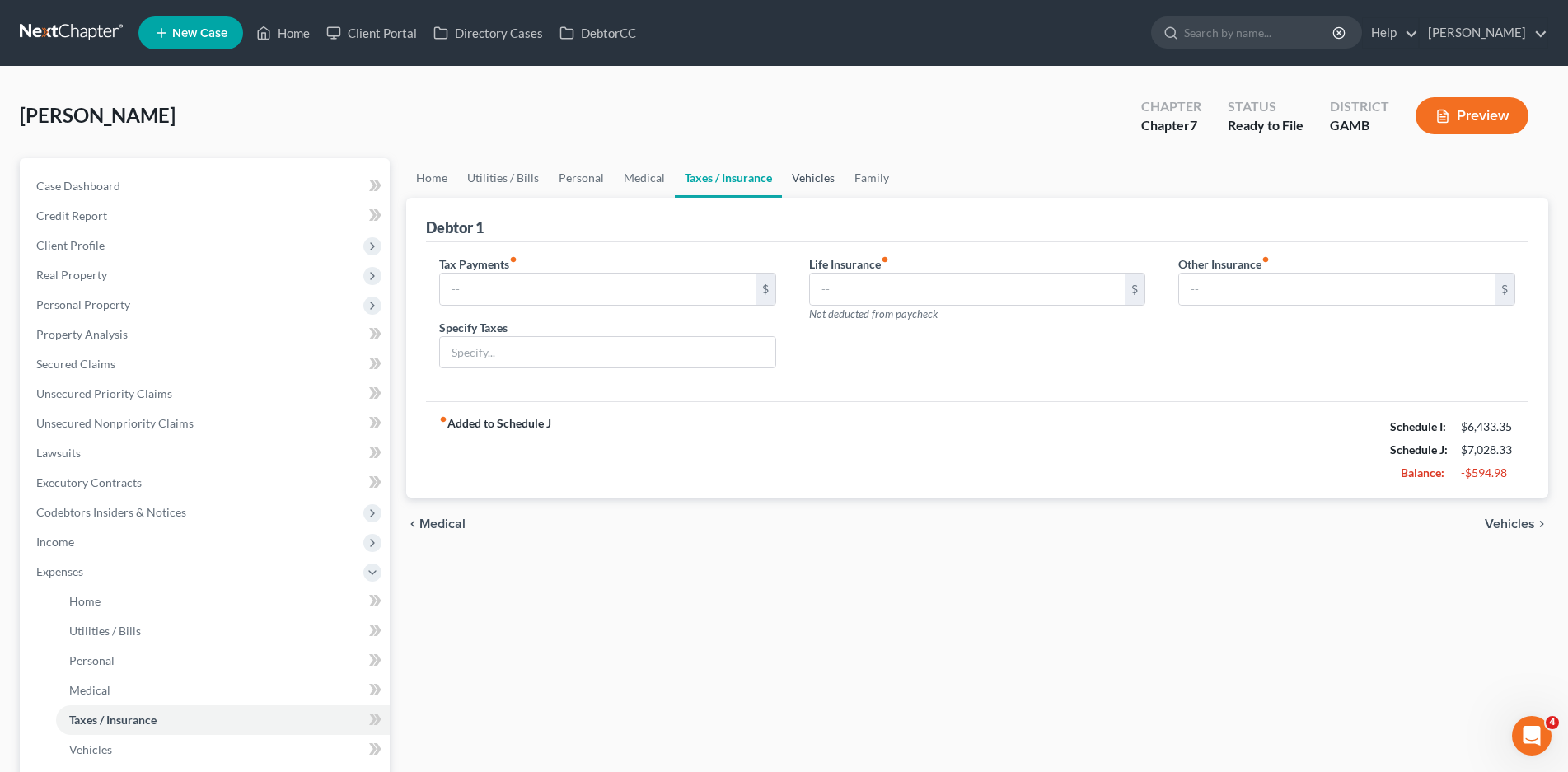
click at [798, 179] on link "Vehicles" at bounding box center [813, 177] width 63 height 39
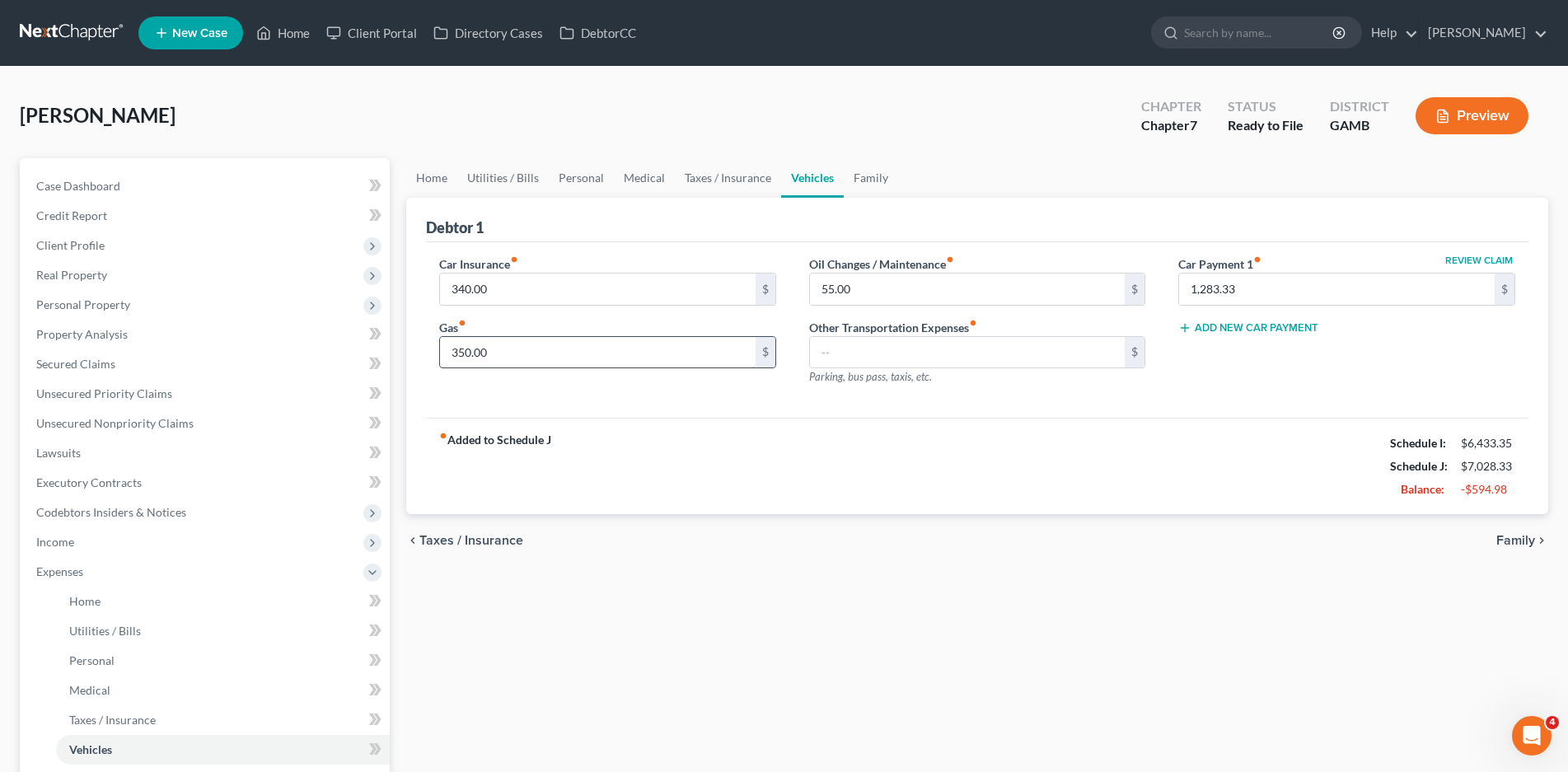
click at [487, 358] on input "350.00" at bounding box center [597, 353] width 315 height 32
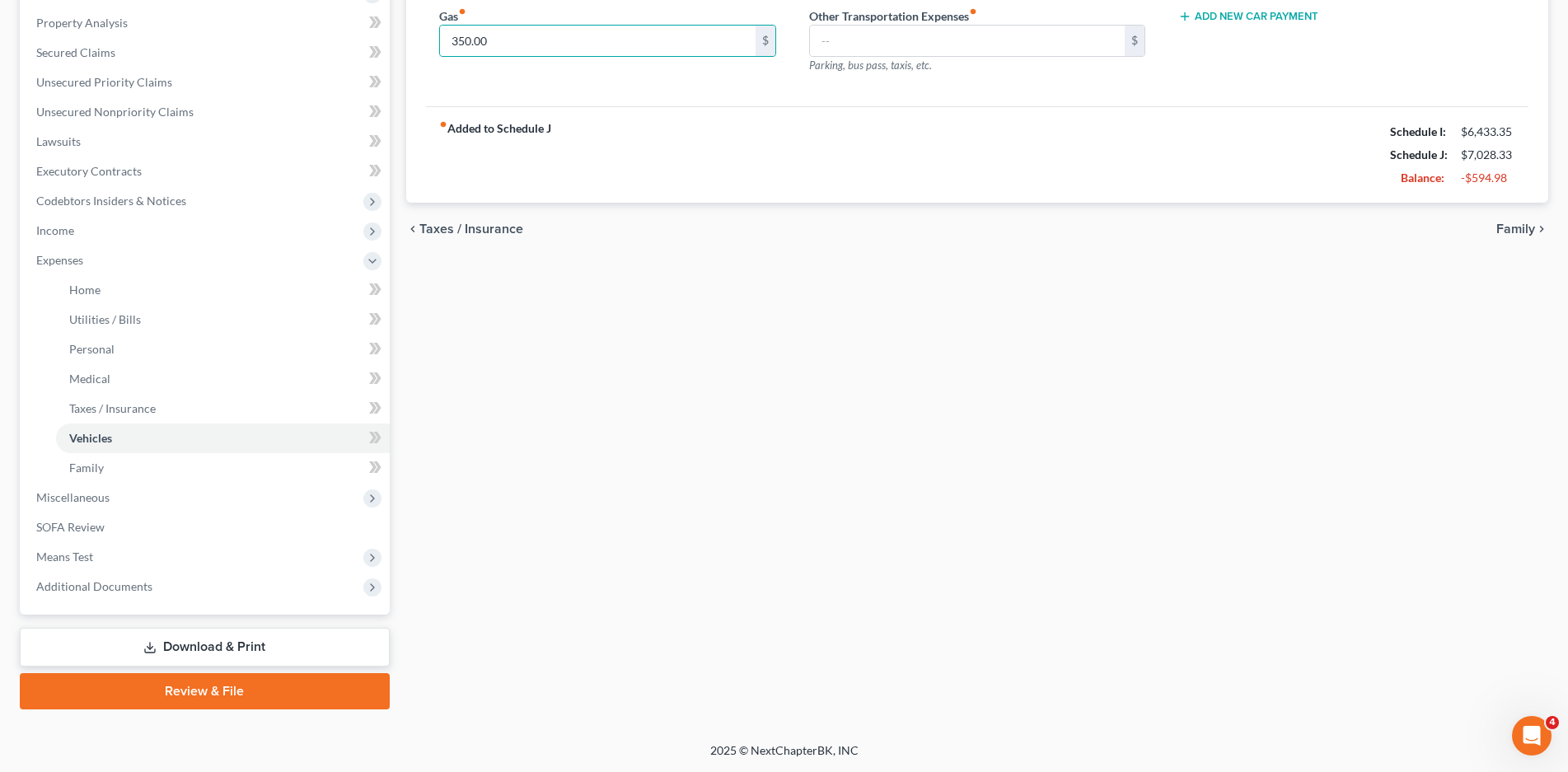
click at [201, 638] on link "Download & Print" at bounding box center [204, 647] width 370 height 38
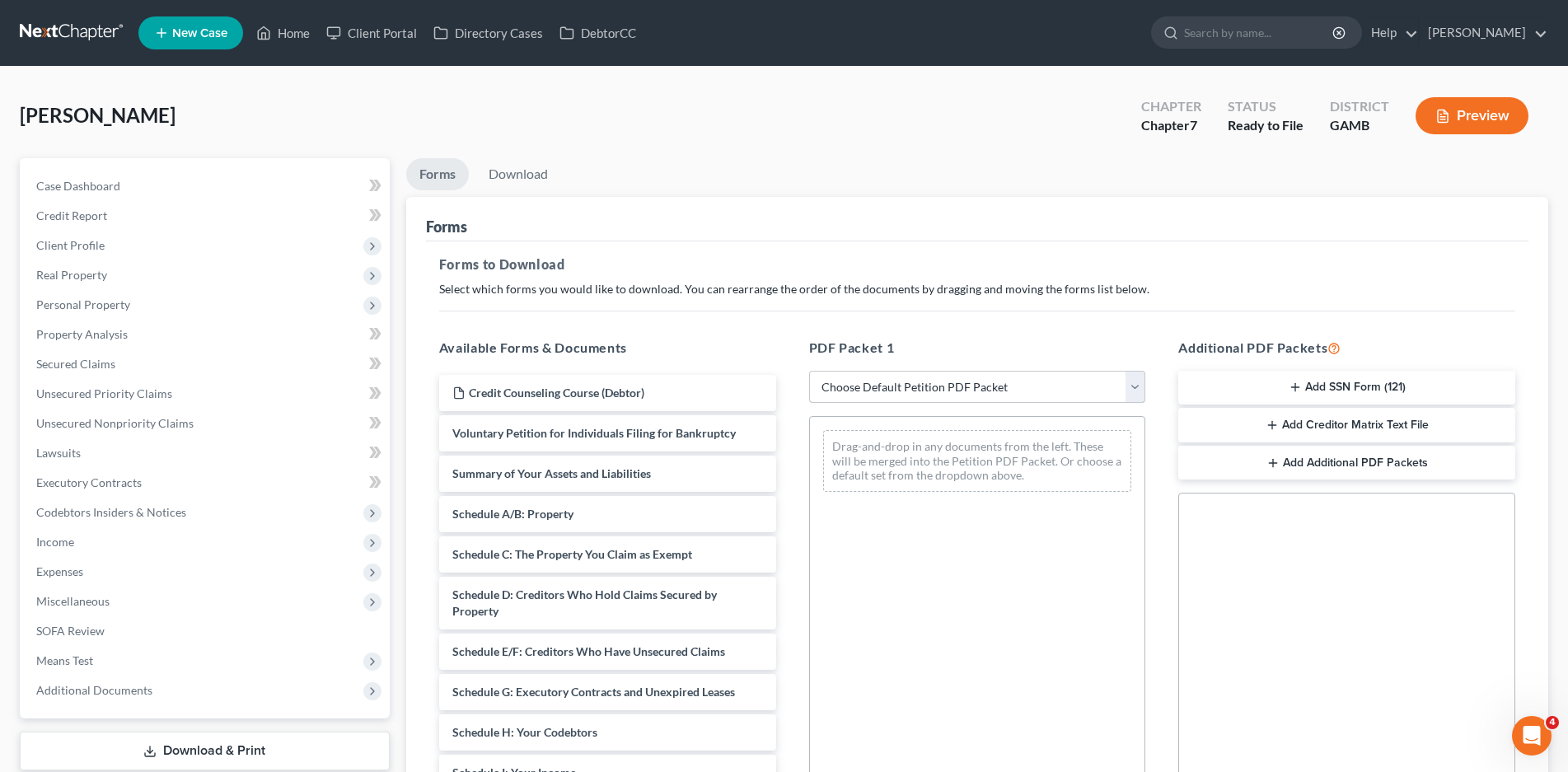
click at [1125, 386] on select "Choose Default Petition PDF Packet Complete Bankruptcy Petition (all forms and …" at bounding box center [977, 386] width 337 height 33
select select "0"
click at [809, 371] on select "Choose Default Petition PDF Packet Complete Bankruptcy Petition (all forms and …" at bounding box center [977, 386] width 337 height 33
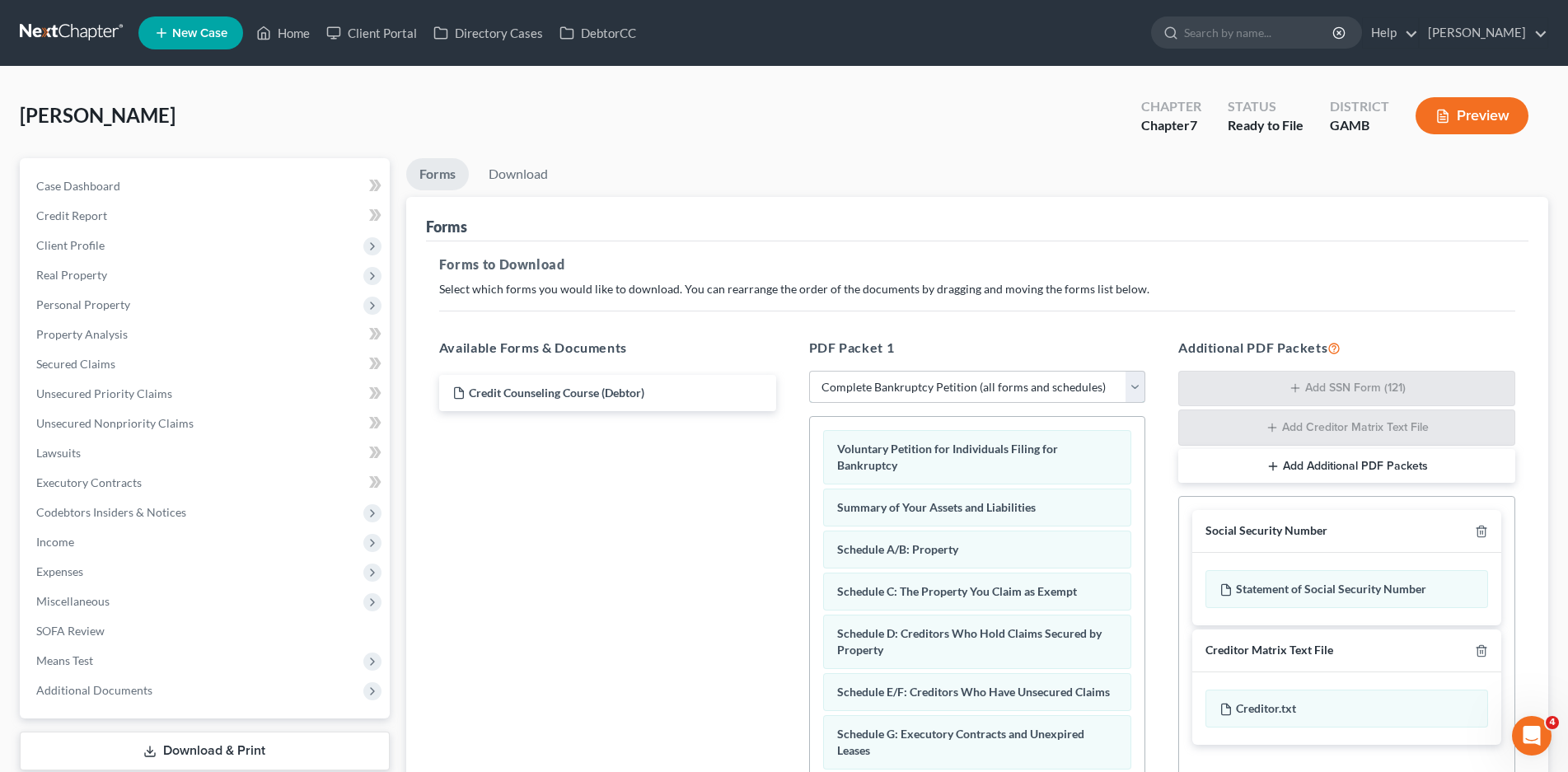
scroll to position [247, 0]
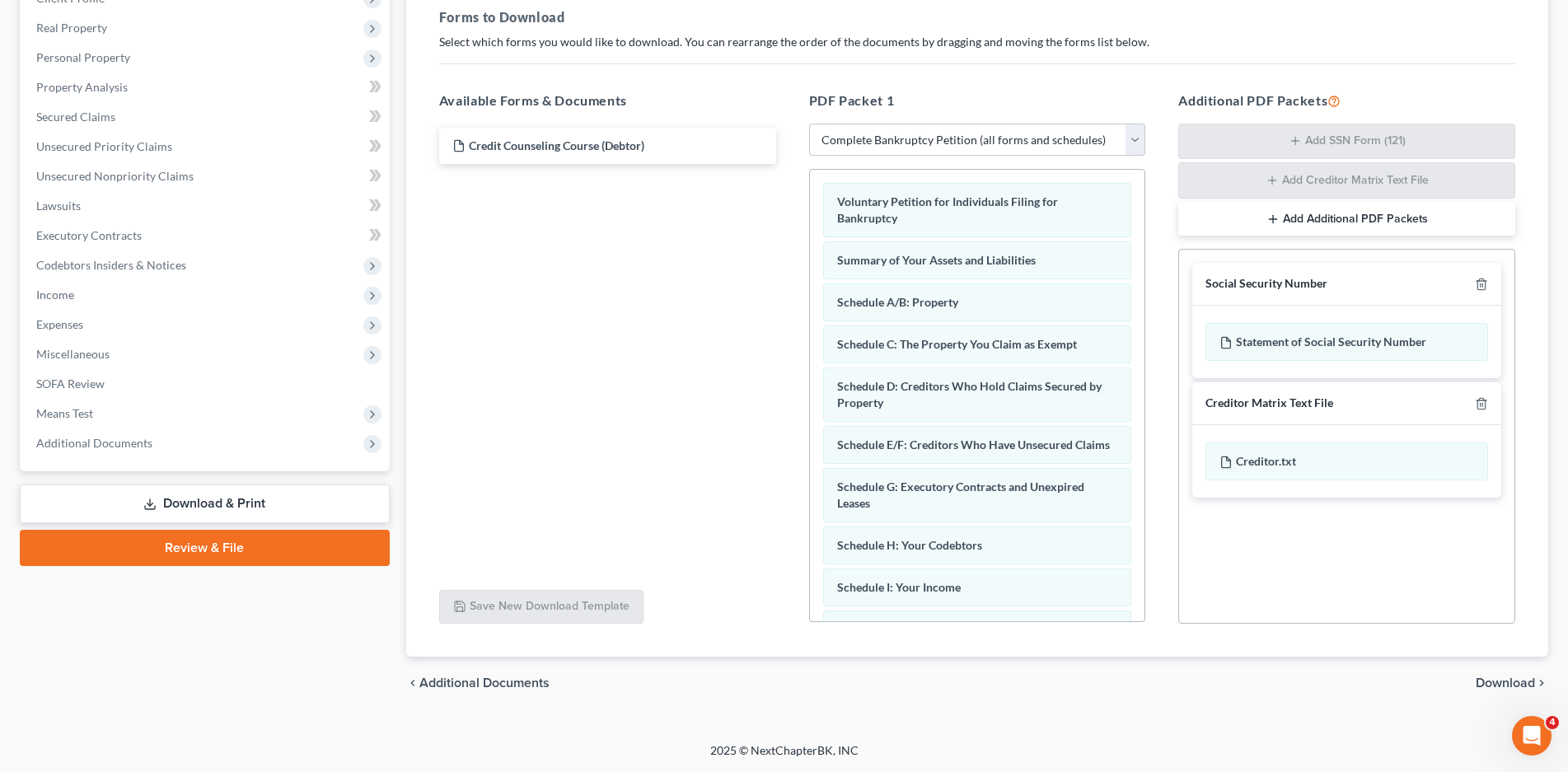
click at [1495, 687] on span "Download" at bounding box center [1505, 683] width 60 height 13
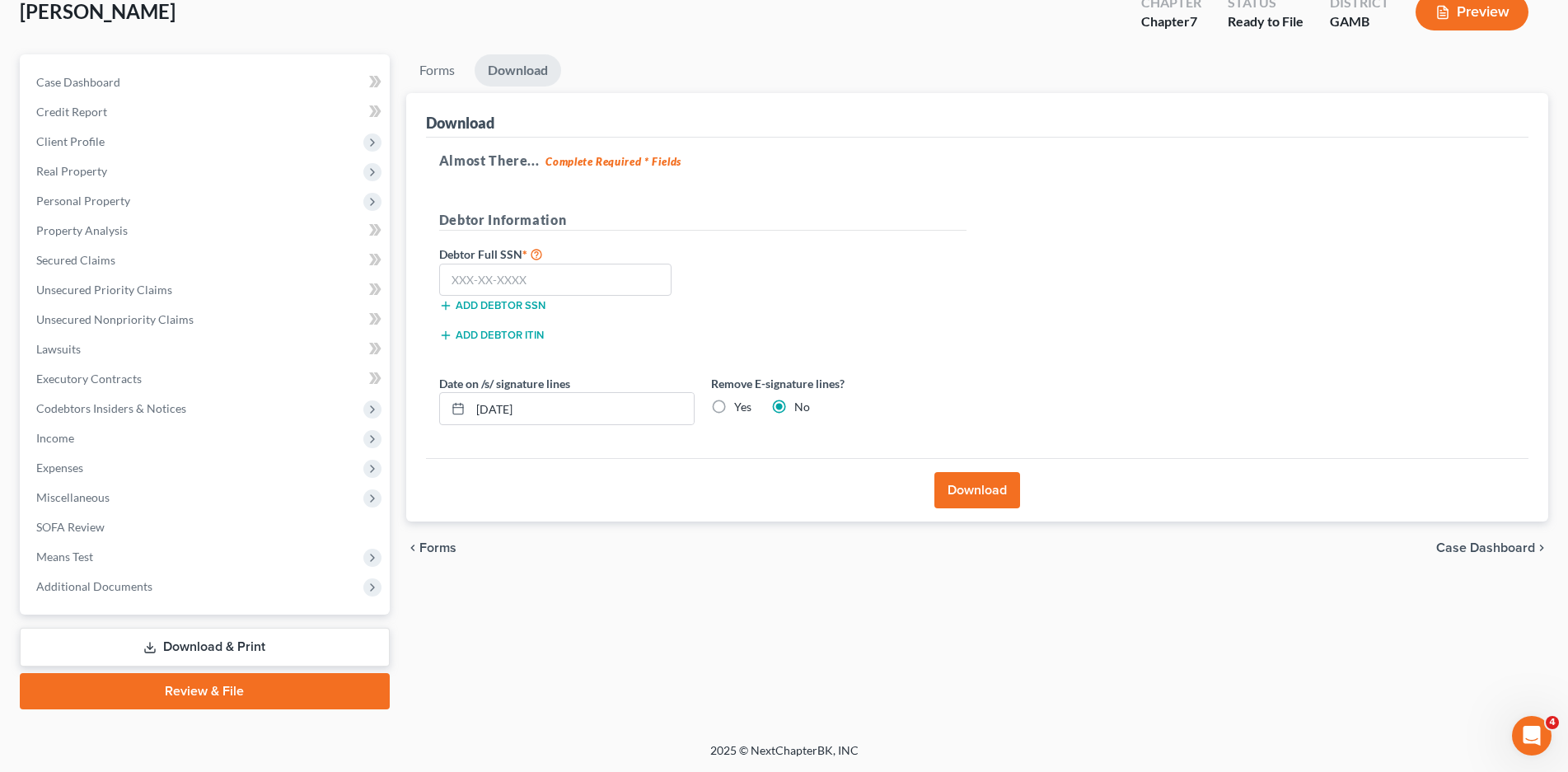
scroll to position [104, 0]
click at [522, 274] on input "text" at bounding box center [555, 279] width 233 height 33
type input "257-85-8399"
click at [992, 483] on button "Download" at bounding box center [977, 490] width 86 height 36
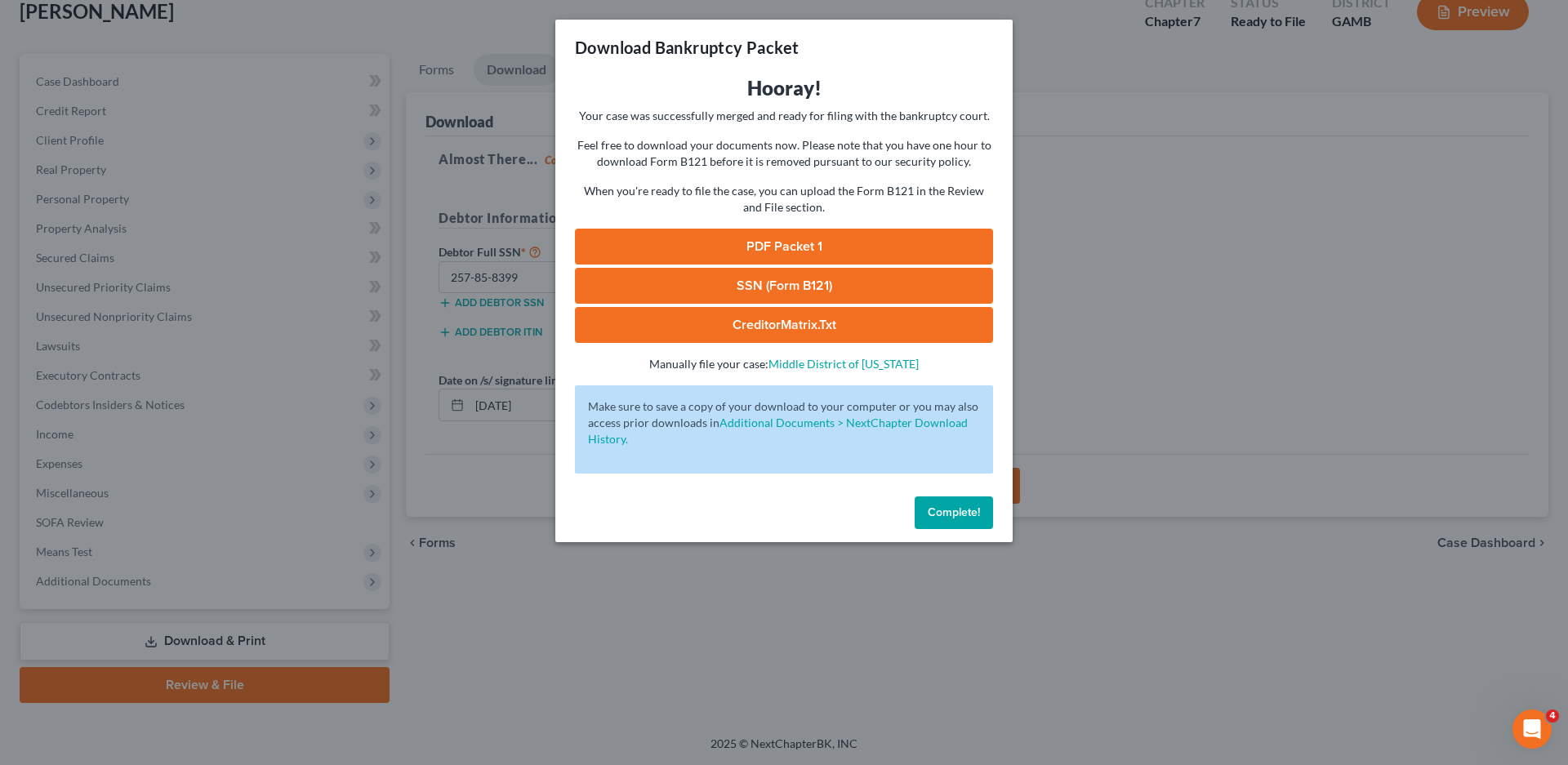
click at [830, 277] on link "SSN (Form B121)" at bounding box center [784, 286] width 418 height 36
click at [796, 321] on link "CreditorMatrix.txt" at bounding box center [784, 325] width 418 height 36
click at [769, 234] on link "PDF Packet 1" at bounding box center [784, 246] width 418 height 36
click at [958, 517] on span "Complete!" at bounding box center [954, 512] width 52 height 14
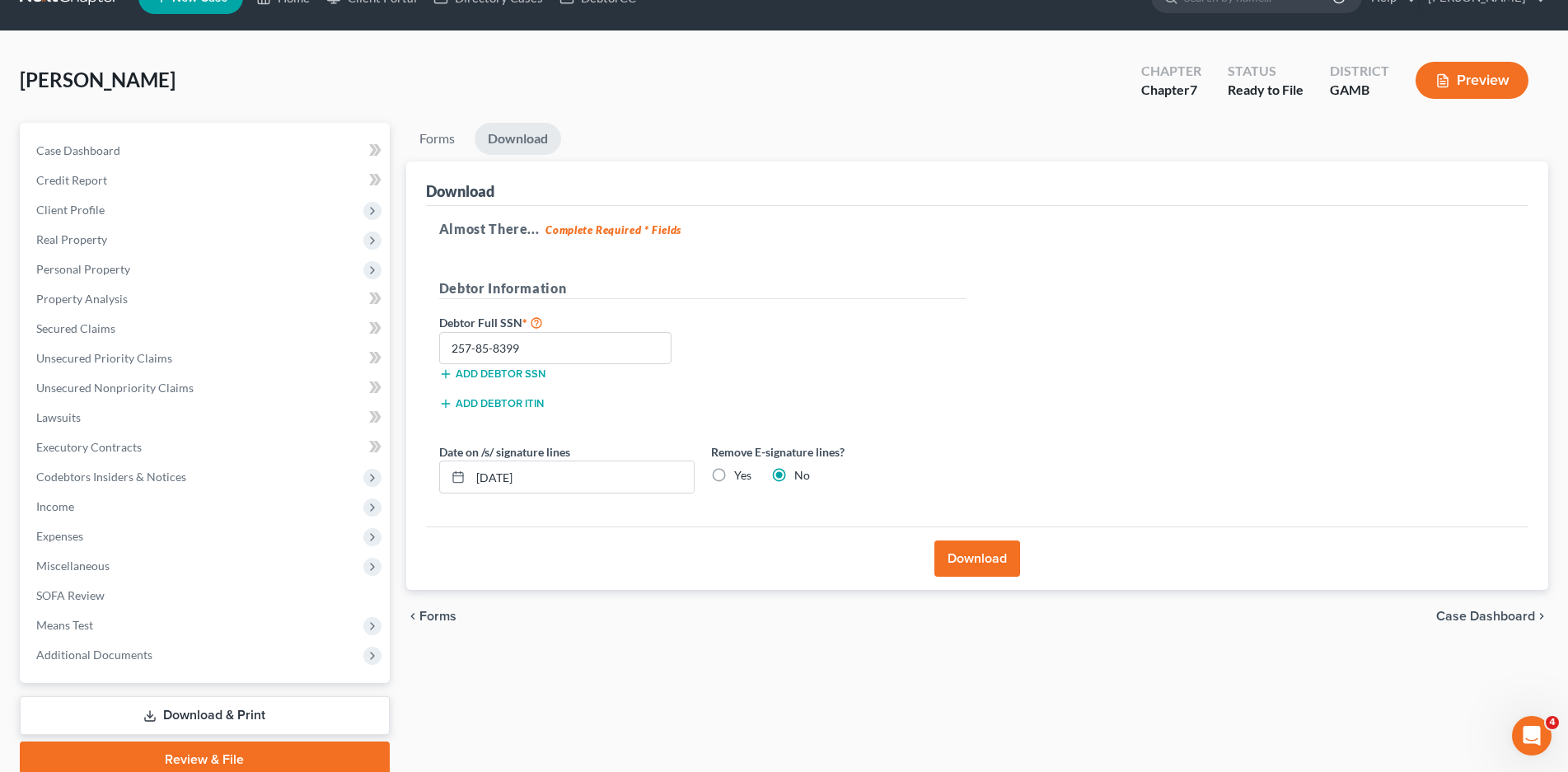
scroll to position [0, 0]
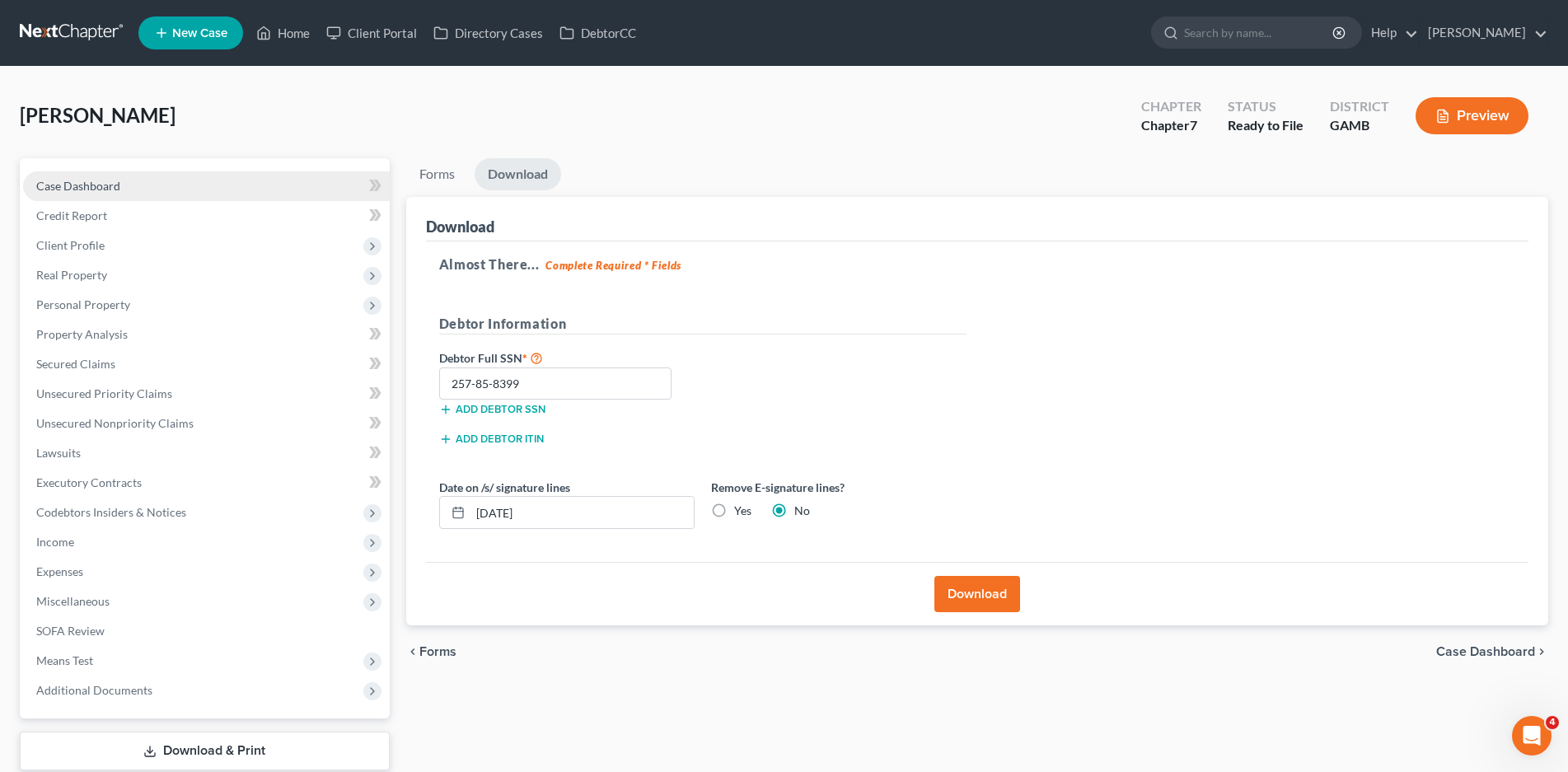
click at [80, 188] on span "Case Dashboard" at bounding box center [78, 186] width 84 height 14
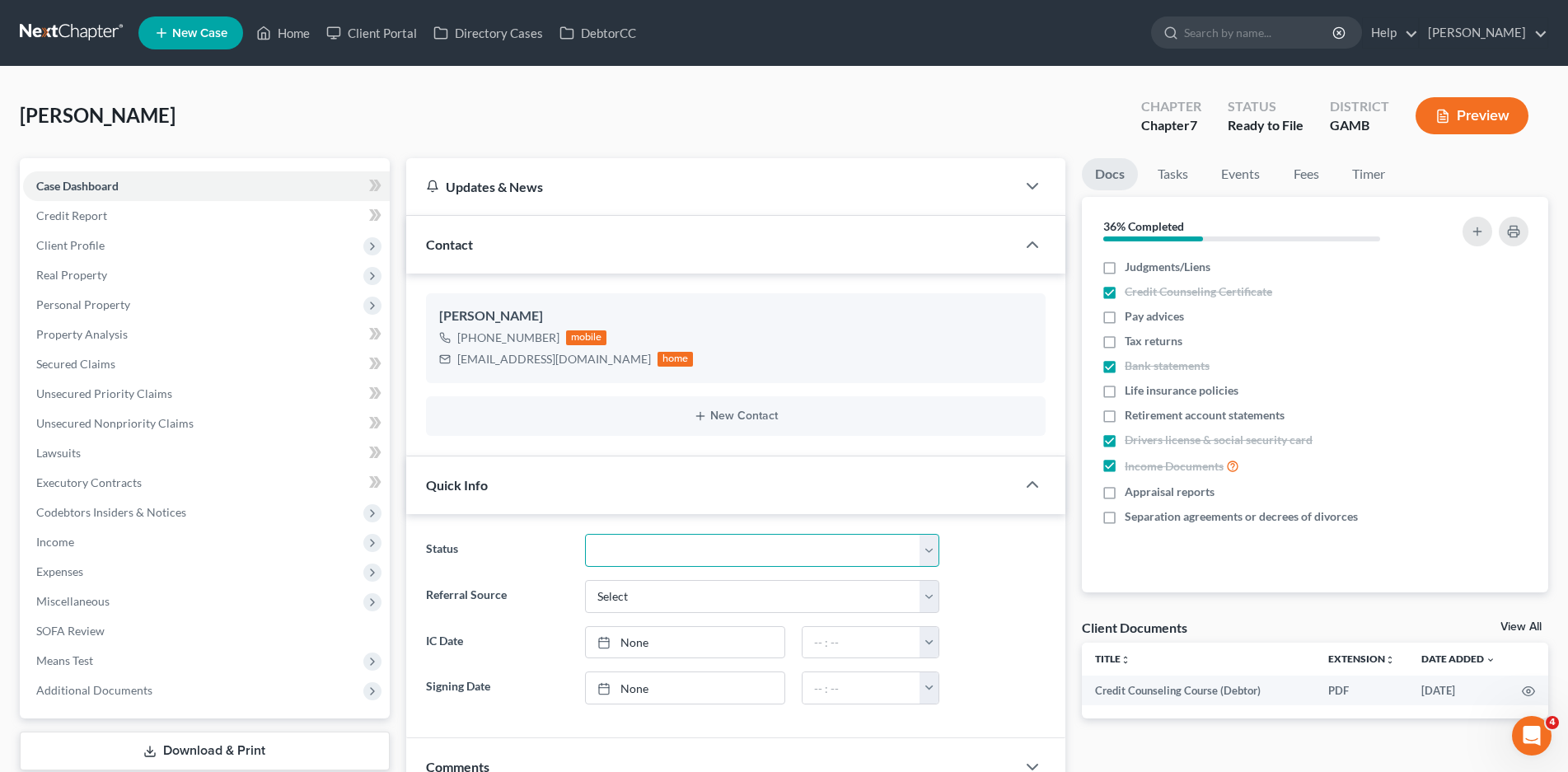
drag, startPoint x: 743, startPoint y: 550, endPoint x: 726, endPoint y: 536, distance: 22.0
click at [743, 550] on select "Discharged Discharged & Reported Discharge Litigation Dismissal Notice Dismisse…" at bounding box center [763, 550] width 355 height 33
select select "6"
click at [585, 534] on select "Discharged Discharged & Reported Discharge Litigation Dismissal Notice Dismisse…" at bounding box center [763, 550] width 355 height 33
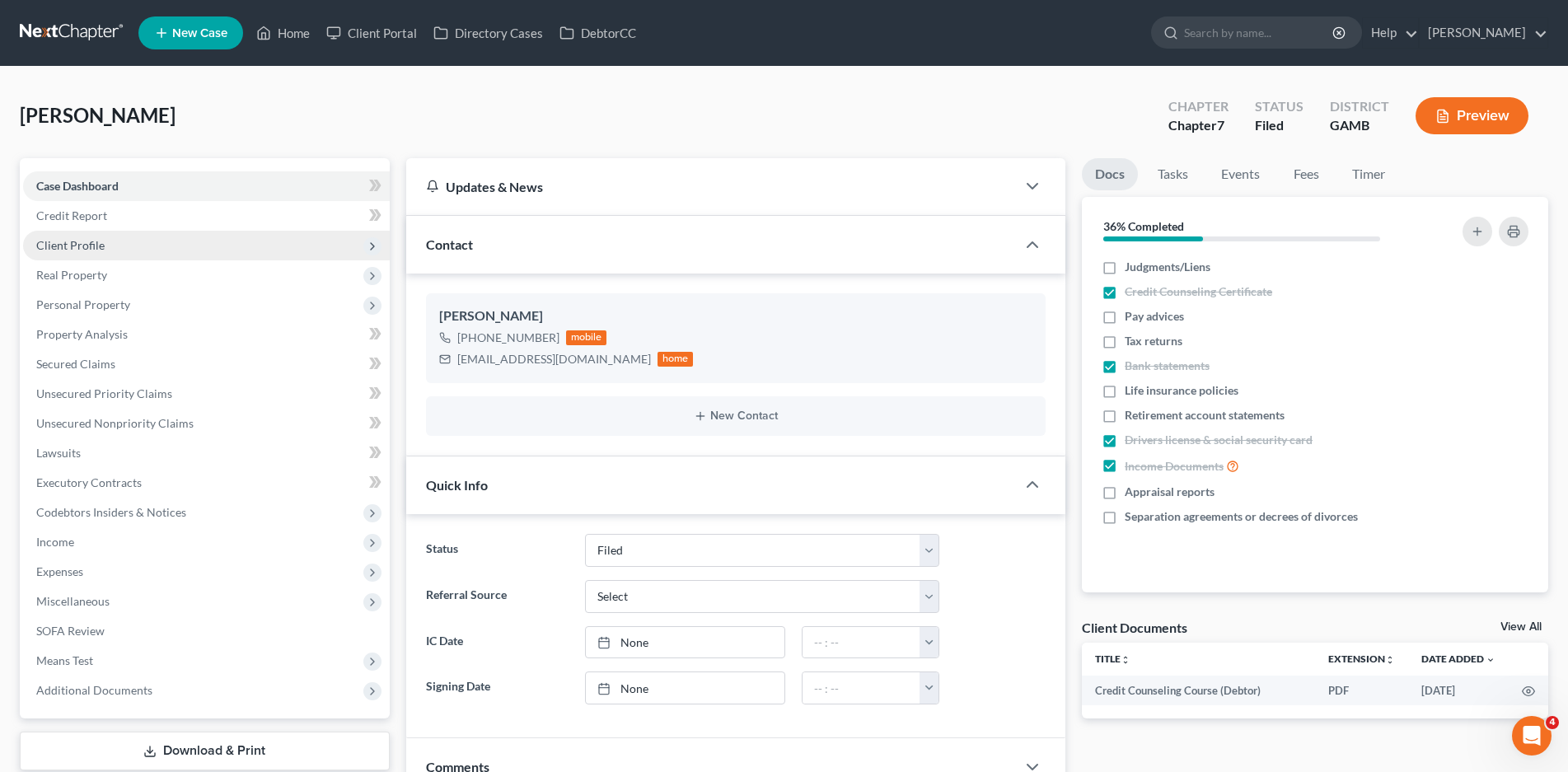
click at [85, 247] on span "Client Profile" at bounding box center [70, 245] width 68 height 14
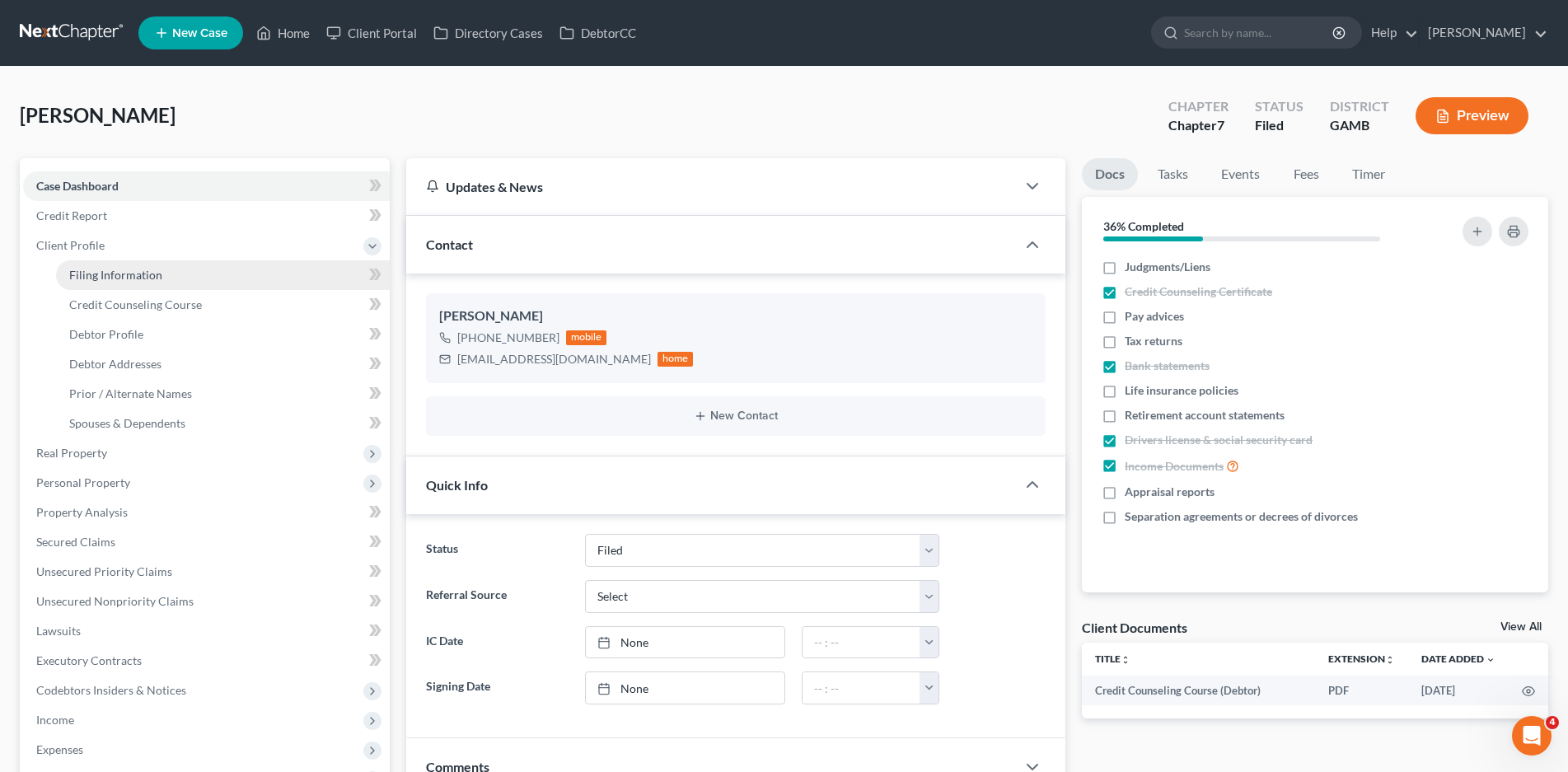
click at [114, 271] on span "Filing Information" at bounding box center [116, 274] width 93 height 14
select select "1"
select select "0"
select select "18"
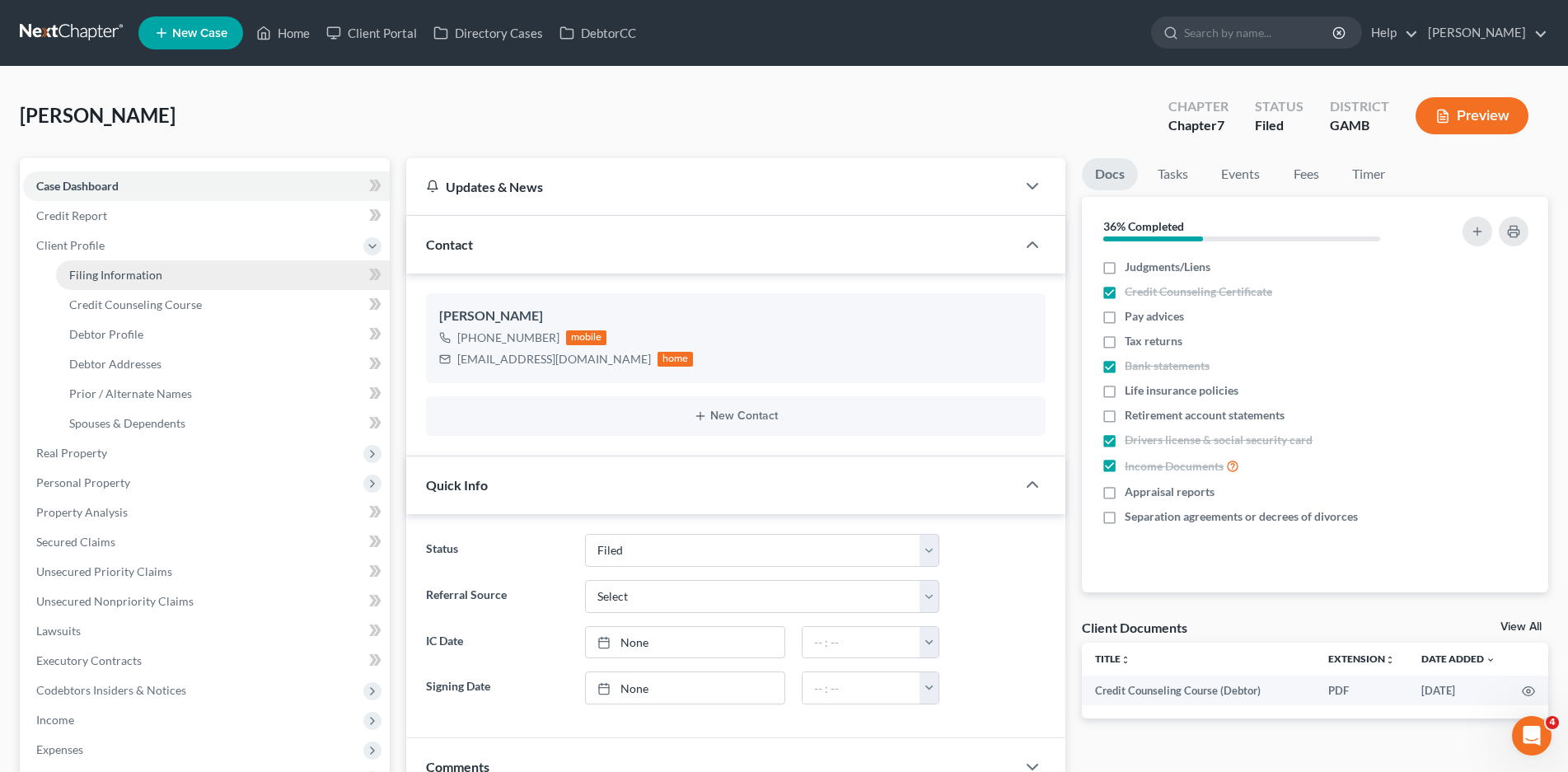
select select "3"
select select "10"
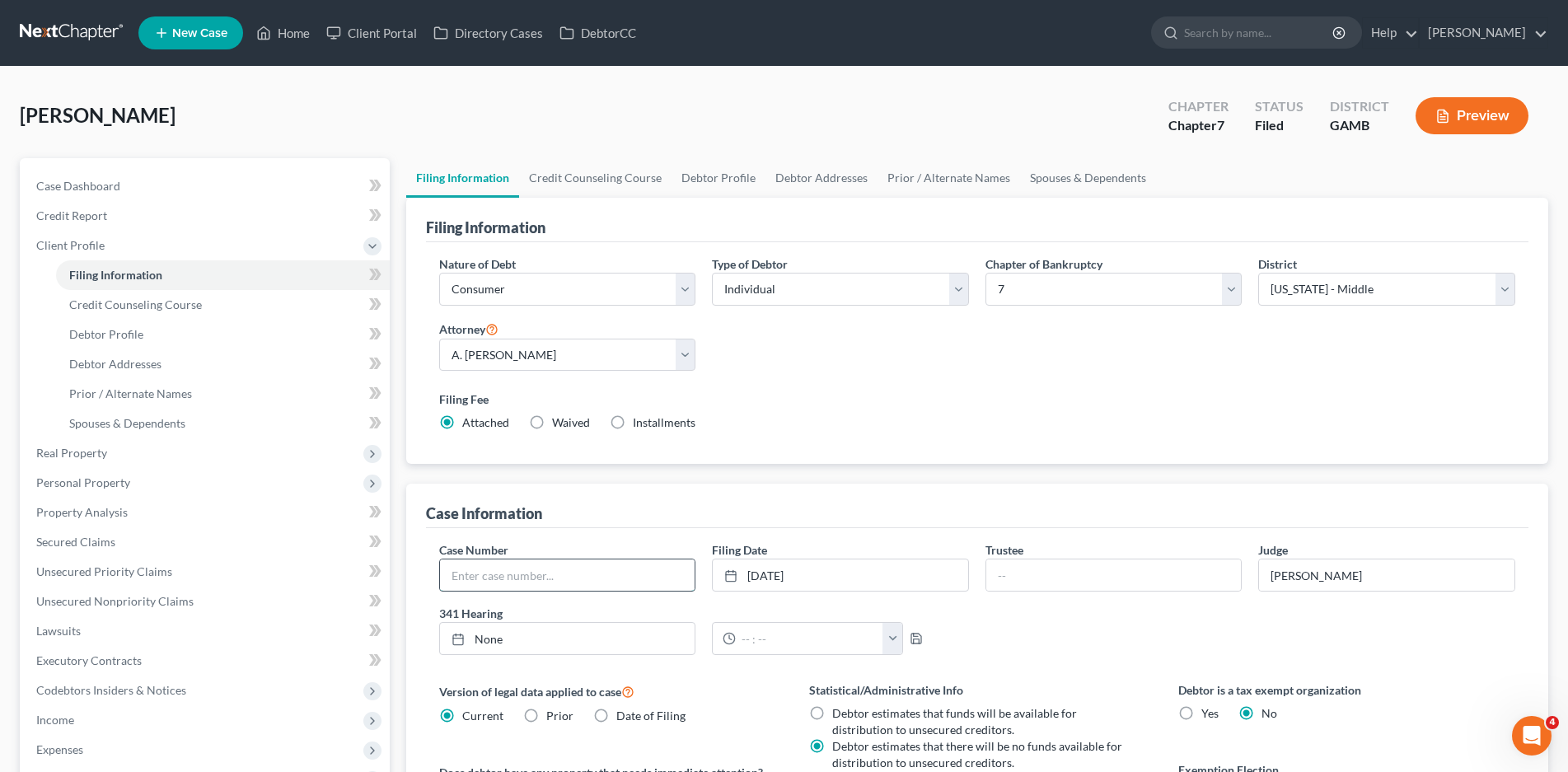
click at [458, 583] on input "text" at bounding box center [567, 575] width 256 height 32
type input "25-30541-aec"
click at [274, 35] on link "Home" at bounding box center [283, 33] width 70 height 30
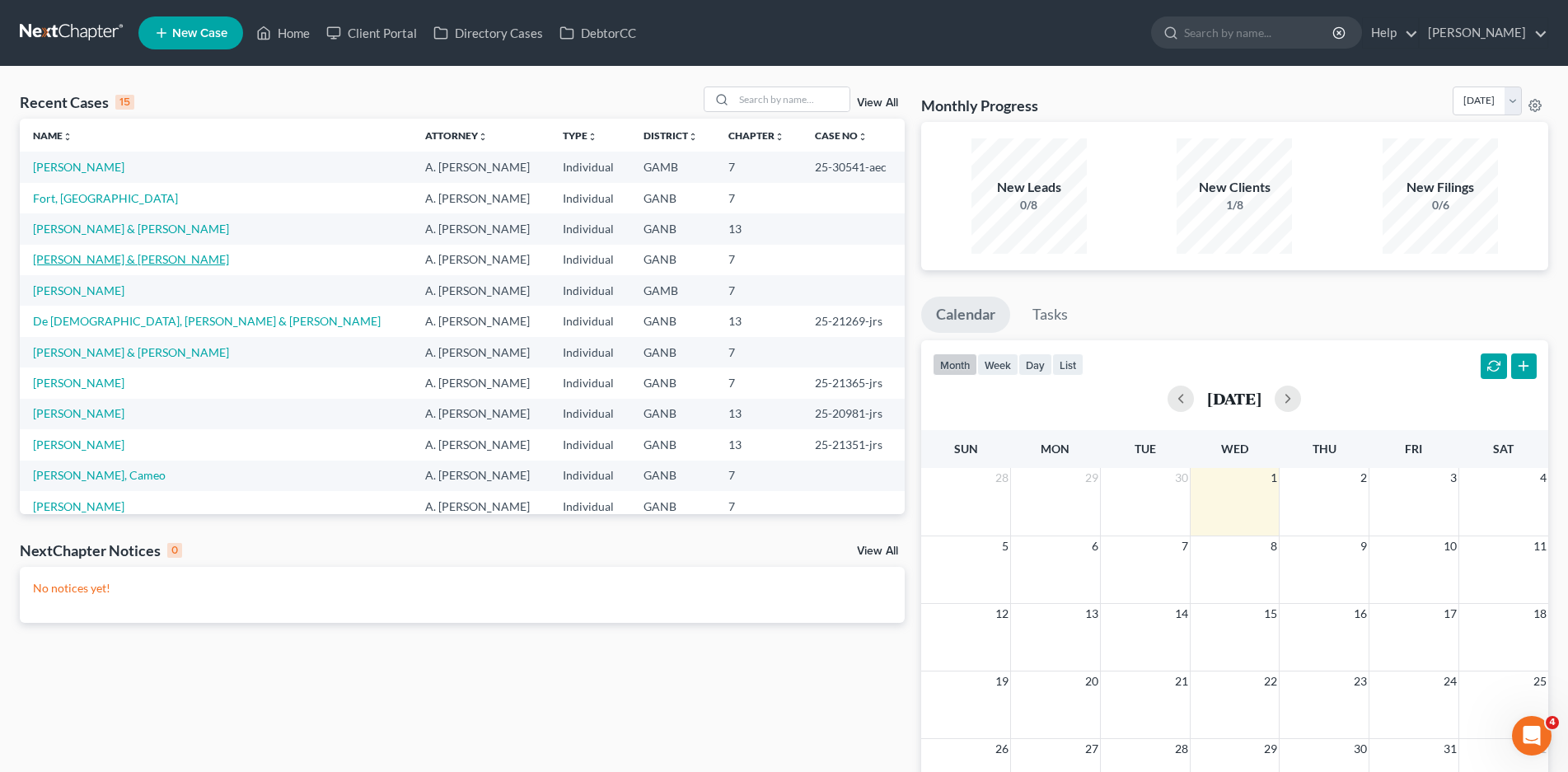
click at [104, 255] on link "Hall, Anthony & Jennifer" at bounding box center [131, 259] width 196 height 14
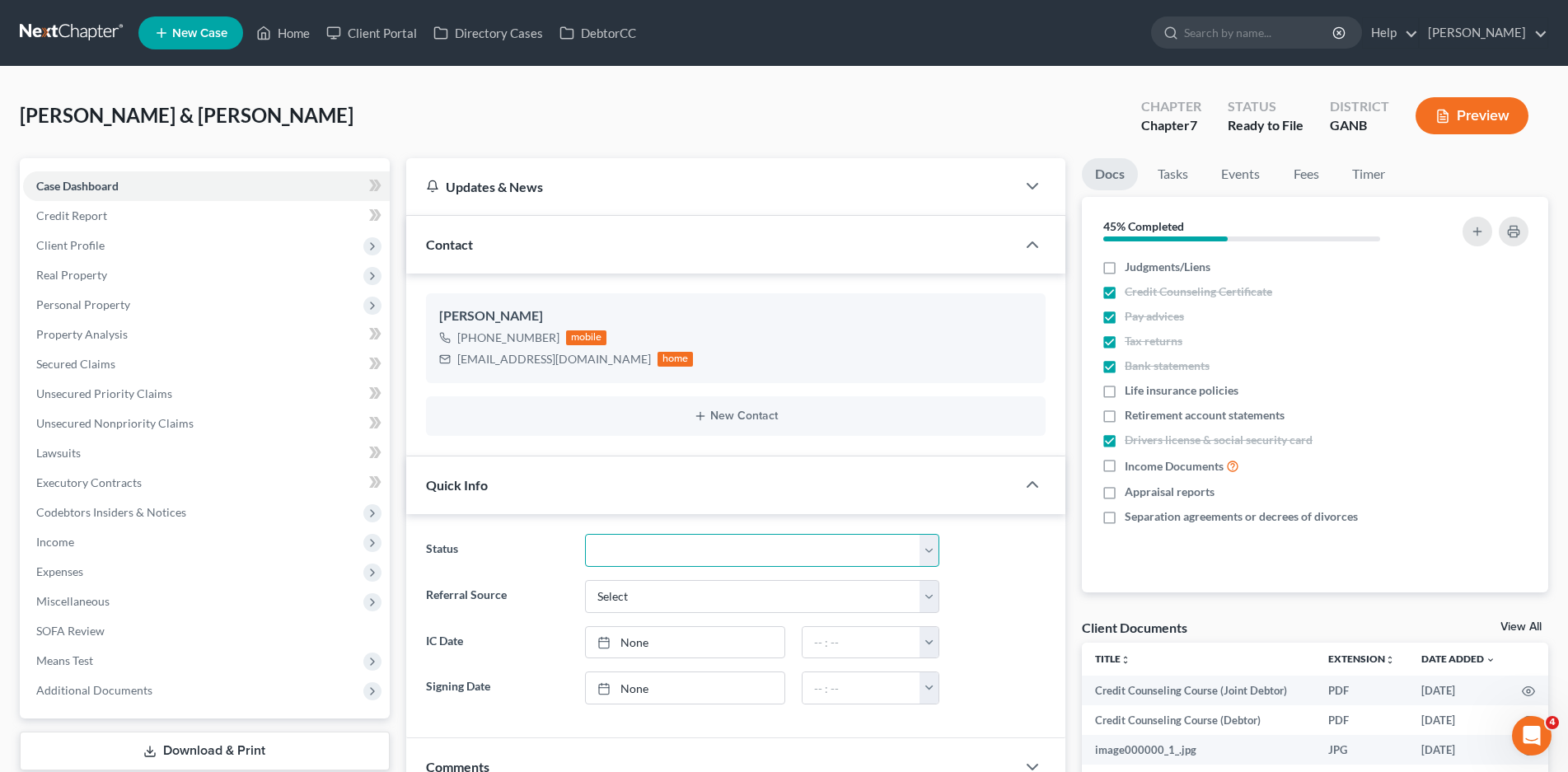
click at [674, 547] on select "Discharged Discharged & Reported Discharge Litigation Dismissal Notice Dismisse…" at bounding box center [763, 550] width 355 height 33
select select "6"
click at [585, 534] on select "Discharged Discharged & Reported Discharge Litigation Dismissal Notice Dismisse…" at bounding box center [763, 550] width 355 height 33
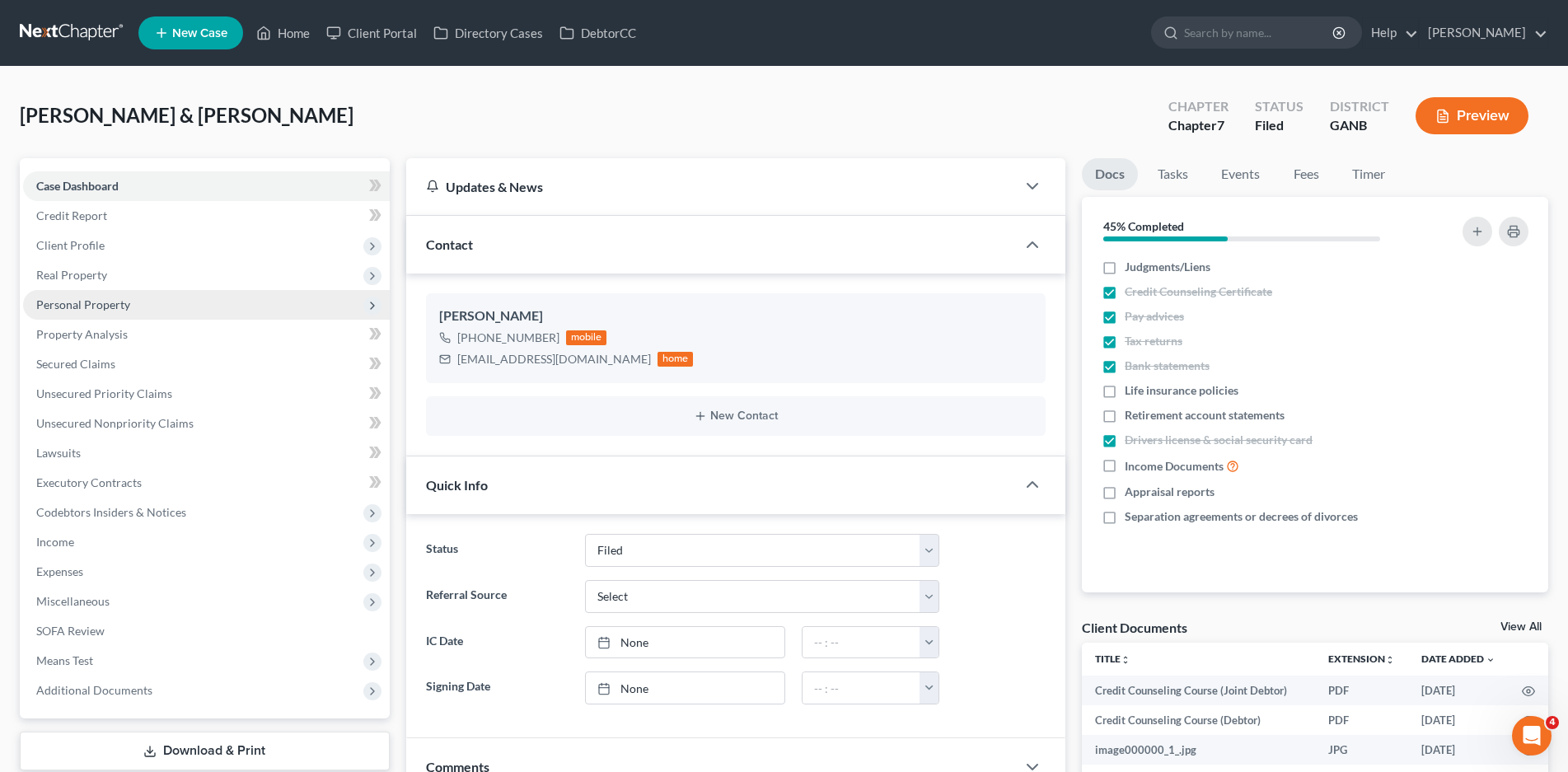
click at [102, 304] on span "Personal Property" at bounding box center [83, 304] width 94 height 14
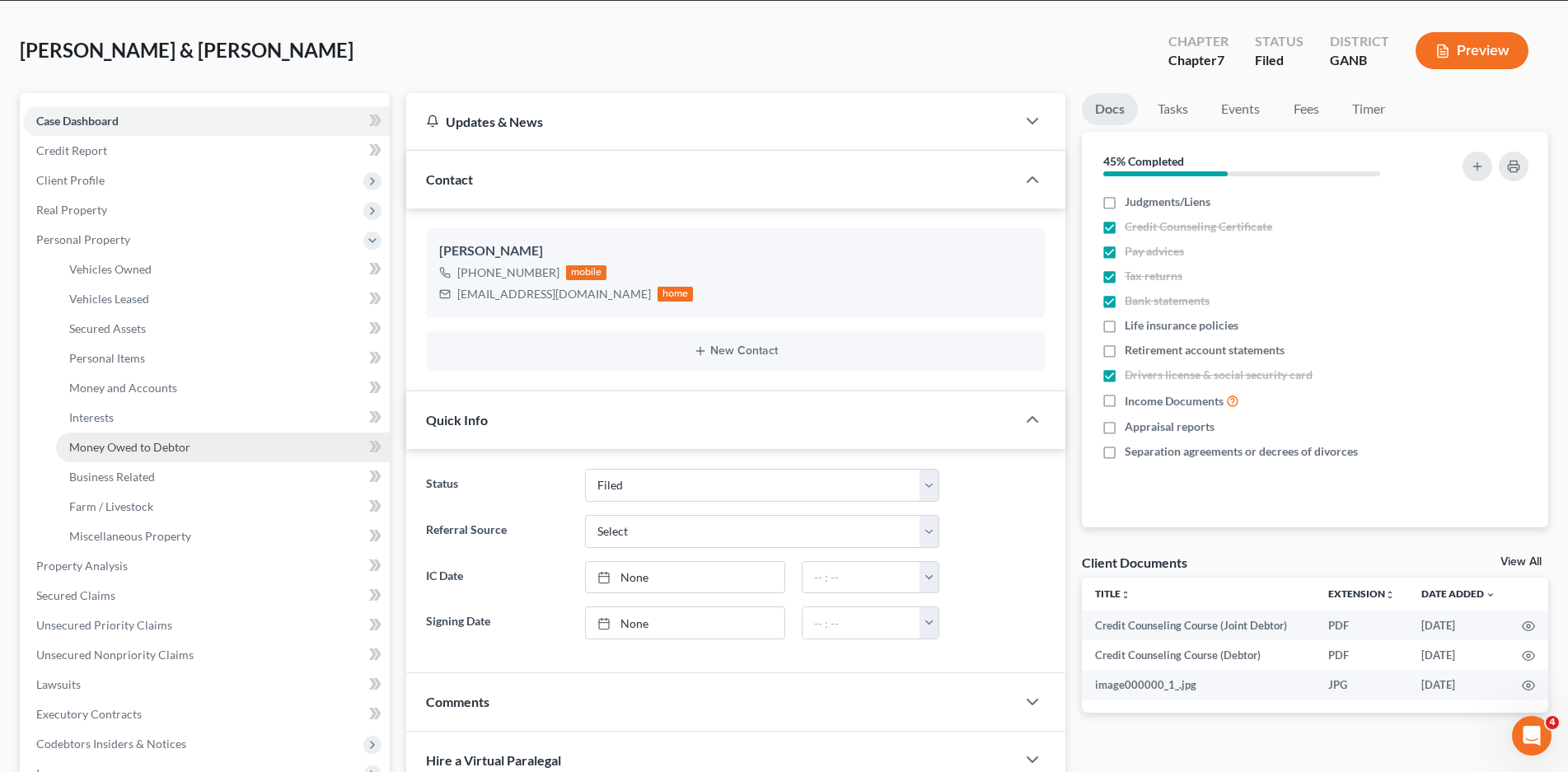
scroll to position [165, 0]
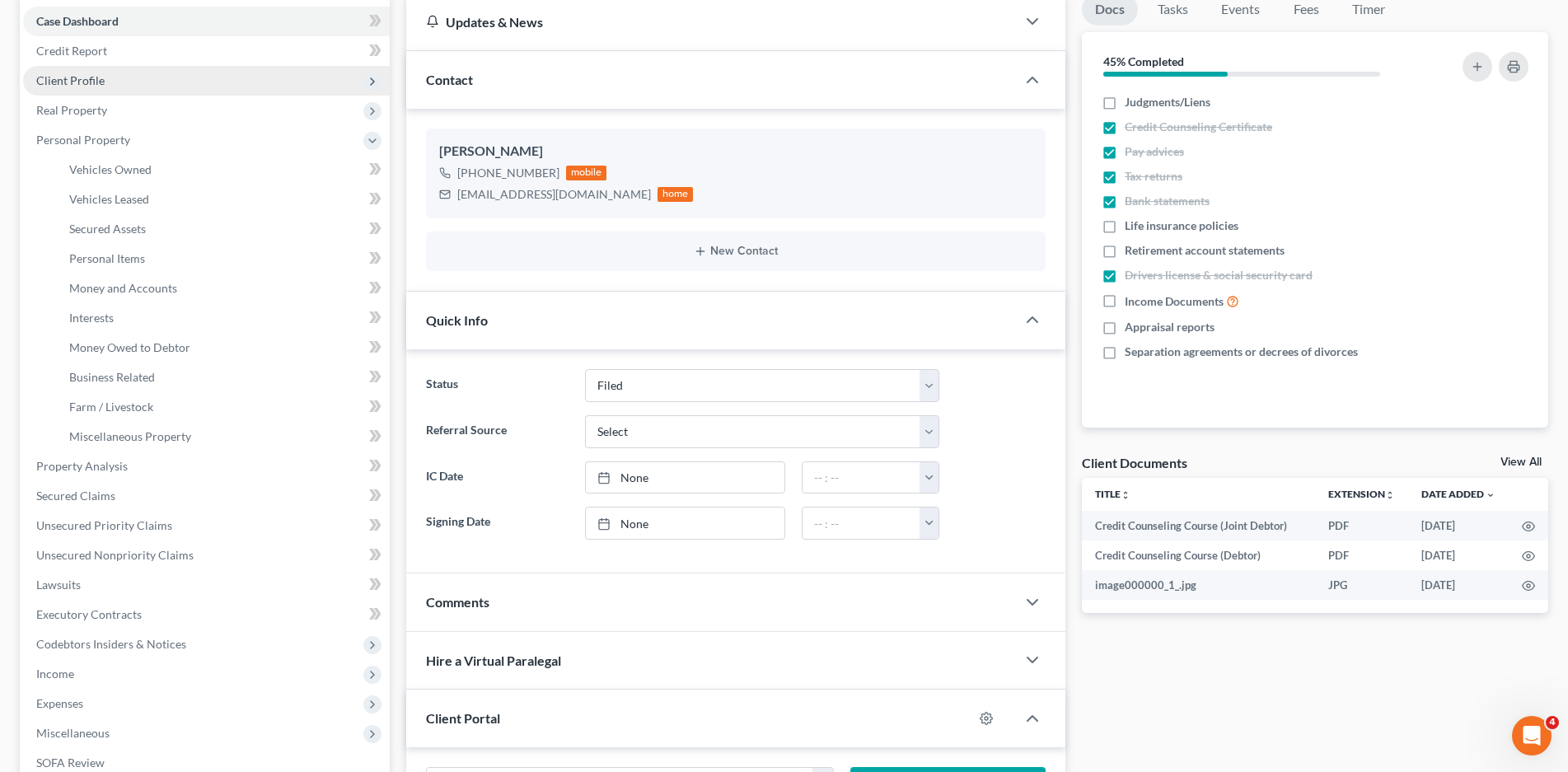
click at [83, 79] on span "Client Profile" at bounding box center [70, 80] width 68 height 14
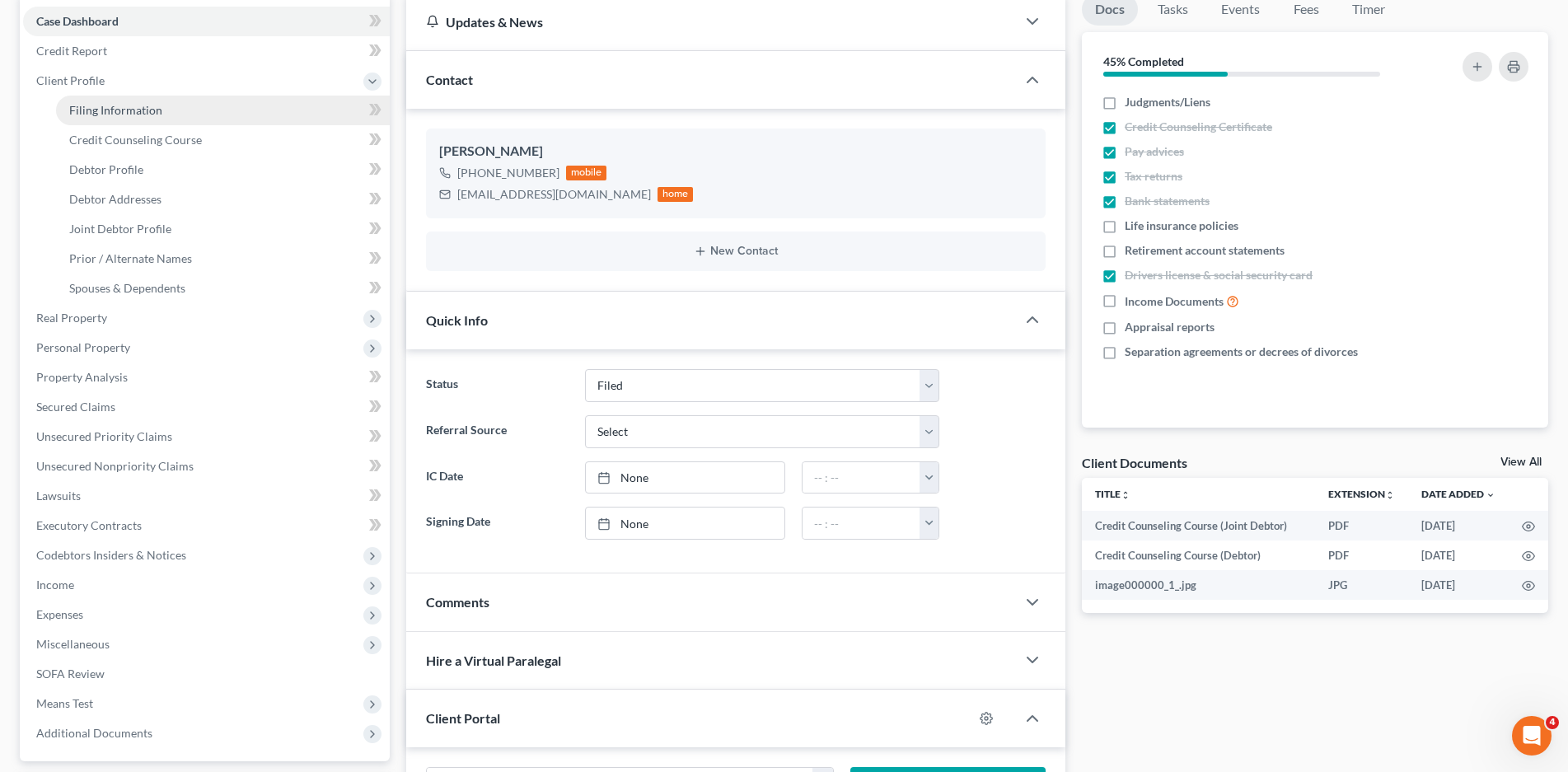
click at [131, 111] on span "Filing Information" at bounding box center [116, 109] width 93 height 14
select select "1"
select select "0"
select select "19"
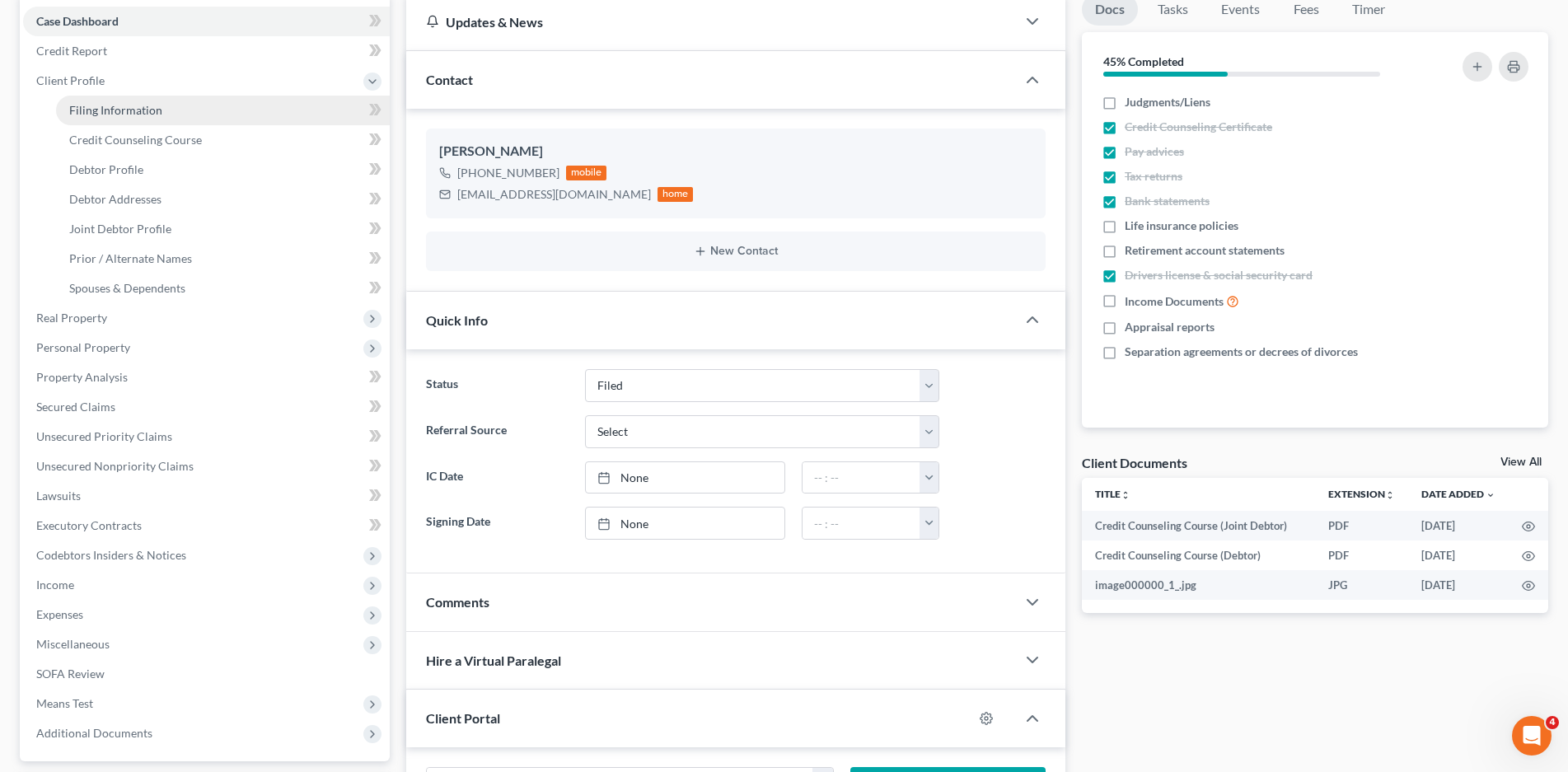
select select "2"
select select "10"
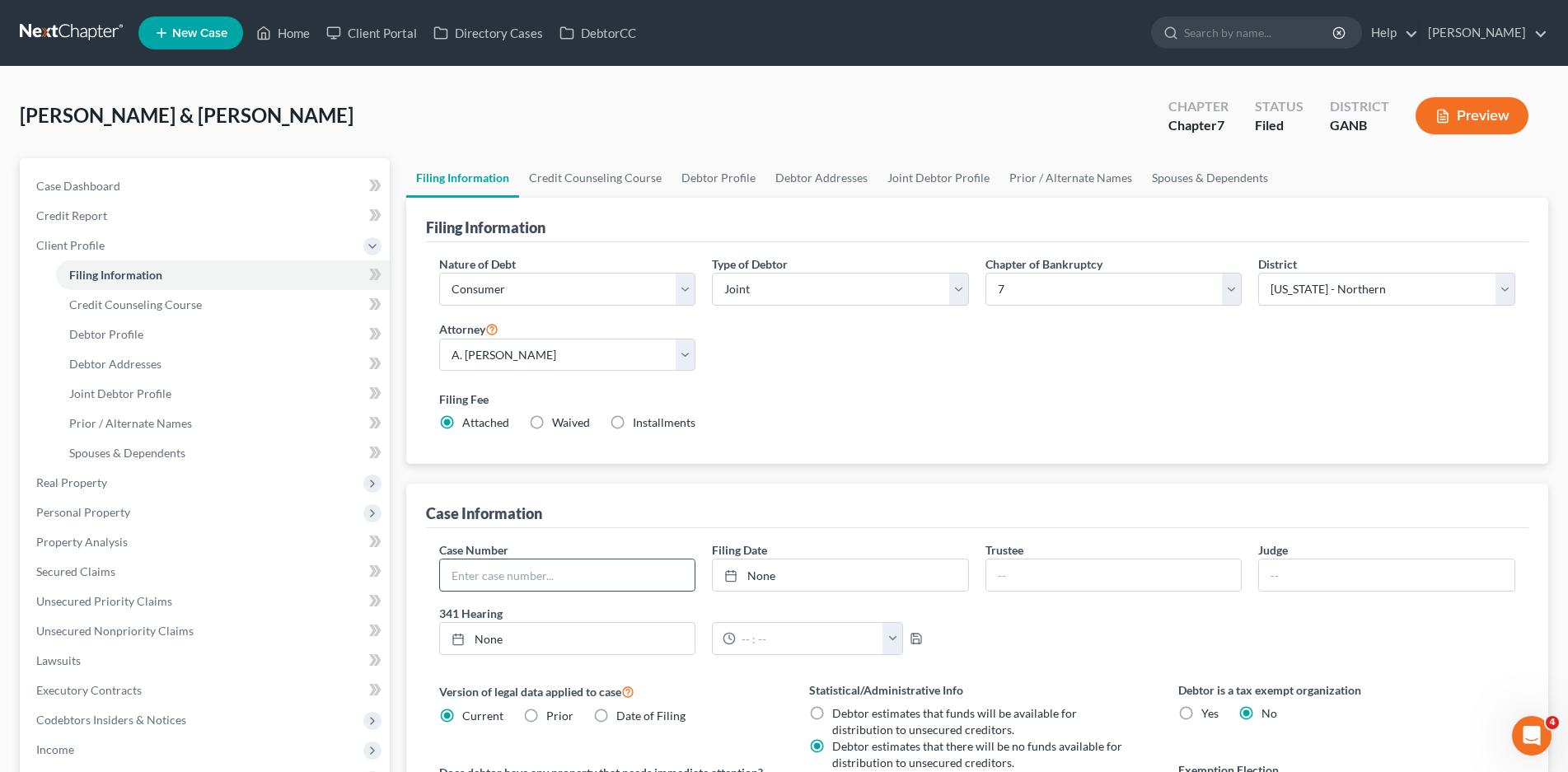
click at [522, 584] on input "text" at bounding box center [567, 575] width 256 height 32
type input "25-21394-jrs"
click at [1364, 574] on input "text" at bounding box center [1387, 575] width 256 height 32
type input "Sacca"
